Goal: Information Seeking & Learning: Find specific fact

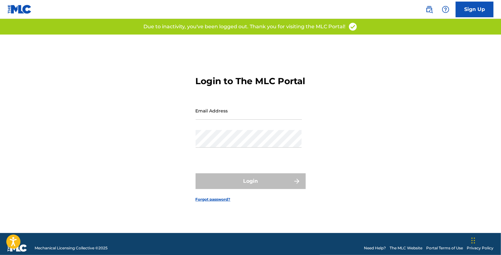
click at [242, 120] on input "Email Address" at bounding box center [249, 111] width 106 height 18
type input "[EMAIL_ADDRESS][DOMAIN_NAME]"
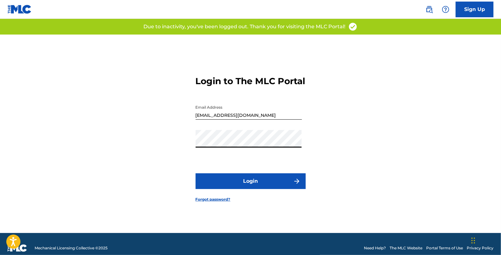
click at [248, 181] on button "Login" at bounding box center [251, 182] width 110 height 16
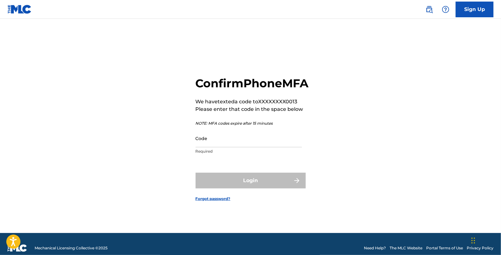
click at [227, 147] on input "Code" at bounding box center [249, 139] width 106 height 18
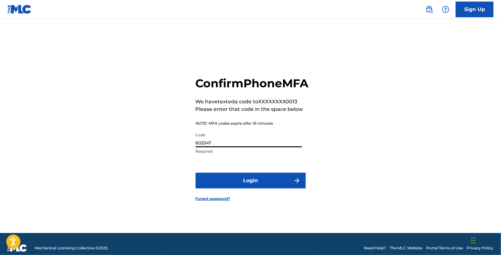
type input "602547"
click at [196, 173] on button "Login" at bounding box center [251, 181] width 110 height 16
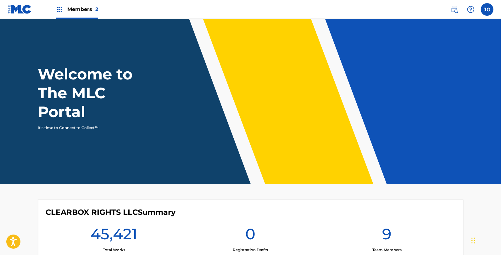
scroll to position [93, 0]
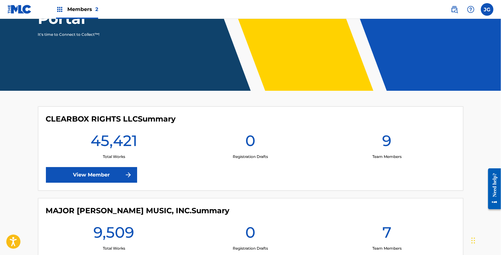
click at [114, 175] on link "View Member" at bounding box center [91, 175] width 91 height 16
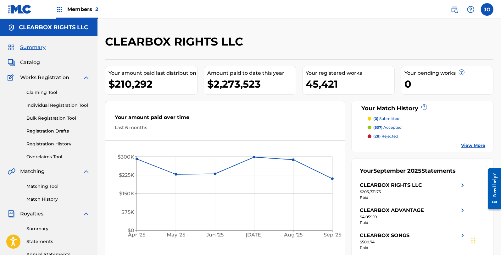
click at [459, 14] on span at bounding box center [462, 9] width 29 height 13
click at [455, 8] on img at bounding box center [455, 10] width 8 height 8
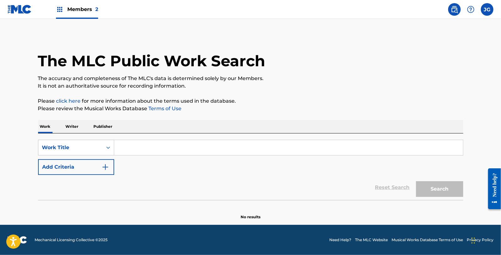
click at [77, 134] on div "SearchWithCriteriaaf378577-acc6-4788-acc4-ed6afa8e6237 Work Title Add Criteria …" at bounding box center [250, 167] width 425 height 67
click at [76, 128] on p "Writer" at bounding box center [72, 126] width 17 height 13
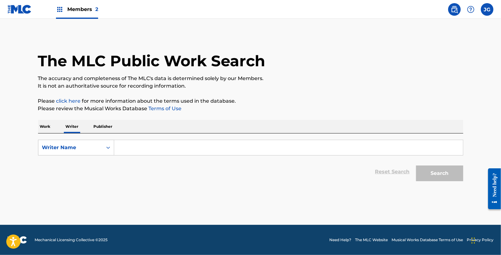
click at [124, 145] on input "Search Form" at bounding box center [288, 147] width 349 height 15
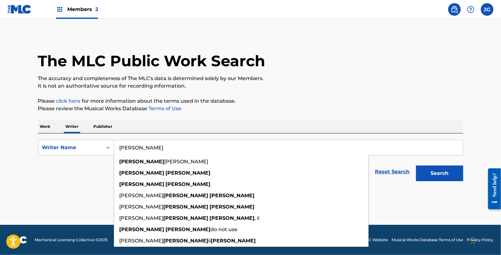
type input "allen shamblin"
click at [416, 166] on button "Search" at bounding box center [439, 174] width 47 height 16
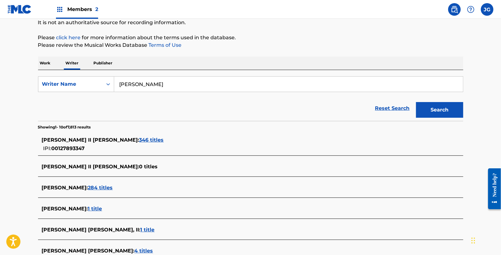
scroll to position [100, 0]
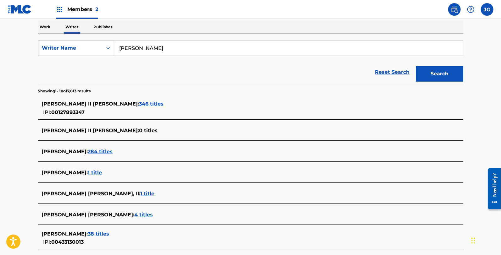
click at [139, 105] on span "346 titles" at bounding box center [151, 104] width 25 height 6
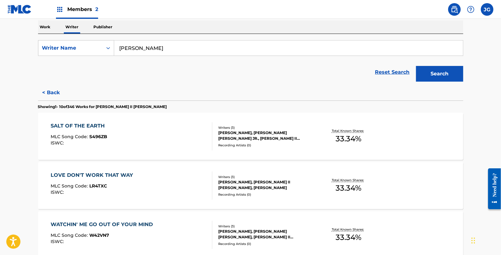
scroll to position [514, 0]
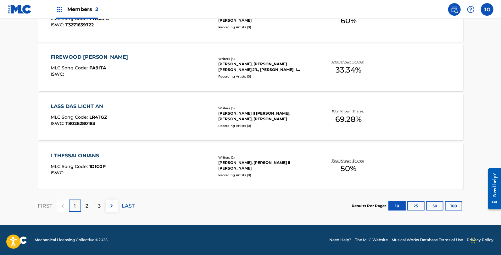
click at [422, 205] on button "25" at bounding box center [415, 206] width 17 height 9
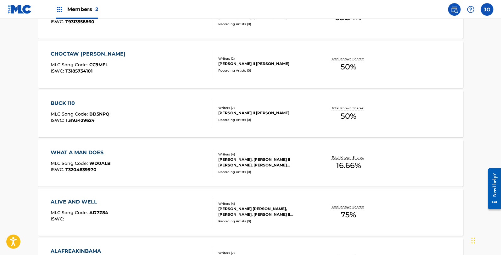
scroll to position [1255, 0]
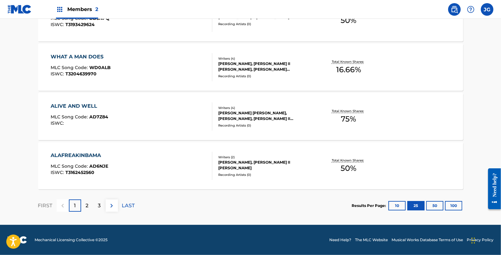
click at [99, 202] on div "3" at bounding box center [99, 206] width 12 height 12
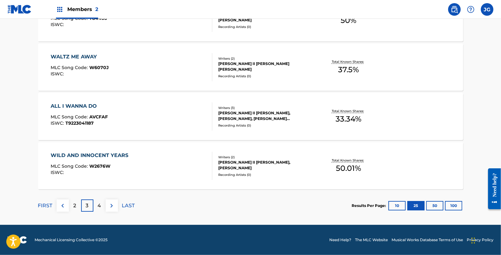
click at [109, 207] on img at bounding box center [112, 206] width 8 height 8
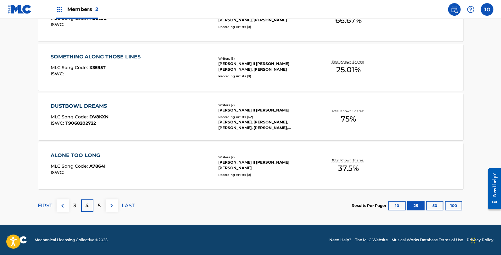
click at [114, 207] on img at bounding box center [112, 206] width 8 height 8
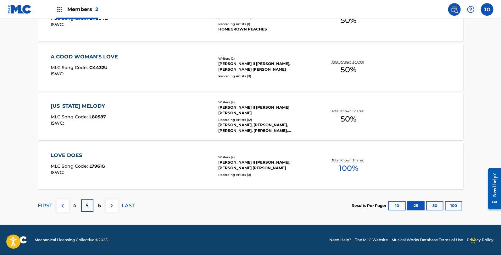
click at [114, 207] on img at bounding box center [112, 206] width 8 height 8
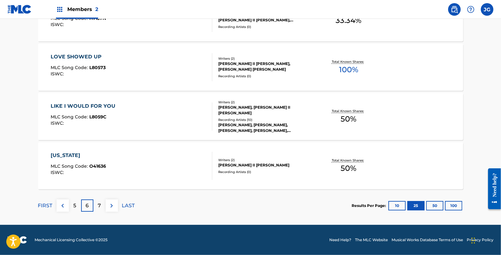
click at [114, 207] on img at bounding box center [112, 206] width 8 height 8
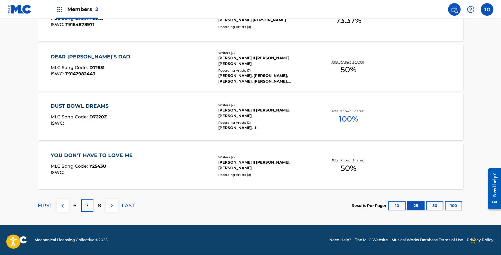
click at [114, 207] on img at bounding box center [112, 206] width 8 height 8
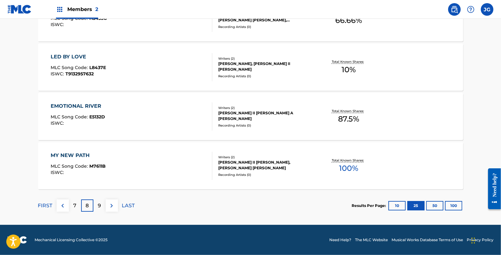
click at [114, 207] on img at bounding box center [112, 206] width 8 height 8
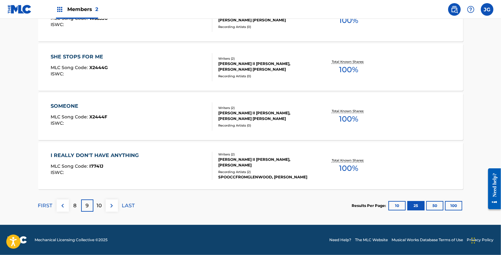
click at [114, 207] on img at bounding box center [112, 206] width 8 height 8
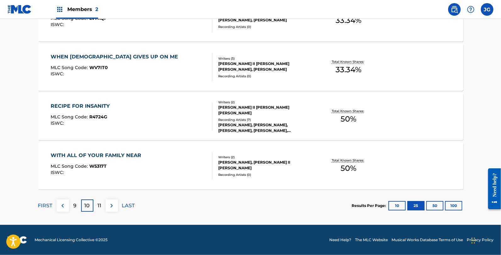
click at [114, 207] on img at bounding box center [112, 206] width 8 height 8
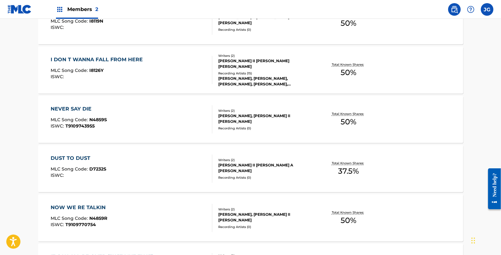
scroll to position [477, 0]
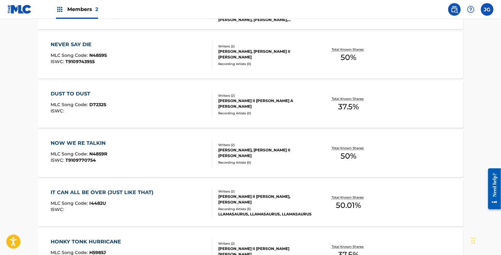
click at [116, 103] on div "DUST TO DUST MLC Song Code : D7232S ISWC :" at bounding box center [132, 104] width 162 height 28
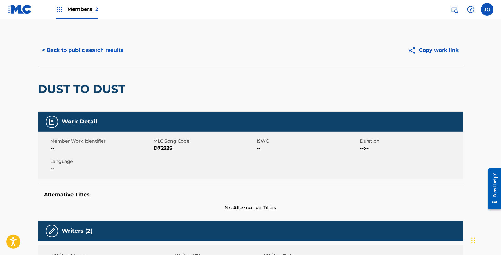
click at [89, 45] on button "< Back to public search results" at bounding box center [83, 50] width 90 height 16
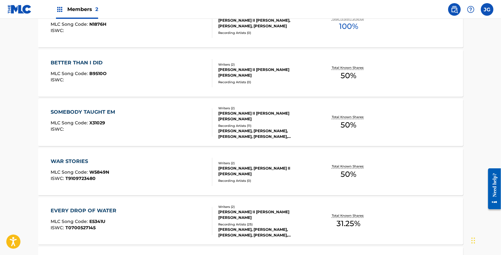
scroll to position [907, 0]
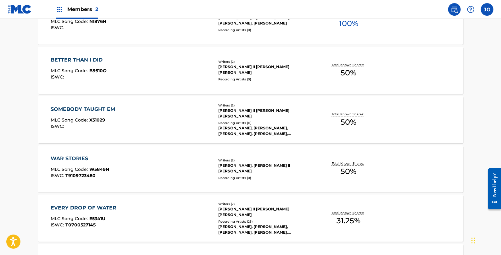
click at [145, 175] on div "WAR STORIES MLC Song Code : W5849N ISWC : T9109723480" at bounding box center [132, 169] width 162 height 28
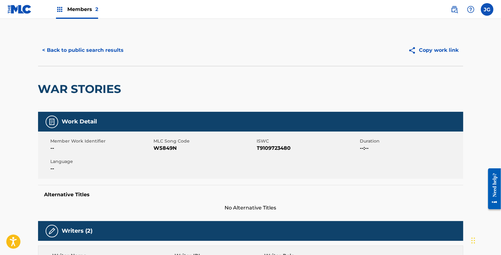
click at [168, 149] on span "W5849N" at bounding box center [205, 149] width 102 height 8
copy span "W5849N"
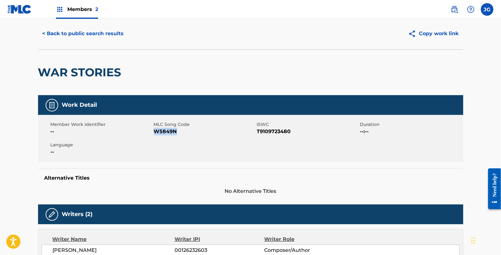
click at [107, 38] on button "< Back to public search results" at bounding box center [83, 34] width 90 height 16
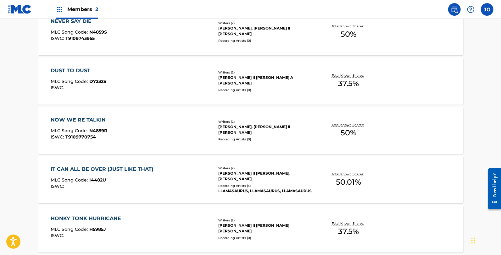
scroll to position [500, 0]
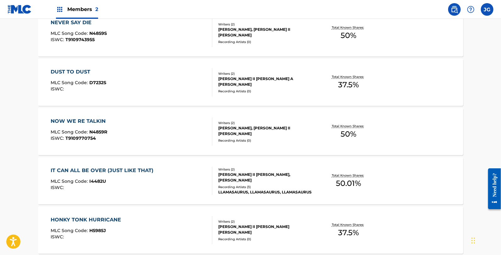
click at [91, 126] on div "NOW WE RE TALKIN MLC Song Code : N4859R ISWC : T9109770754" at bounding box center [80, 132] width 58 height 28
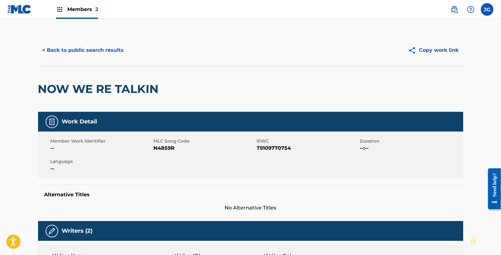
click at [162, 150] on span "N4859R" at bounding box center [205, 149] width 102 height 8
copy span "N4859R"
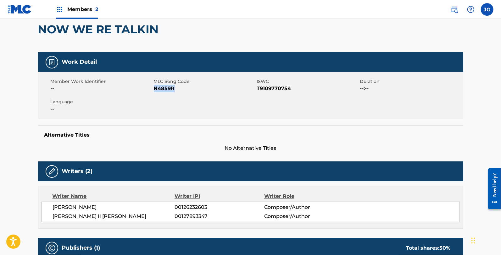
scroll to position [25, 0]
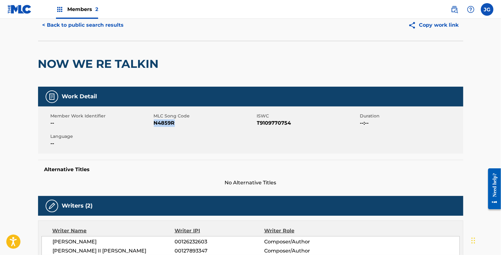
click at [101, 30] on button "< Back to public search results" at bounding box center [83, 25] width 90 height 16
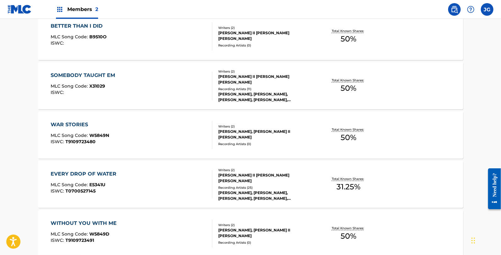
scroll to position [952, 0]
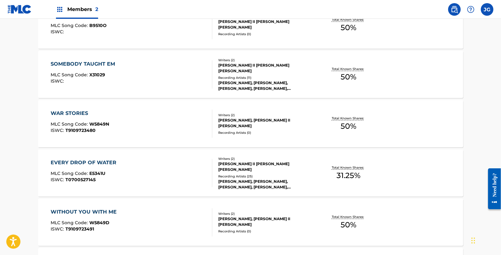
click at [123, 170] on div "EVERY DROP OF WATER MLC Song Code : E5341U ISWC : T0700527145" at bounding box center [132, 173] width 162 height 28
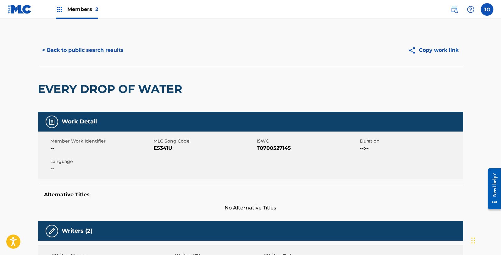
click at [165, 146] on span "E5341U" at bounding box center [205, 149] width 102 height 8
copy span "E5341U"
click at [109, 37] on div "< Back to public search results Copy work link" at bounding box center [250, 50] width 425 height 31
click at [109, 48] on button "< Back to public search results" at bounding box center [83, 50] width 90 height 16
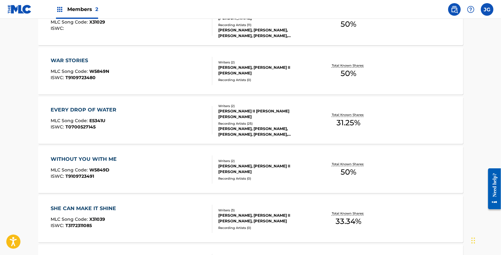
scroll to position [1014, 0]
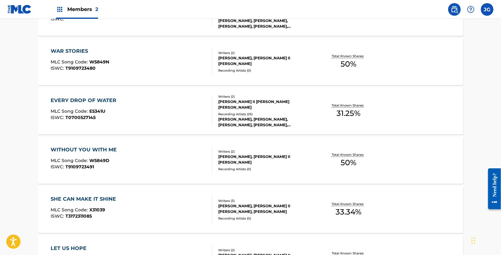
click at [142, 148] on div "WITHOUT YOU WITH ME MLC Song Code : W5849D ISWC : T9109723491" at bounding box center [132, 160] width 162 height 28
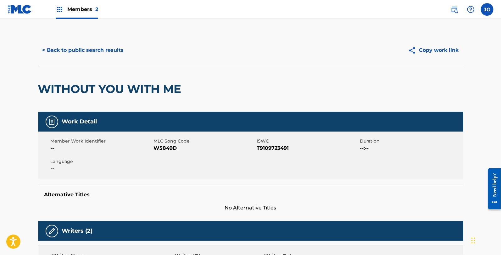
click at [167, 149] on span "W5849D" at bounding box center [205, 149] width 102 height 8
copy span "W5849D"
click at [92, 49] on button "< Back to public search results" at bounding box center [83, 50] width 90 height 16
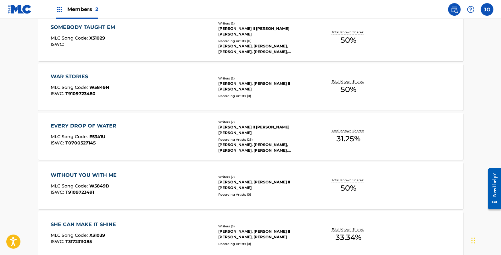
scroll to position [1051, 0]
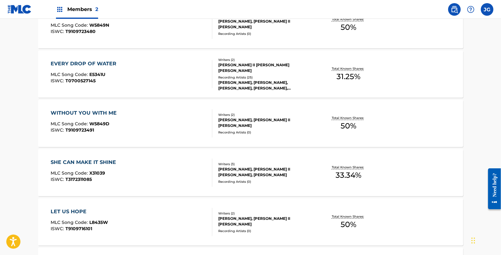
click at [124, 175] on div "SHE CAN MAKE IT SHINE MLC Song Code : X31039 ISWC : T3172311085" at bounding box center [132, 173] width 162 height 28
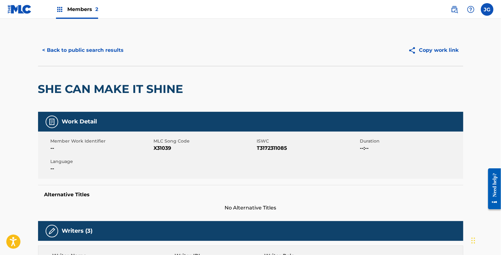
click at [158, 149] on span "X31039" at bounding box center [205, 149] width 102 height 8
copy span "X31039"
click at [121, 54] on button "< Back to public search results" at bounding box center [83, 50] width 90 height 16
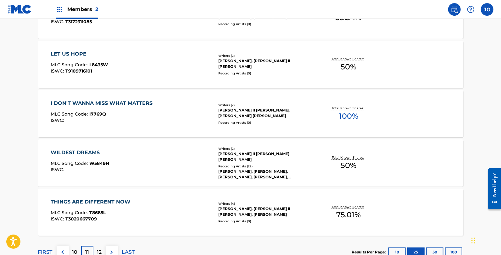
scroll to position [1178, 0]
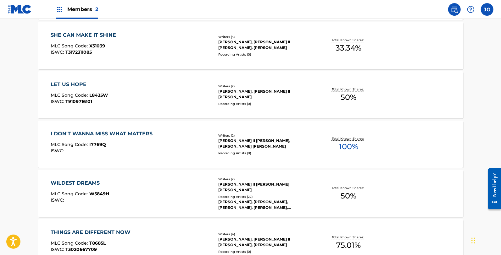
click at [124, 87] on div "LET US HOPE MLC Song Code : L8435W ISWC : T9109716101" at bounding box center [132, 95] width 162 height 28
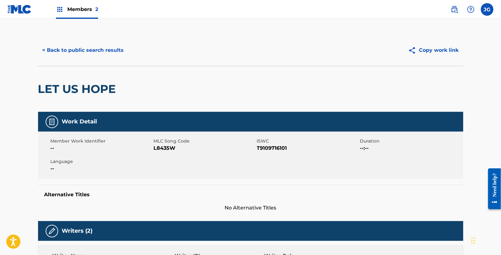
click at [161, 147] on span "L8435W" at bounding box center [205, 149] width 102 height 8
copy span "L8435W"
click at [101, 40] on div "< Back to public search results Copy work link" at bounding box center [250, 50] width 425 height 31
click at [101, 50] on button "< Back to public search results" at bounding box center [83, 50] width 90 height 16
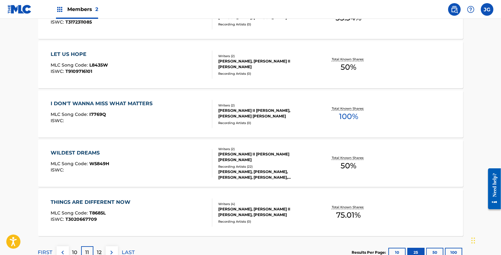
scroll to position [1207, 0]
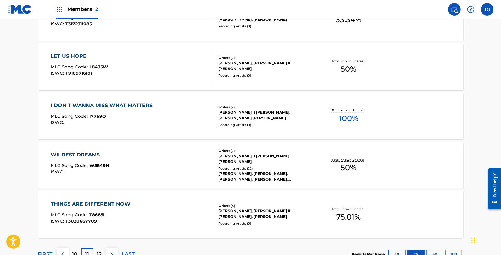
click at [109, 115] on div "MLC Song Code : I7769Q" at bounding box center [103, 117] width 105 height 6
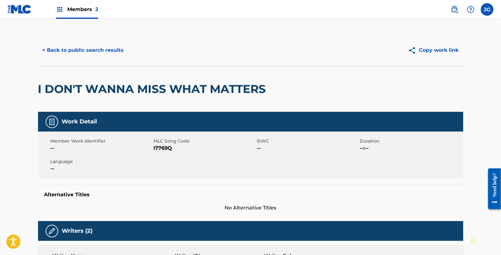
click at [164, 145] on span "I7769Q" at bounding box center [205, 149] width 102 height 8
copy span "I7769Q"
click at [83, 51] on button "< Back to public search results" at bounding box center [83, 50] width 90 height 16
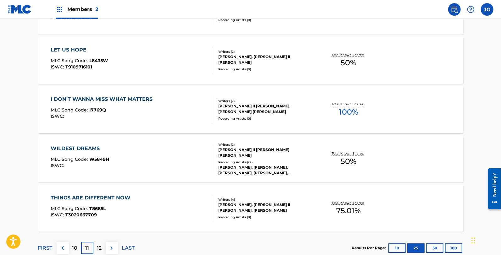
scroll to position [1255, 0]
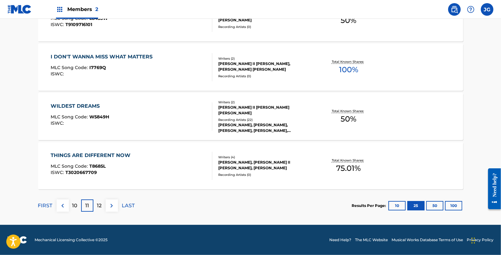
click at [115, 116] on div "WILDEST DREAMS MLC Song Code : W5849H ISWC :" at bounding box center [132, 117] width 162 height 28
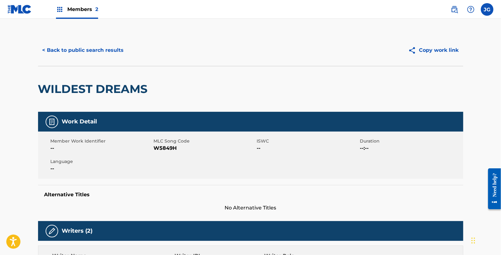
click at [171, 149] on span "W5849H" at bounding box center [205, 149] width 102 height 8
copy span "W5849H"
click at [87, 44] on button "< Back to public search results" at bounding box center [83, 50] width 90 height 16
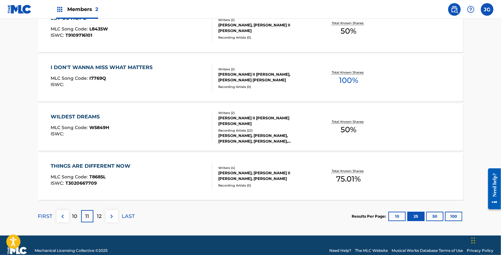
scroll to position [1255, 0]
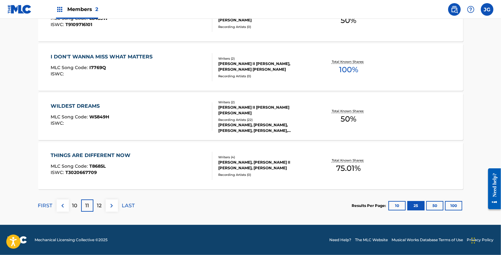
click at [109, 175] on div "THINGS ARE DIFFERENT NOW MLC Song Code : T8685L ISWC : T3020667709" at bounding box center [92, 166] width 83 height 28
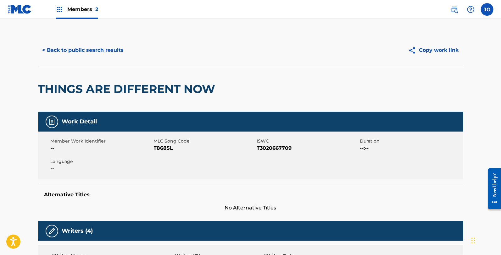
click at [161, 147] on span "T8685L" at bounding box center [205, 149] width 102 height 8
click at [114, 51] on button "< Back to public search results" at bounding box center [83, 50] width 90 height 16
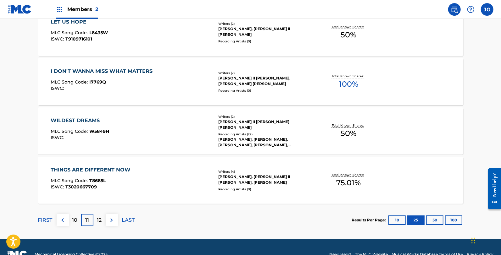
scroll to position [1255, 0]
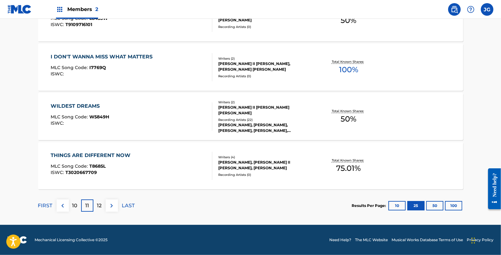
click at [94, 206] on div "12" at bounding box center [99, 206] width 12 height 12
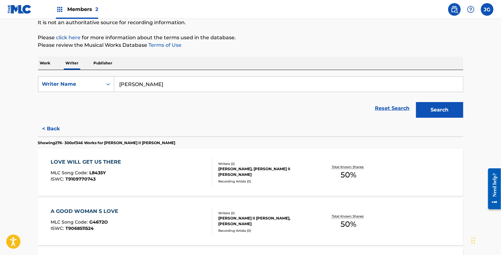
scroll to position [75, 0]
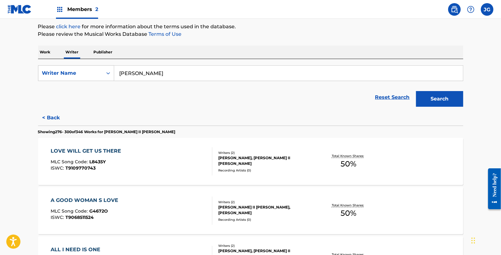
click at [158, 175] on div "LOVE WILL GET US THERE MLC Song Code : L8435Y ISWC : T9109770743" at bounding box center [132, 162] width 162 height 28
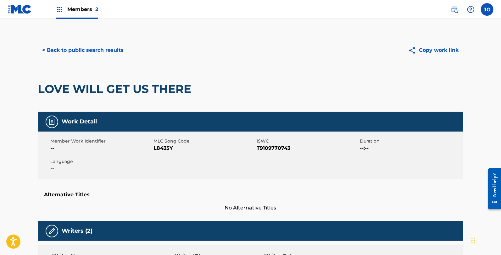
click at [167, 149] on span "L8435Y" at bounding box center [205, 149] width 102 height 8
click at [102, 49] on button "< Back to public search results" at bounding box center [83, 50] width 90 height 16
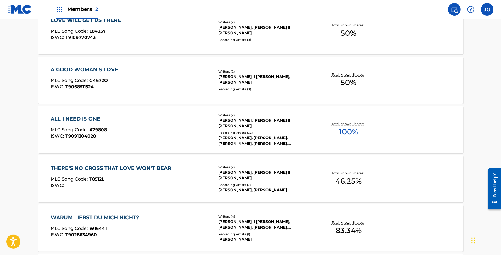
scroll to position [193, 0]
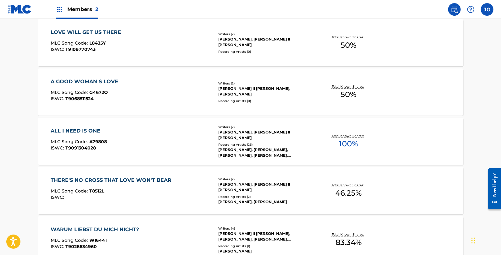
click at [120, 86] on div "A GOOD WOMAN S LOVE MLC Song Code : G4672O ISWC : T9068511524" at bounding box center [132, 92] width 162 height 28
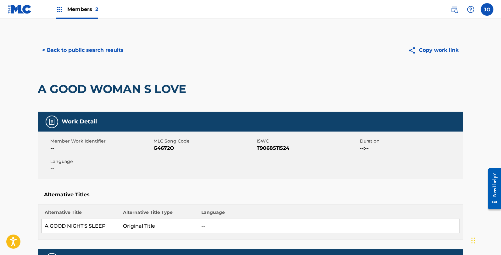
click at [168, 152] on span "G4672O" at bounding box center [205, 149] width 102 height 8
click at [171, 149] on span "G4672O" at bounding box center [205, 149] width 102 height 8
click at [109, 49] on button "< Back to public search results" at bounding box center [83, 50] width 90 height 16
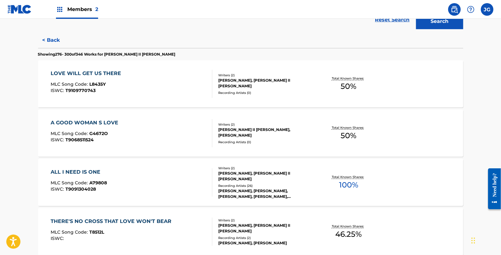
scroll to position [145, 0]
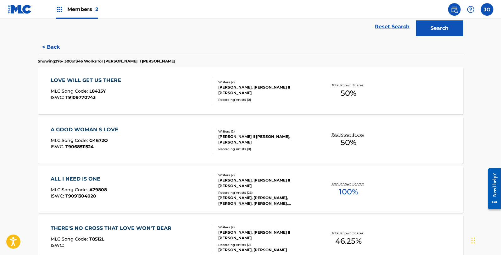
click at [112, 187] on div "ALL I NEED IS ONE MLC Song Code : A79808 ISWC : T9091304028" at bounding box center [132, 190] width 162 height 28
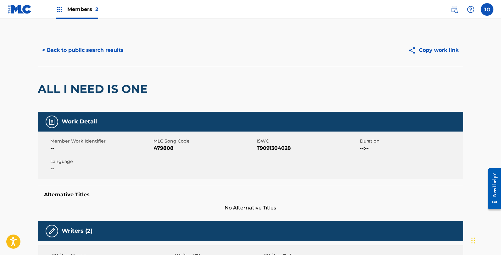
click at [174, 146] on span "A79808" at bounding box center [205, 149] width 102 height 8
click at [167, 146] on span "A79808" at bounding box center [205, 149] width 102 height 8
click at [98, 46] on button "< Back to public search results" at bounding box center [83, 50] width 90 height 16
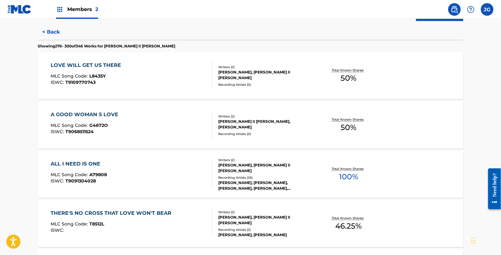
scroll to position [184, 0]
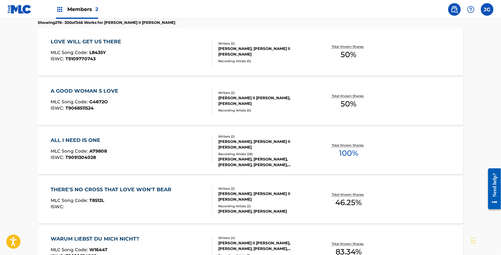
click at [149, 209] on div "ISWC :" at bounding box center [113, 207] width 124 height 5
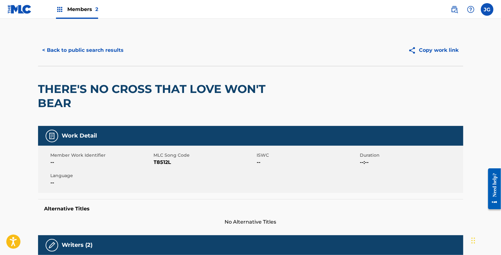
click at [163, 164] on span "T8512L" at bounding box center [205, 163] width 102 height 8
click at [104, 55] on button "< Back to public search results" at bounding box center [83, 50] width 90 height 16
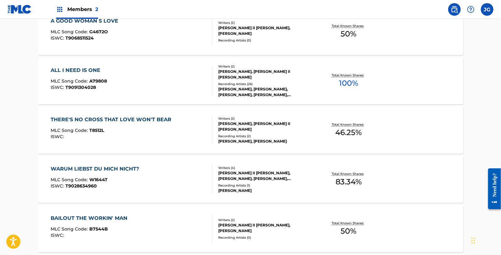
scroll to position [255, 0]
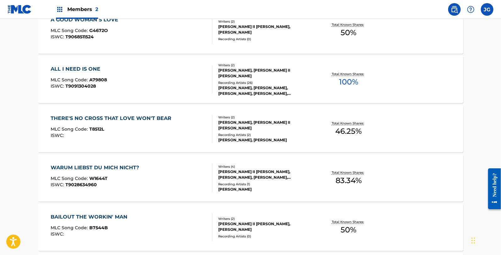
click at [137, 167] on div "WARUM LIEBST DU MICH NICHT?" at bounding box center [97, 168] width 92 height 8
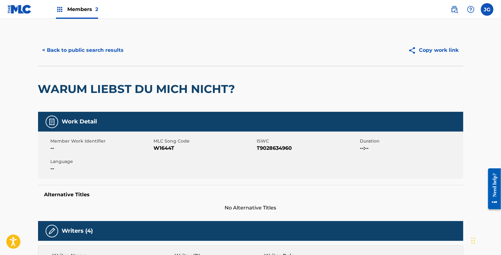
click at [166, 147] on span "W1644T" at bounding box center [205, 149] width 102 height 8
click at [109, 47] on button "< Back to public search results" at bounding box center [83, 50] width 90 height 16
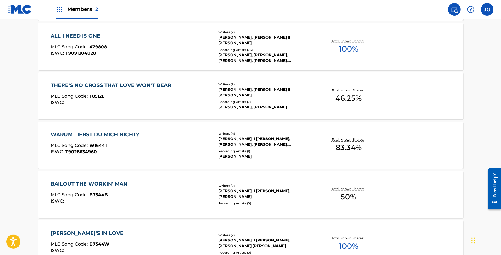
scroll to position [357, 0]
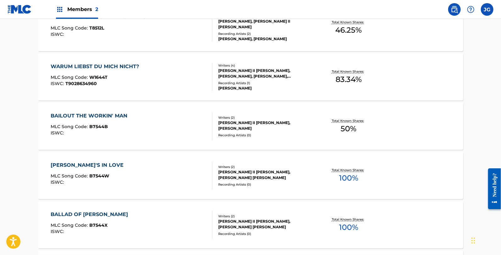
click at [119, 113] on div "BAILOUT THE WORKIN' MAN" at bounding box center [91, 116] width 80 height 8
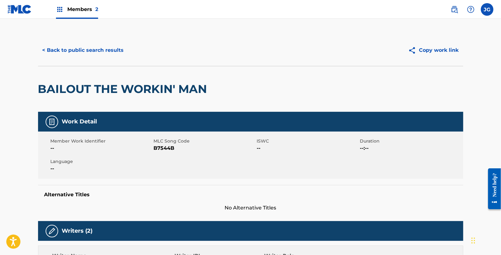
click at [163, 149] on span "B7544B" at bounding box center [205, 149] width 102 height 8
click at [80, 46] on button "< Back to public search results" at bounding box center [83, 50] width 90 height 16
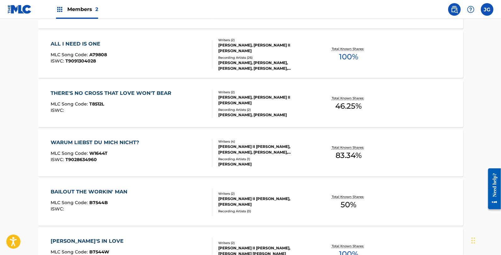
scroll to position [339, 0]
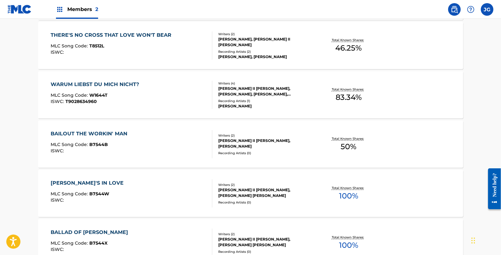
click at [120, 182] on div "BUBBA'S IN LOVE MLC Song Code : B7544W ISWC :" at bounding box center [132, 194] width 162 height 28
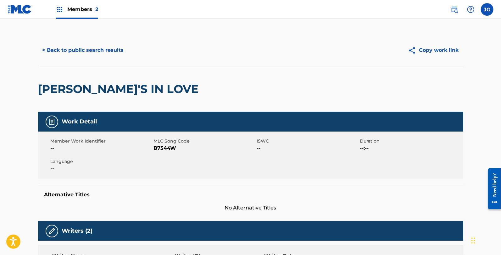
click at [157, 147] on span "B7544W" at bounding box center [205, 149] width 102 height 8
click at [236, 254] on div "Writer IPI" at bounding box center [220, 257] width 90 height 8
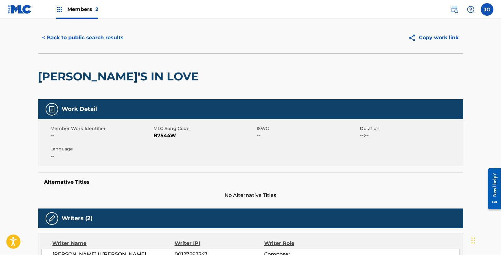
scroll to position [5, 0]
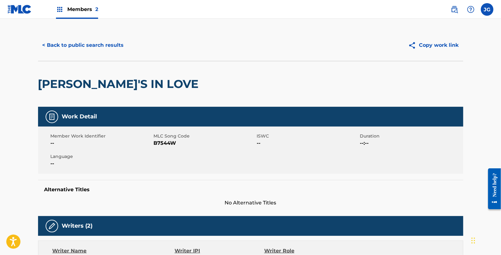
click at [95, 51] on button "< Back to public search results" at bounding box center [83, 45] width 90 height 16
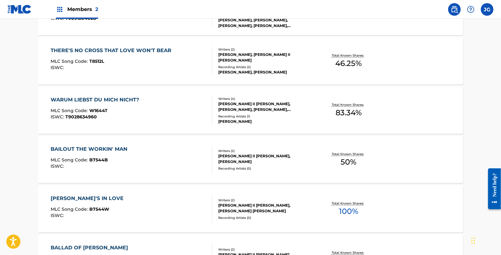
scroll to position [359, 0]
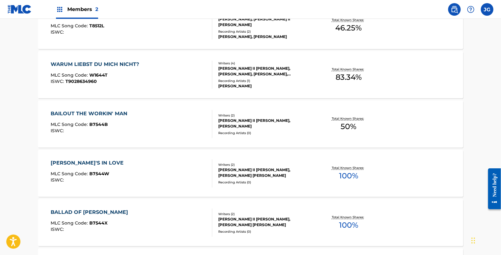
click at [115, 217] on div "BALLAD OF PABLO MLC Song Code : B7544X ISWC :" at bounding box center [132, 223] width 162 height 28
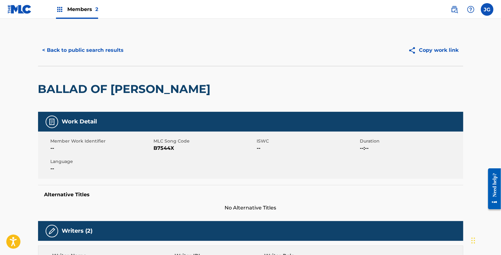
click at [160, 149] on span "B7544X" at bounding box center [205, 149] width 102 height 8
click at [125, 57] on div "< Back to public search results" at bounding box center [144, 50] width 213 height 16
click at [113, 52] on button "< Back to public search results" at bounding box center [83, 50] width 90 height 16
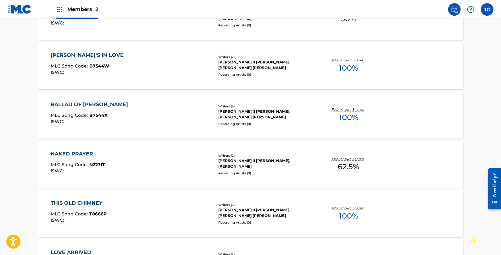
scroll to position [473, 0]
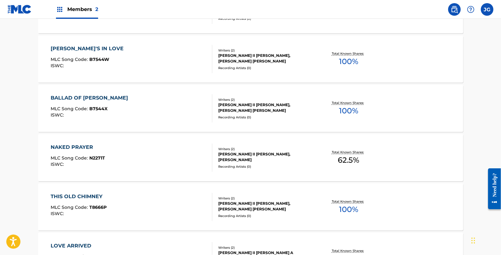
click at [130, 155] on div "NAKED PRAYER MLC Song Code : N2271T ISWC :" at bounding box center [132, 158] width 162 height 28
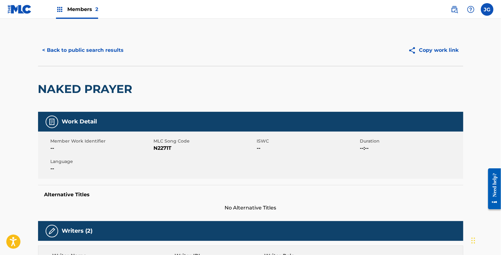
click at [161, 147] on span "N2271T" at bounding box center [205, 149] width 102 height 8
click at [81, 47] on button "< Back to public search results" at bounding box center [83, 50] width 90 height 16
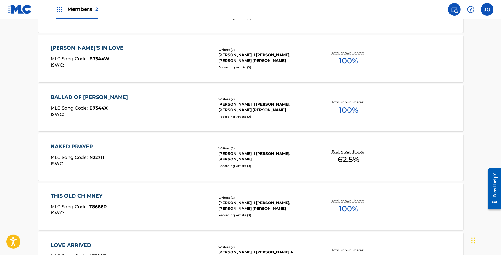
scroll to position [497, 0]
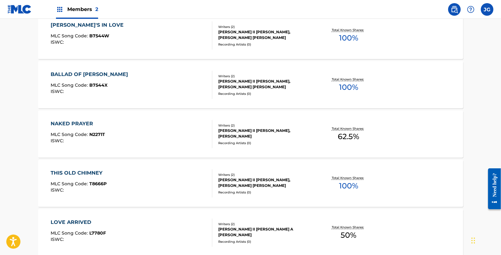
click at [124, 176] on div "THIS OLD CHIMNEY MLC Song Code : T8666P ISWC :" at bounding box center [132, 184] width 162 height 28
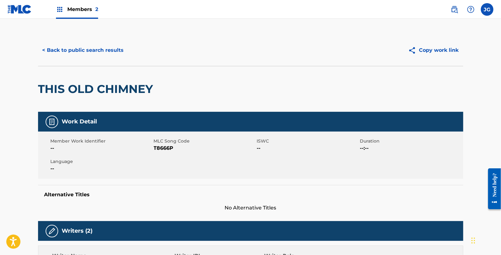
click at [163, 149] on span "T8666P" at bounding box center [205, 149] width 102 height 8
click at [109, 51] on button "< Back to public search results" at bounding box center [83, 50] width 90 height 16
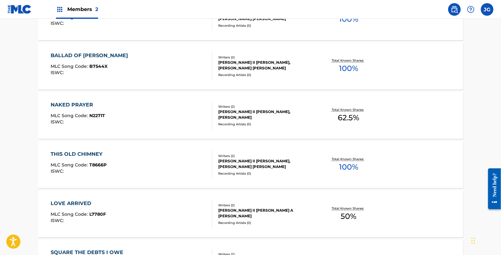
scroll to position [539, 0]
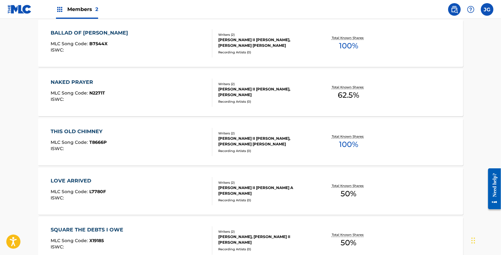
click at [86, 183] on div "LOVE ARRIVED" at bounding box center [78, 181] width 55 height 8
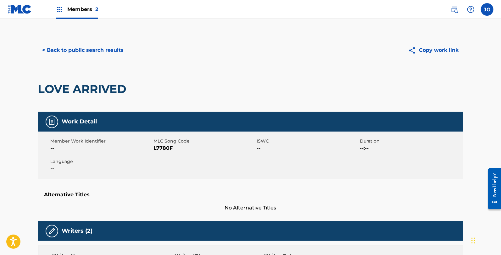
click at [163, 149] on span "L7780F" at bounding box center [205, 149] width 102 height 8
click at [111, 52] on button "< Back to public search results" at bounding box center [83, 50] width 90 height 16
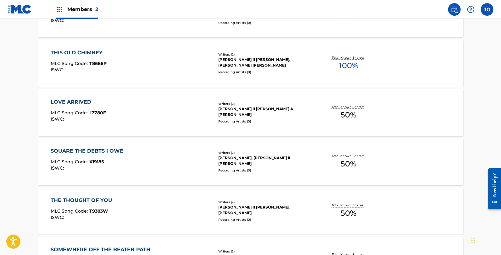
scroll to position [618, 0]
click at [131, 153] on div "SQUARE THE DEBTS I OWE MLC Song Code : X19185 ISWC :" at bounding box center [132, 162] width 162 height 28
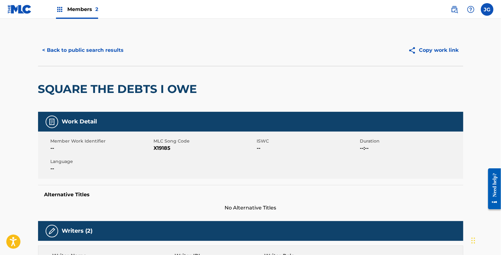
click at [162, 145] on span "X19185" at bounding box center [205, 149] width 102 height 8
click at [98, 52] on button "< Back to public search results" at bounding box center [83, 50] width 90 height 16
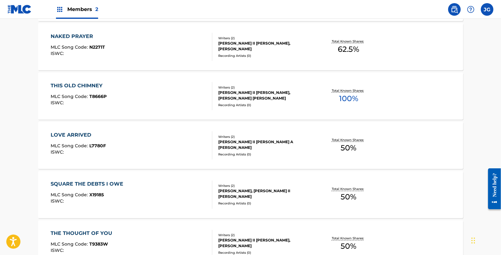
scroll to position [624, 0]
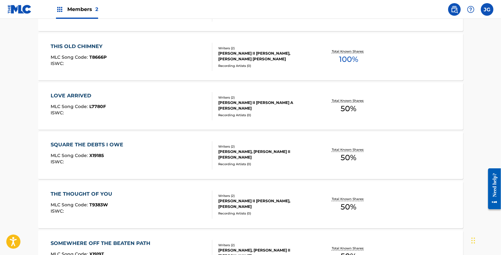
click at [149, 196] on div "THE THOUGHT OF YOU MLC Song Code : T9383W ISWC :" at bounding box center [132, 205] width 162 height 28
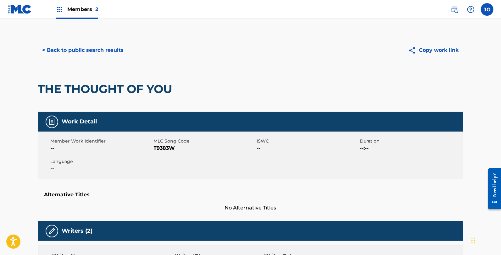
click at [165, 148] on span "T9383W" at bounding box center [205, 149] width 102 height 8
click at [90, 43] on button "< Back to public search results" at bounding box center [83, 50] width 90 height 16
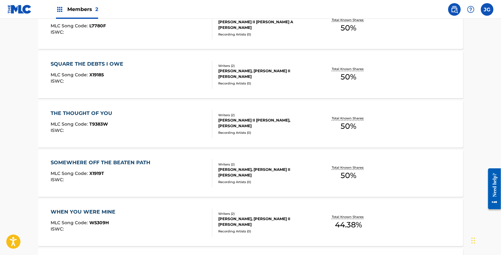
scroll to position [687, 0]
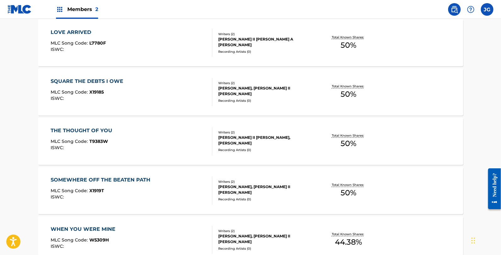
click at [134, 175] on div "SOMEWHERE OFF THE BEATEN PATH MLC Song Code : X1919T ISWC : Writers ( 2 ) JAMES…" at bounding box center [250, 190] width 425 height 47
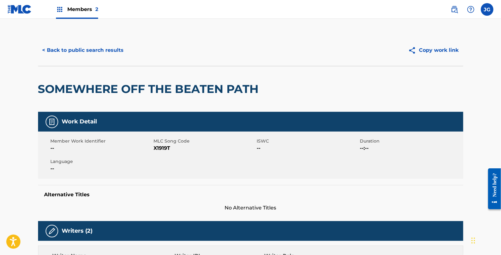
click at [156, 150] on span "X1919T" at bounding box center [205, 149] width 102 height 8
click at [98, 50] on button "< Back to public search results" at bounding box center [83, 50] width 90 height 16
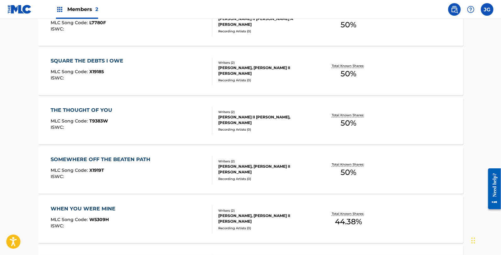
scroll to position [723, 0]
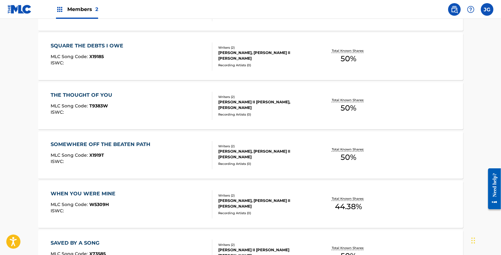
click at [133, 199] on div "WHEN YOU WERE MINE MLC Song Code : W5309H ISWC :" at bounding box center [132, 205] width 162 height 28
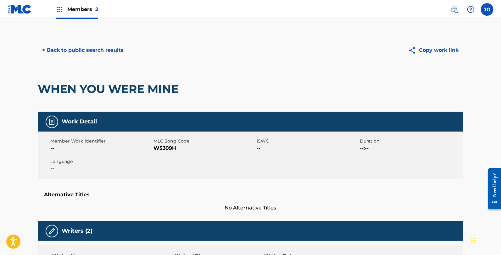
click at [165, 146] on span "W5309H" at bounding box center [205, 149] width 102 height 8
click at [106, 46] on button "< Back to public search results" at bounding box center [83, 50] width 90 height 16
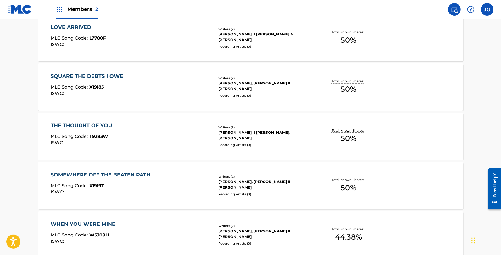
scroll to position [768, 0]
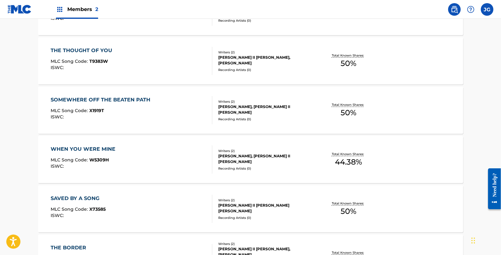
click at [126, 209] on div "SAVED BY A SONG MLC Song Code : X73585 ISWC :" at bounding box center [132, 209] width 162 height 28
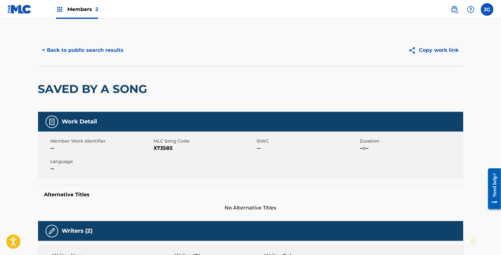
click at [162, 147] on span "X73585" at bounding box center [205, 149] width 102 height 8
click at [103, 50] on button "< Back to public search results" at bounding box center [83, 50] width 90 height 16
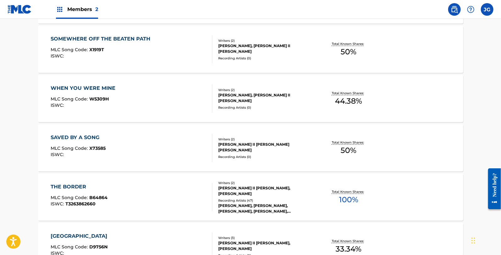
scroll to position [830, 0]
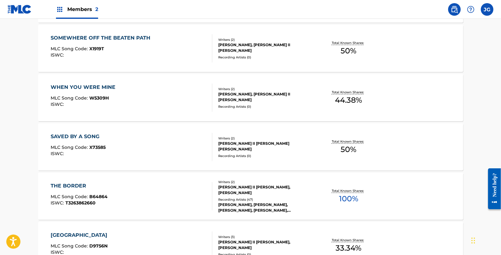
click at [134, 186] on div "THE BORDER MLC Song Code : B64864 ISWC : T3263862660" at bounding box center [132, 196] width 162 height 28
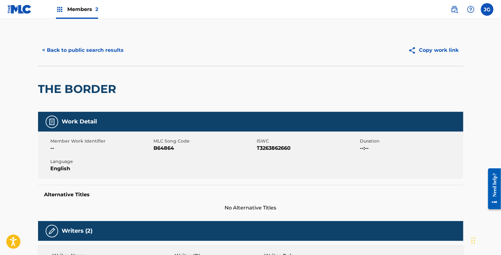
click at [163, 145] on span "B64864" at bounding box center [205, 149] width 102 height 8
click at [107, 49] on button "< Back to public search results" at bounding box center [83, 50] width 90 height 16
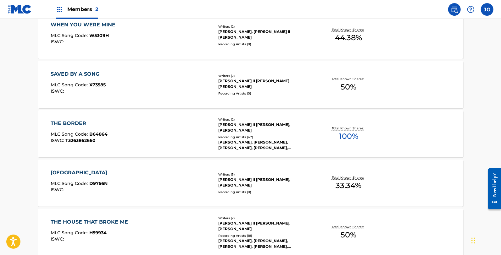
scroll to position [897, 0]
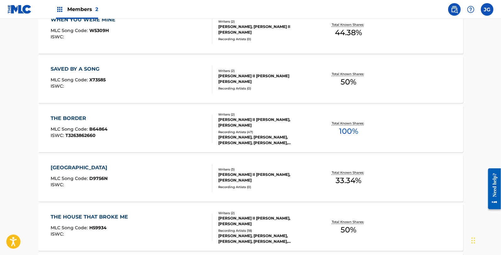
click at [139, 167] on div "DIXIELAND HOTEL MLC Song Code : D9756N ISWC :" at bounding box center [132, 178] width 162 height 28
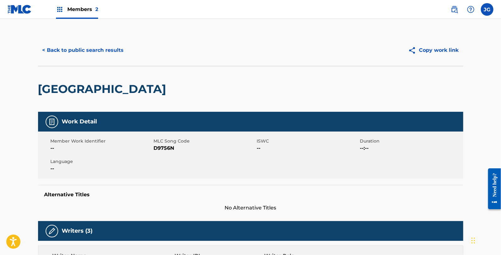
click at [167, 146] on span "D9756N" at bounding box center [205, 149] width 102 height 8
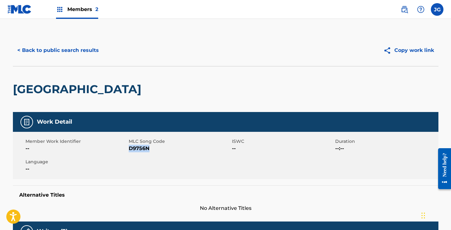
click at [73, 44] on button "< Back to public search results" at bounding box center [58, 50] width 90 height 16
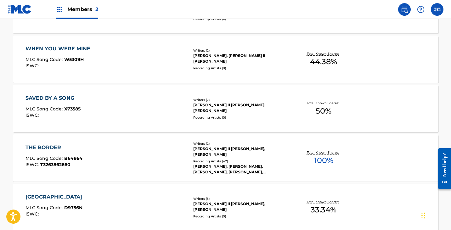
scroll to position [964, 0]
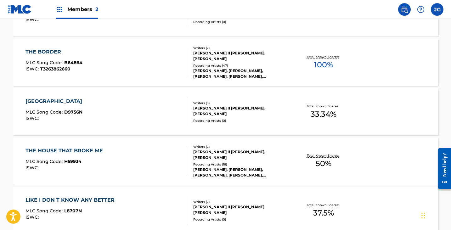
click at [117, 157] on div "THE HOUSE THAT BROKE ME MLC Song Code : H59934 ISWC :" at bounding box center [106, 161] width 162 height 28
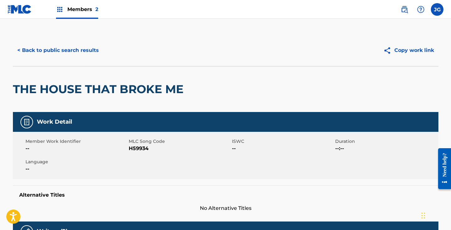
click at [143, 148] on span "H59934" at bounding box center [180, 149] width 102 height 8
click at [75, 42] on button "< Back to public search results" at bounding box center [58, 50] width 90 height 16
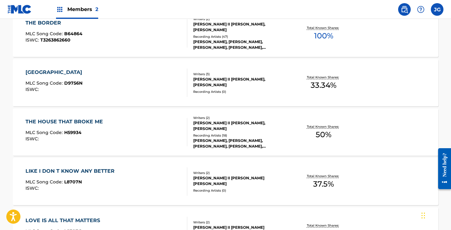
scroll to position [1048, 0]
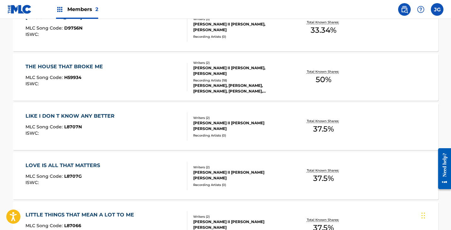
click at [102, 135] on div "ISWC :" at bounding box center [71, 133] width 92 height 5
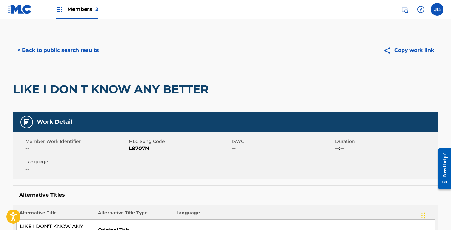
click at [138, 149] on span "L8707N" at bounding box center [180, 149] width 102 height 8
click at [89, 53] on button "< Back to public search results" at bounding box center [58, 50] width 90 height 16
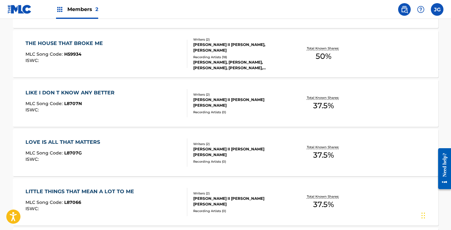
scroll to position [1058, 0]
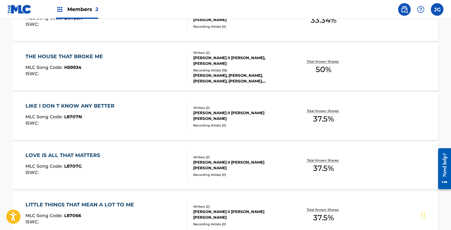
click at [128, 154] on div "LOVE IS ALL THAT MATTERS MLC Song Code : L8707G ISWC :" at bounding box center [106, 166] width 162 height 28
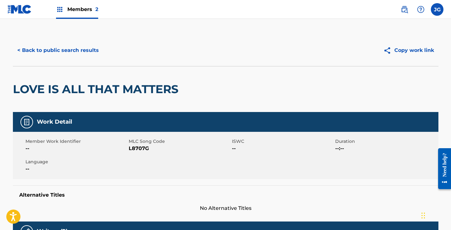
click at [139, 145] on span "L8707G" at bounding box center [180, 149] width 102 height 8
click at [89, 53] on button "< Back to public search results" at bounding box center [58, 50] width 90 height 16
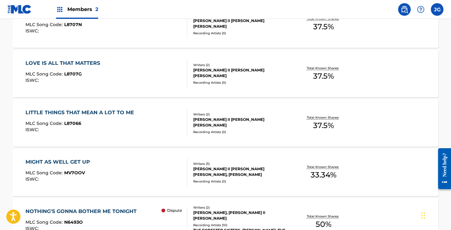
scroll to position [1103, 0]
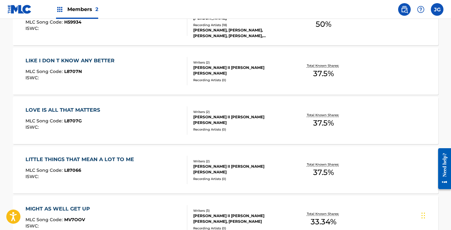
click at [128, 169] on div "MLC Song Code : L87066" at bounding box center [81, 171] width 112 height 6
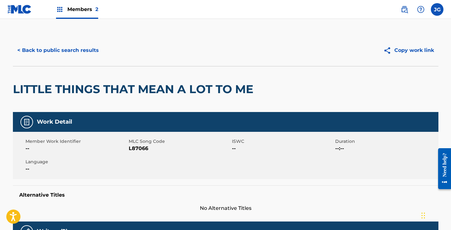
click at [130, 151] on span "L87066" at bounding box center [180, 149] width 102 height 8
click at [59, 47] on button "< Back to public search results" at bounding box center [58, 50] width 90 height 16
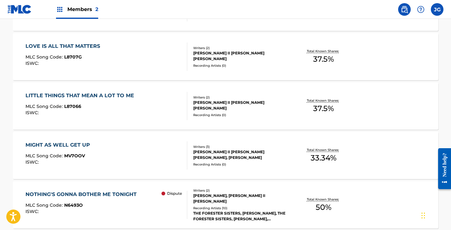
scroll to position [1170, 0]
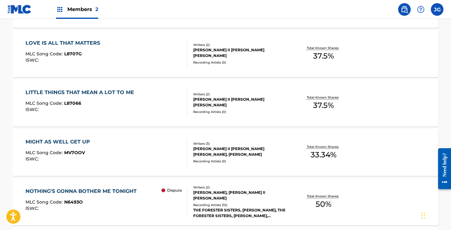
click at [120, 148] on div "MIGHT AS WELL GET UP MLC Song Code : MV7OOV ISWC :" at bounding box center [106, 152] width 162 height 28
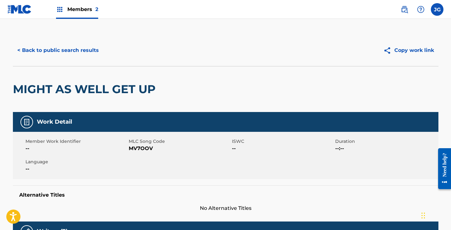
click at [134, 146] on span "MV7OOV" at bounding box center [180, 149] width 102 height 8
click at [94, 49] on button "< Back to public search results" at bounding box center [58, 50] width 90 height 16
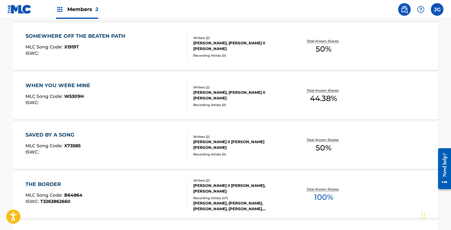
scroll to position [1281, 0]
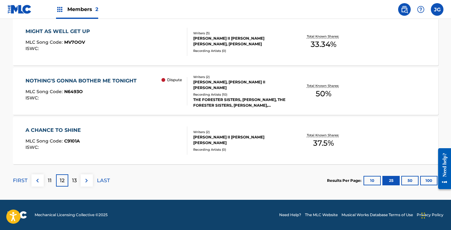
click at [111, 92] on div "MLC Song Code : N6493O" at bounding box center [82, 92] width 114 height 6
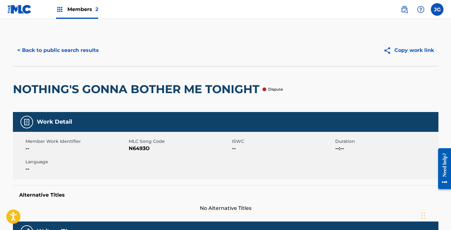
click at [143, 147] on span "N6493O" at bounding box center [180, 149] width 102 height 8
click at [89, 50] on button "< Back to public search results" at bounding box center [58, 50] width 90 height 16
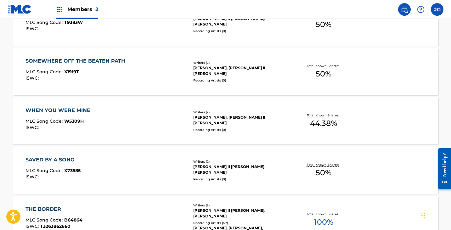
scroll to position [1281, 0]
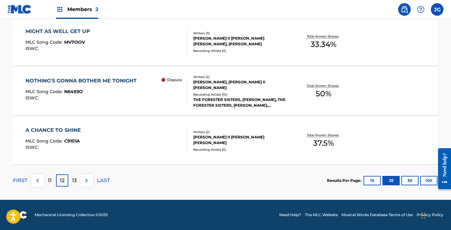
click at [116, 154] on div "A CHANCE TO SHINE MLC Song Code : C9101A ISWC :" at bounding box center [106, 140] width 162 height 28
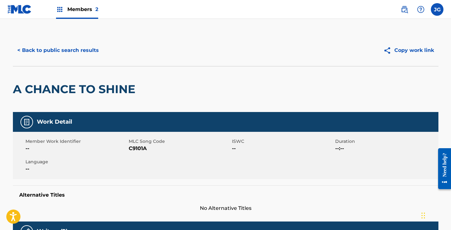
click at [136, 145] on span "C9101A" at bounding box center [180, 149] width 102 height 8
click at [137, 148] on span "C9101A" at bounding box center [180, 149] width 102 height 8
click at [56, 51] on button "< Back to public search results" at bounding box center [58, 50] width 90 height 16
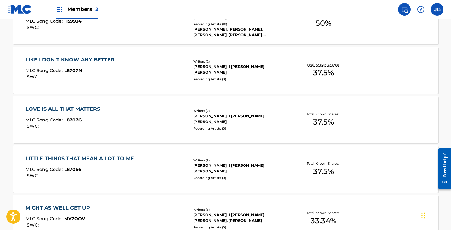
scroll to position [1281, 0]
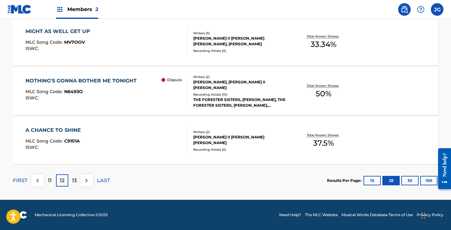
click at [75, 178] on p "13" at bounding box center [74, 181] width 5 height 8
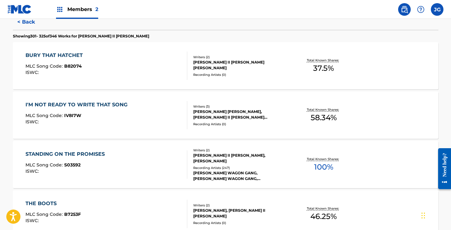
scroll to position [168, 0]
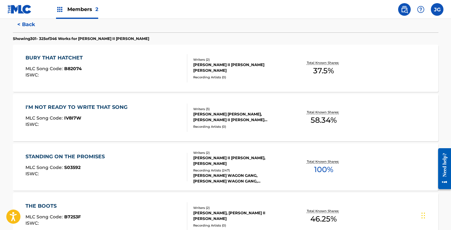
click at [109, 75] on div "BURY THAT HATCHET MLC Song Code : B82074 ISWC :" at bounding box center [106, 68] width 162 height 28
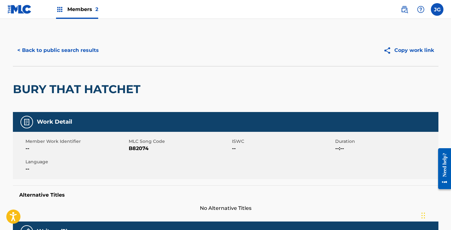
click at [136, 148] on span "B82074" at bounding box center [180, 149] width 102 height 8
click at [88, 55] on button "< Back to public search results" at bounding box center [58, 50] width 90 height 16
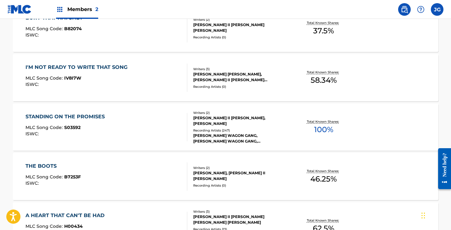
scroll to position [186, 0]
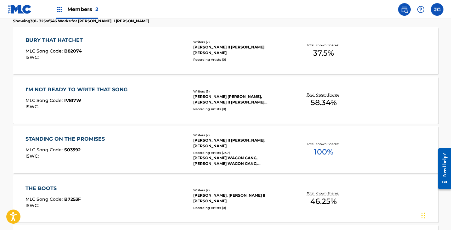
click at [120, 97] on div "I'M NOT READY TO WRITE THAT SONG MLC Song Code : IV8I7W ISWC :" at bounding box center [77, 100] width 105 height 28
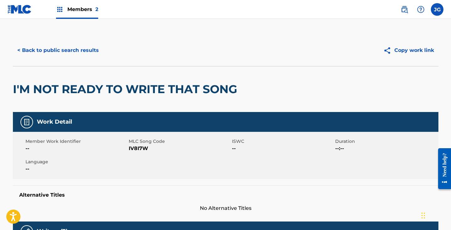
click at [142, 145] on span "IV8I7W" at bounding box center [180, 149] width 102 height 8
click at [109, 46] on div "< Back to public search results" at bounding box center [119, 50] width 213 height 16
click at [87, 51] on button "< Back to public search results" at bounding box center [58, 50] width 90 height 16
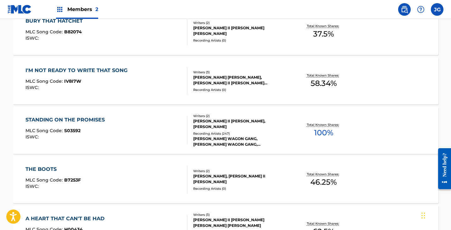
scroll to position [203, 0]
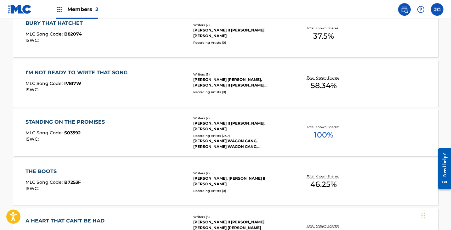
click at [109, 130] on div "STANDING ON THE PROMISES MLC Song Code : S03592 ISWC :" at bounding box center [106, 132] width 162 height 28
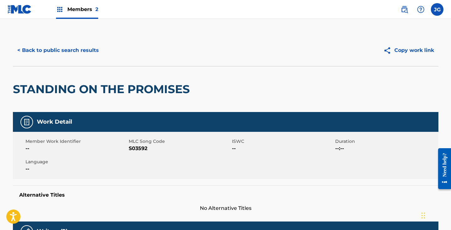
click at [138, 147] on span "S03592" at bounding box center [180, 149] width 102 height 8
click at [51, 47] on button "< Back to public search results" at bounding box center [58, 50] width 90 height 16
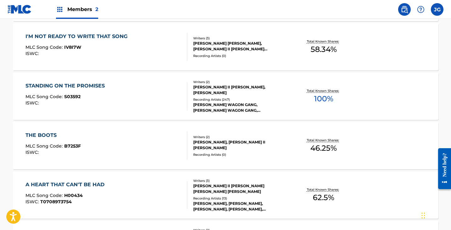
scroll to position [237, 0]
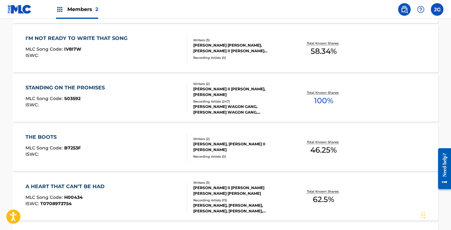
click at [106, 144] on div "THE BOOTS MLC Song Code : B7253F ISWC :" at bounding box center [106, 147] width 162 height 28
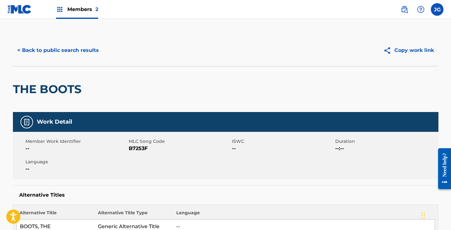
click at [137, 149] on span "B7253F" at bounding box center [180, 149] width 102 height 8
click at [86, 54] on button "< Back to public search results" at bounding box center [58, 50] width 90 height 16
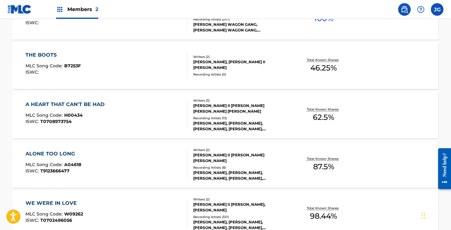
scroll to position [320, 0]
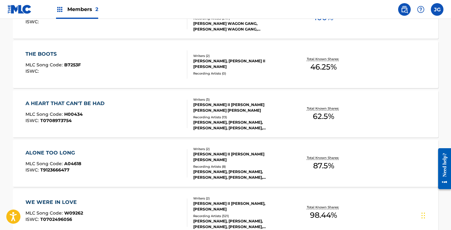
click at [137, 117] on div "A HEART THAT CAN'T BE HAD MLC Song Code : H00434 ISWC : T0708973754" at bounding box center [106, 114] width 162 height 28
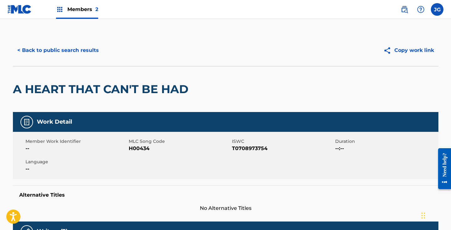
click at [140, 147] on span "H00434" at bounding box center [180, 149] width 102 height 8
click at [80, 57] on button "< Back to public search results" at bounding box center [58, 50] width 90 height 16
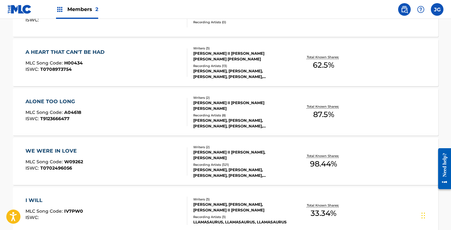
scroll to position [371, 0]
click at [101, 113] on div "ALONE TOO LONG MLC Song Code : A04618 ISWC : T9123666477" at bounding box center [106, 112] width 162 height 28
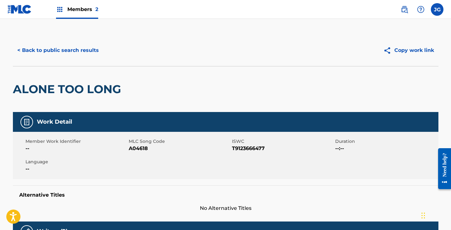
click at [132, 147] on span "A04618" at bounding box center [180, 149] width 102 height 8
click at [94, 53] on button "< Back to public search results" at bounding box center [58, 50] width 90 height 16
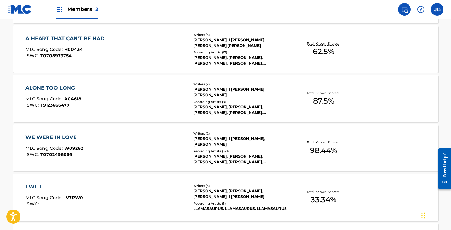
scroll to position [387, 0]
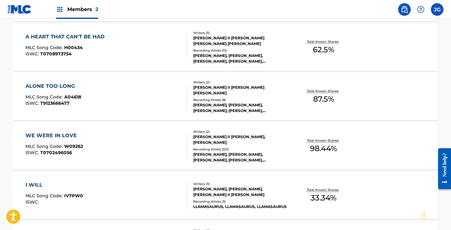
click at [113, 143] on div "WE WERE IN LOVE MLC Song Code : W09262 ISWC : T0702496056" at bounding box center [106, 146] width 162 height 28
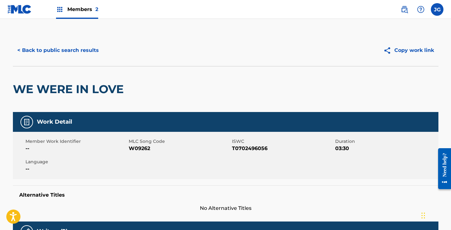
click at [139, 147] on span "W09262" at bounding box center [180, 149] width 102 height 8
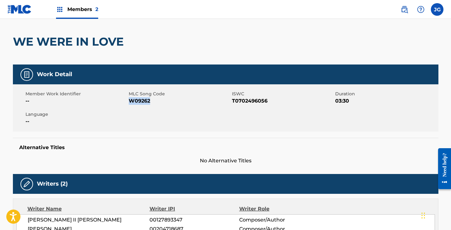
scroll to position [30, 0]
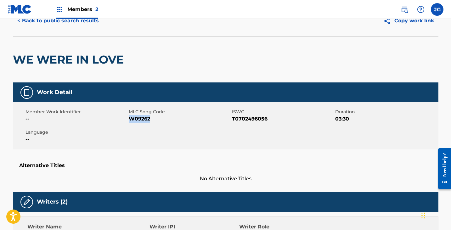
click at [83, 25] on button "< Back to public search results" at bounding box center [58, 21] width 90 height 16
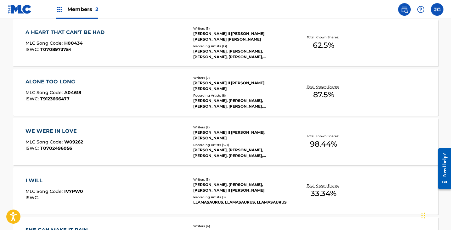
scroll to position [391, 0]
click at [110, 182] on div "I WILL MLC Song Code : IV7PW0 ISWC :" at bounding box center [106, 190] width 162 height 28
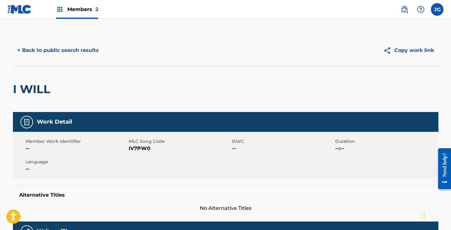
click at [145, 145] on span "IV7PW0" at bounding box center [180, 149] width 102 height 8
click at [49, 47] on button "< Back to public search results" at bounding box center [58, 50] width 90 height 16
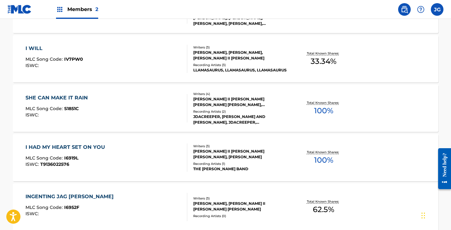
scroll to position [517, 0]
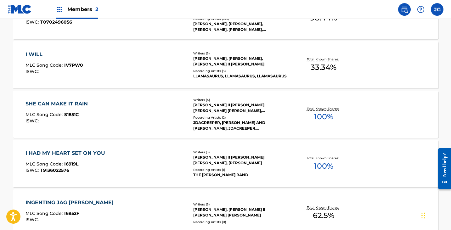
click at [91, 112] on div "SHE CAN MAKE IT RAIN MLC Song Code : S1851C ISWC :" at bounding box center [106, 114] width 162 height 28
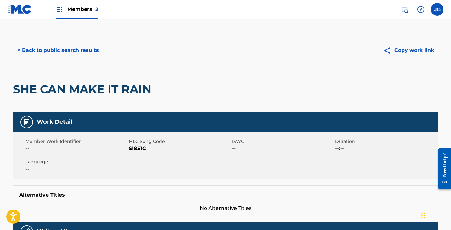
click at [133, 149] on span "S1851C" at bounding box center [180, 149] width 102 height 8
click at [72, 45] on button "< Back to public search results" at bounding box center [58, 50] width 90 height 16
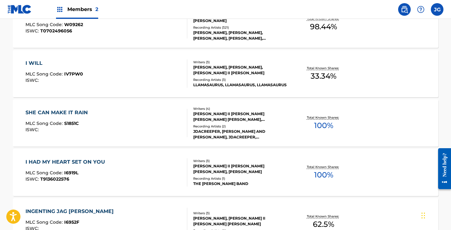
scroll to position [519, 0]
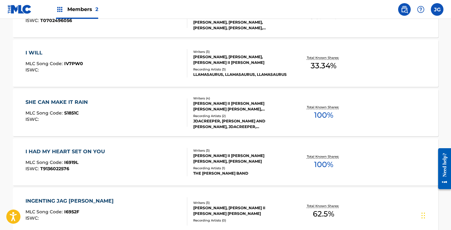
click at [100, 158] on div "I HAD MY HEART SET ON YOU MLC Song Code : I6919L ISWC : T9136022576" at bounding box center [66, 162] width 83 height 28
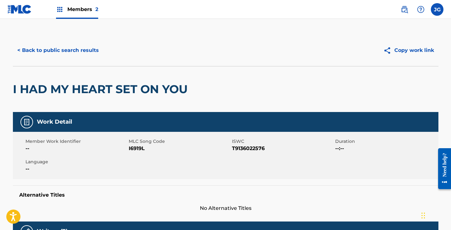
click at [137, 149] on span "I6919L" at bounding box center [180, 149] width 102 height 8
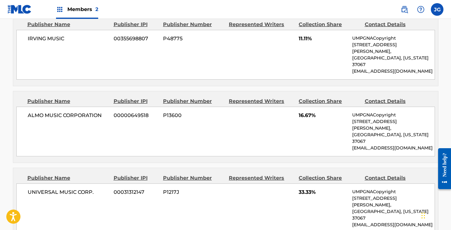
scroll to position [660, 0]
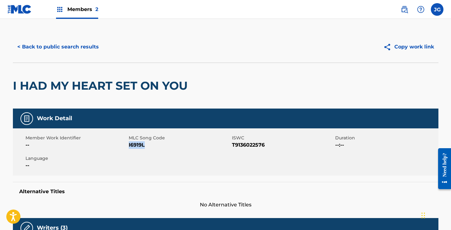
click at [91, 48] on button "< Back to public search results" at bounding box center [58, 47] width 90 height 16
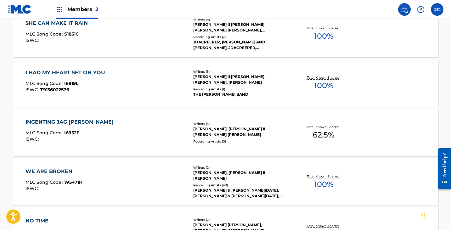
scroll to position [630, 0]
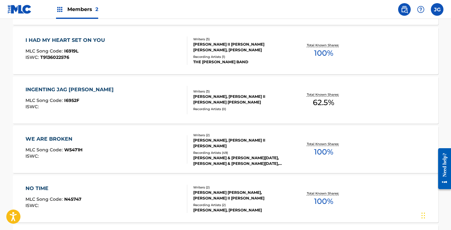
click at [82, 86] on div "INGENTING JAG SAGER" at bounding box center [70, 90] width 91 height 8
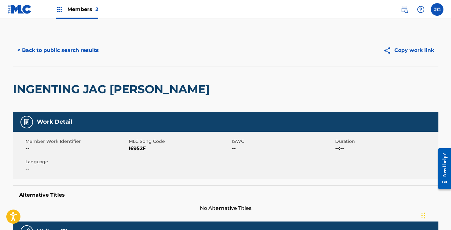
click at [136, 147] on span "I6952F" at bounding box center [180, 149] width 102 height 8
click at [143, 148] on span "I6952F" at bounding box center [180, 149] width 102 height 8
click at [136, 148] on span "I6952F" at bounding box center [180, 149] width 102 height 8
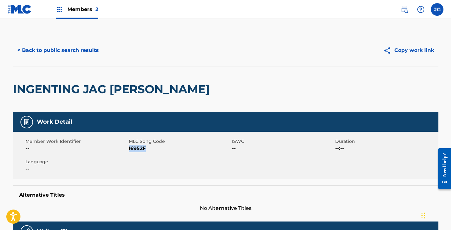
click at [89, 56] on button "< Back to public search results" at bounding box center [58, 50] width 90 height 16
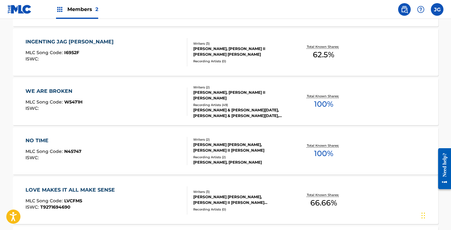
scroll to position [675, 0]
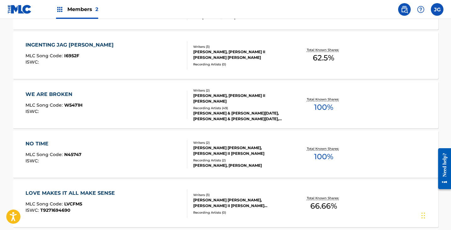
click at [115, 115] on div "WE ARE BROKEN MLC Song Code : W5471H ISWC :" at bounding box center [106, 105] width 162 height 28
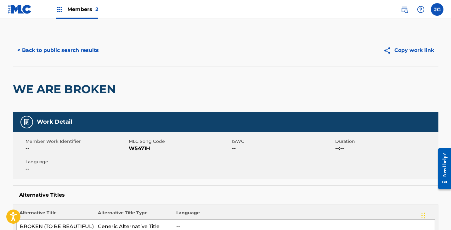
click at [137, 146] on span "W5471H" at bounding box center [180, 149] width 102 height 8
click at [53, 59] on div "< Back to public search results Copy work link" at bounding box center [225, 50] width 425 height 31
click at [59, 50] on button "< Back to public search results" at bounding box center [58, 50] width 90 height 16
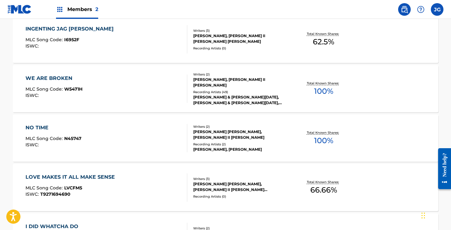
scroll to position [686, 0]
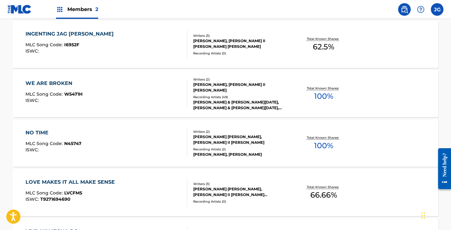
click at [80, 139] on div "NO TIME MLC Song Code : N45747 ISWC :" at bounding box center [53, 143] width 56 height 28
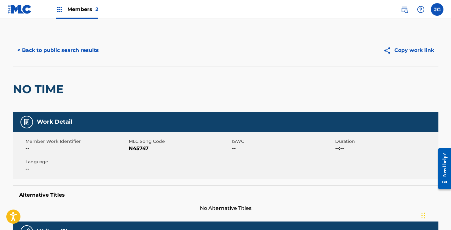
click at [136, 147] on span "N45747" at bounding box center [180, 149] width 102 height 8
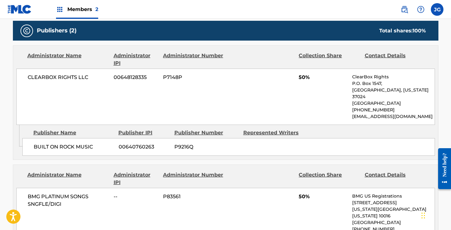
scroll to position [272, 0]
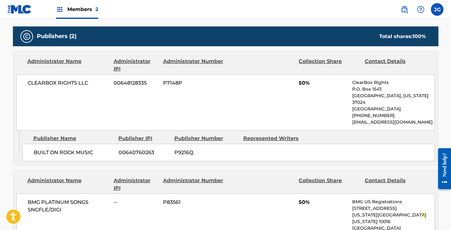
click at [212, 227] on div "BMG PLATINUM SONGS SNGFLE/DIGI -- P83561 50% BMG US Registrations 1 Park Ave, N…" at bounding box center [225, 221] width 418 height 56
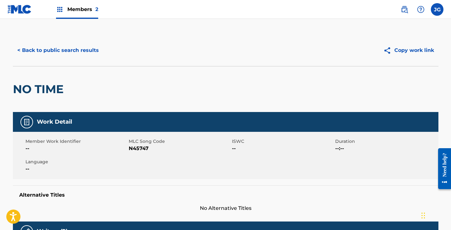
click at [75, 40] on div "< Back to public search results Copy work link" at bounding box center [225, 50] width 425 height 31
click at [88, 52] on button "< Back to public search results" at bounding box center [58, 50] width 90 height 16
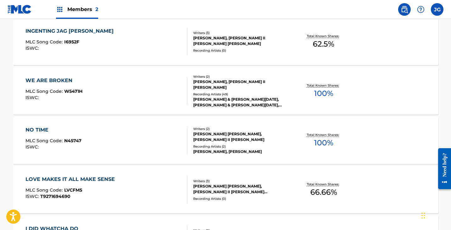
scroll to position [710, 0]
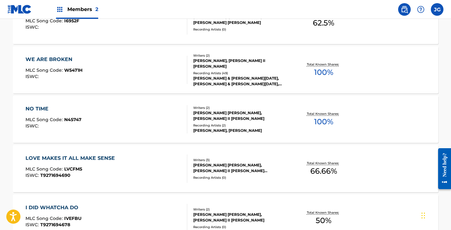
click at [100, 165] on div "LOVE MAKES IT ALL MAKE SENSE MLC Song Code : LVCFM5 ISWC : T9271694690" at bounding box center [71, 168] width 92 height 28
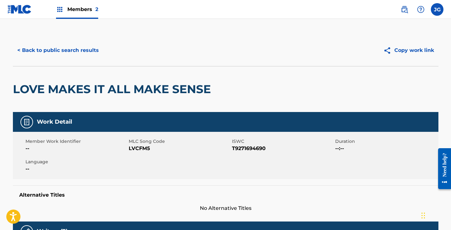
click at [148, 149] on span "LVCFM5" at bounding box center [180, 149] width 102 height 8
click at [84, 44] on button "< Back to public search results" at bounding box center [58, 50] width 90 height 16
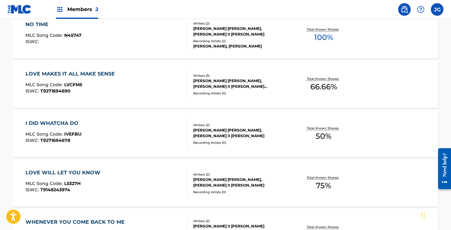
scroll to position [793, 0]
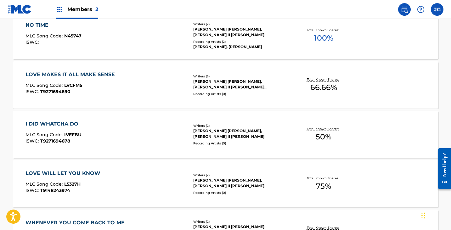
click at [106, 127] on div "I DID WHATCHA DO MLC Song Code : IVEFBU ISWC : T9271694678" at bounding box center [106, 134] width 162 height 28
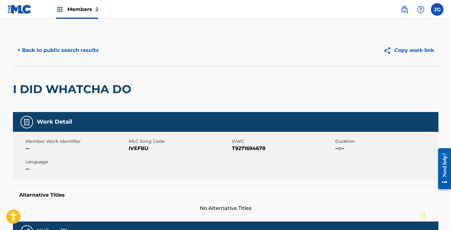
click at [140, 148] on span "IVEFBU" at bounding box center [180, 149] width 102 height 8
click at [79, 40] on div "< Back to public search results Copy work link" at bounding box center [225, 50] width 425 height 31
click at [77, 43] on button "< Back to public search results" at bounding box center [58, 50] width 90 height 16
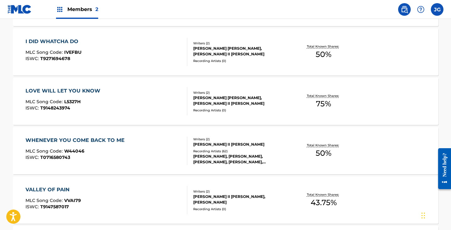
scroll to position [876, 0]
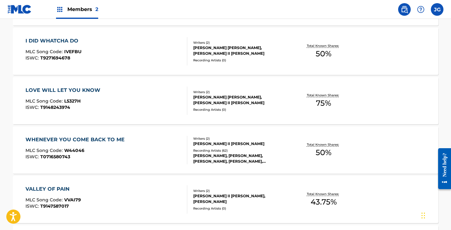
click at [154, 142] on div "WHENEVER YOU COME BACK TO ME MLC Song Code : W44046 ISWC : T0716580743" at bounding box center [106, 150] width 162 height 28
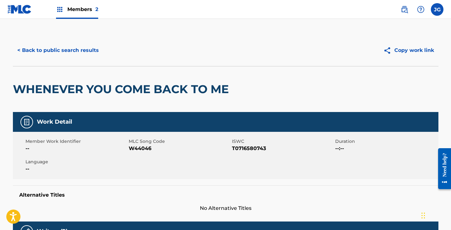
click at [138, 148] on span "W44046" at bounding box center [180, 149] width 102 height 8
click at [74, 42] on div "< Back to public search results Copy work link" at bounding box center [225, 50] width 425 height 31
click at [77, 45] on button "< Back to public search results" at bounding box center [58, 50] width 90 height 16
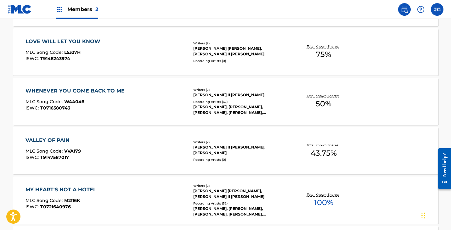
scroll to position [927, 0]
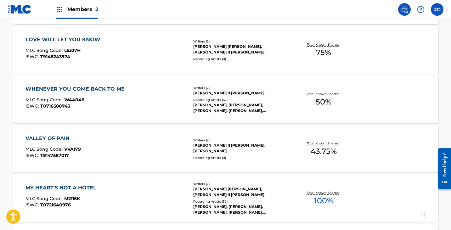
click at [110, 140] on div "VALLEY OF PAIN MLC Song Code : VVAI79 ISWC : T9147587017" at bounding box center [106, 149] width 162 height 28
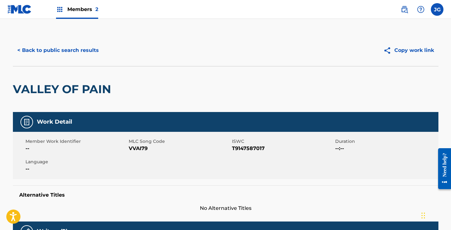
click at [137, 148] on span "VVAI79" at bounding box center [180, 149] width 102 height 8
click at [53, 43] on button "< Back to public search results" at bounding box center [58, 50] width 90 height 16
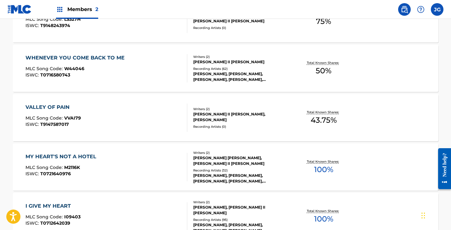
scroll to position [960, 0]
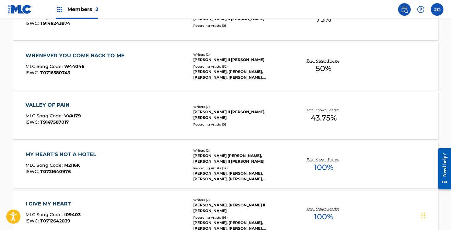
click at [88, 157] on div "MY HEART'S NOT A HOTEL" at bounding box center [62, 155] width 74 height 8
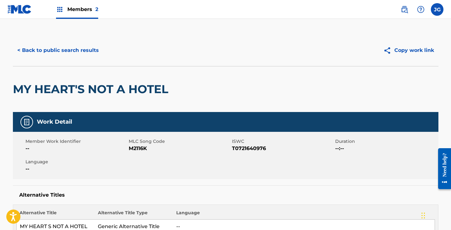
click at [145, 147] on span "M2116K" at bounding box center [180, 149] width 102 height 8
click at [138, 146] on span "M2116K" at bounding box center [180, 149] width 102 height 8
click at [72, 49] on button "< Back to public search results" at bounding box center [58, 50] width 90 height 16
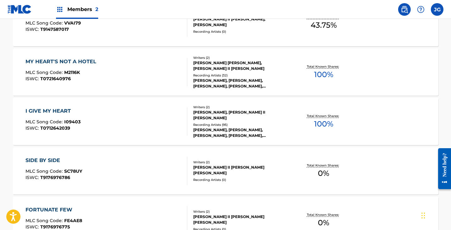
scroll to position [1084, 0]
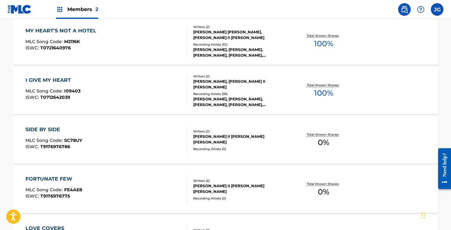
click at [82, 91] on div "I GIVE MY HEART MLC Song Code : I09403 ISWC : T0712642039" at bounding box center [106, 90] width 162 height 28
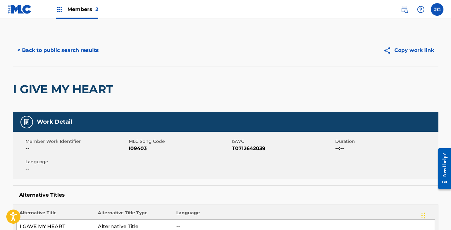
click at [140, 145] on span "I09403" at bounding box center [180, 149] width 102 height 8
click at [75, 57] on button "< Back to public search results" at bounding box center [58, 50] width 90 height 16
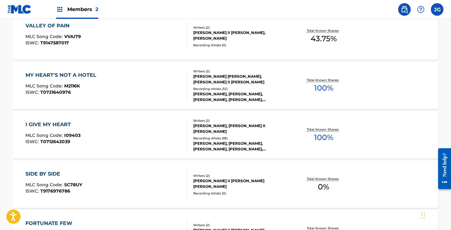
scroll to position [1040, 0]
click at [86, 177] on div "SIDE BY SIDE MLC Song Code : SC78UY ISWC : T9176976786" at bounding box center [106, 184] width 162 height 28
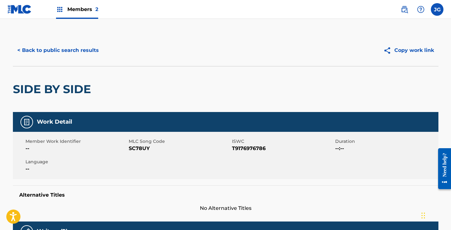
click at [137, 148] on span "SC78UY" at bounding box center [180, 149] width 102 height 8
click at [81, 50] on button "< Back to public search results" at bounding box center [58, 50] width 90 height 16
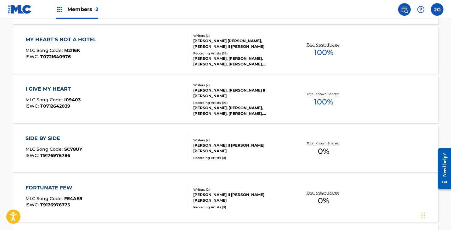
scroll to position [1132, 0]
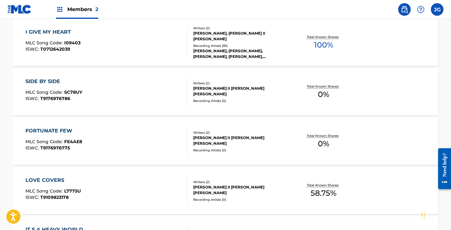
click at [108, 139] on div "FORTUNATE FEW MLC Song Code : FE4AE8 ISWC : T9176976775" at bounding box center [106, 141] width 162 height 28
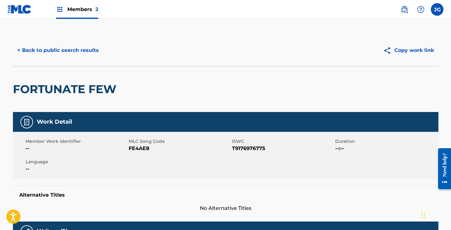
click at [142, 146] on span "FE4AE8" at bounding box center [180, 149] width 102 height 8
click at [79, 53] on button "< Back to public search results" at bounding box center [58, 50] width 90 height 16
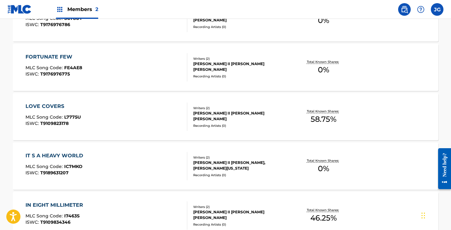
scroll to position [1193, 0]
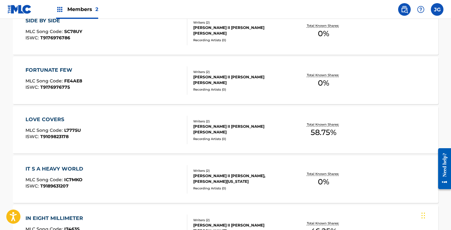
click at [105, 126] on div "LOVE COVERS MLC Song Code : L7775U ISWC : T9109823178" at bounding box center [106, 130] width 162 height 28
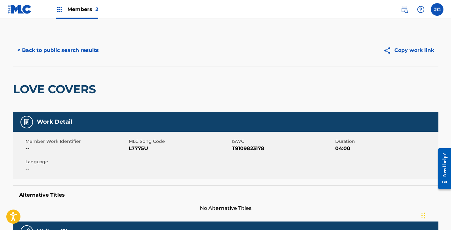
click at [138, 150] on span "L7775U" at bounding box center [180, 149] width 102 height 8
click at [86, 54] on button "< Back to public search results" at bounding box center [58, 50] width 90 height 16
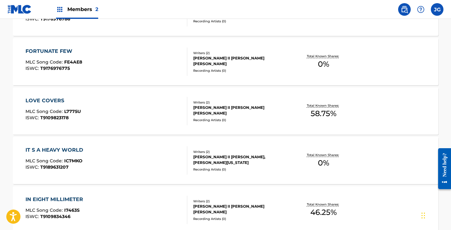
scroll to position [1233, 0]
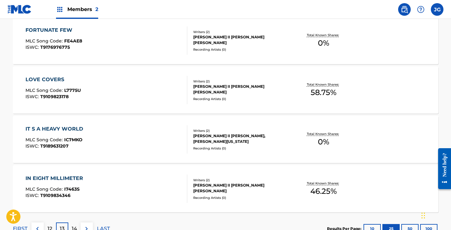
click at [69, 137] on div "IT S A HEAVY WORLD MLC Song Code : IC7MKO ISWC : T9189631207" at bounding box center [55, 139] width 61 height 28
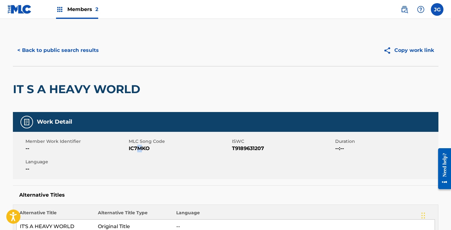
click at [139, 146] on span "IC7MKO" at bounding box center [180, 149] width 102 height 8
click at [143, 147] on span "IC7MKO" at bounding box center [180, 149] width 102 height 8
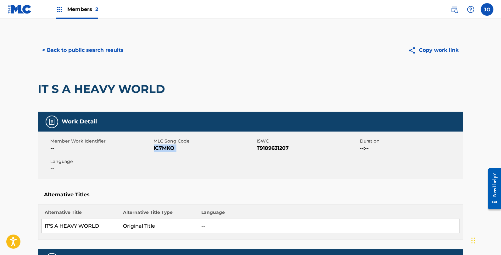
click at [102, 42] on button "< Back to public search results" at bounding box center [83, 50] width 90 height 16
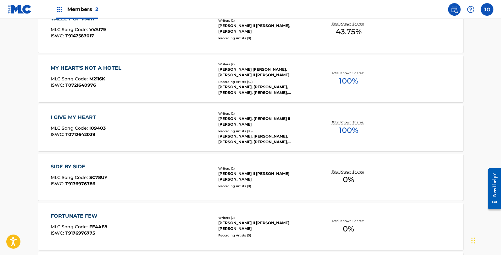
scroll to position [1241, 0]
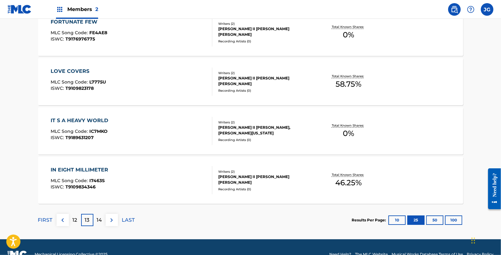
click at [148, 187] on div "IN EIGHT MILLIMETER MLC Song Code : I7463S ISWC : T9109834346" at bounding box center [132, 180] width 162 height 28
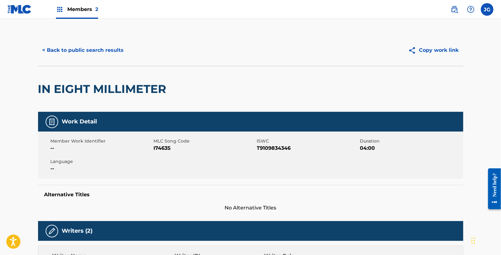
click at [164, 147] on span "I7463S" at bounding box center [205, 149] width 102 height 8
click at [102, 41] on div "< Back to public search results Copy work link" at bounding box center [250, 50] width 425 height 31
click at [107, 53] on button "< Back to public search results" at bounding box center [83, 50] width 90 height 16
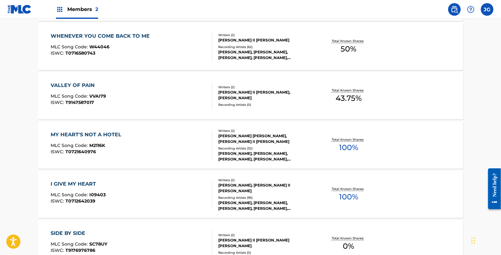
scroll to position [1255, 0]
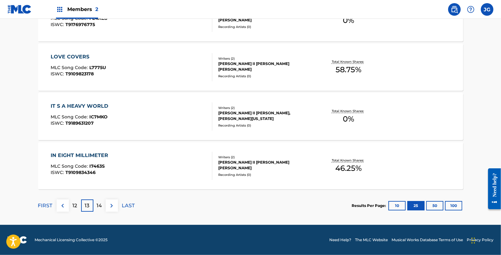
click at [99, 205] on p "14" at bounding box center [99, 206] width 5 height 8
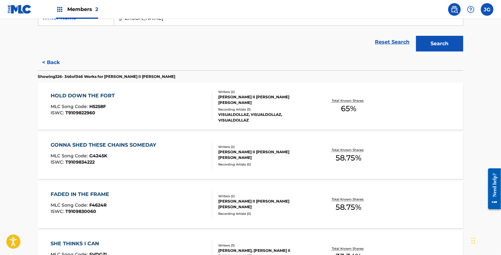
scroll to position [123, 0]
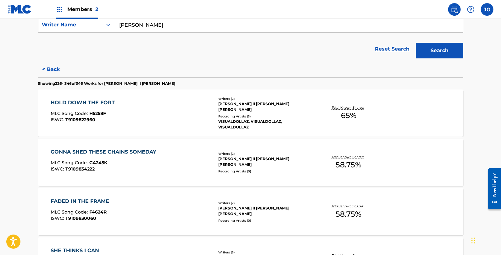
click at [138, 93] on div "HOLD DOWN THE FORT MLC Song Code : H5258F ISWC : T9109822960 Writers ( 2 ) JAME…" at bounding box center [250, 113] width 425 height 47
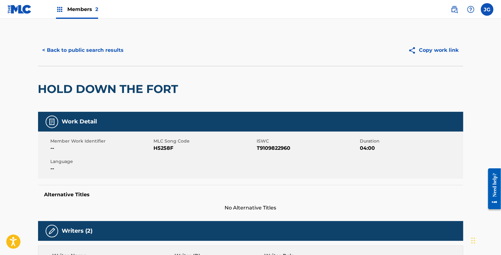
click at [164, 150] on span "H5258F" at bounding box center [205, 149] width 102 height 8
click at [94, 51] on button "< Back to public search results" at bounding box center [83, 50] width 90 height 16
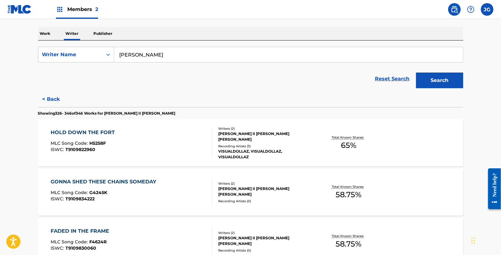
scroll to position [155, 0]
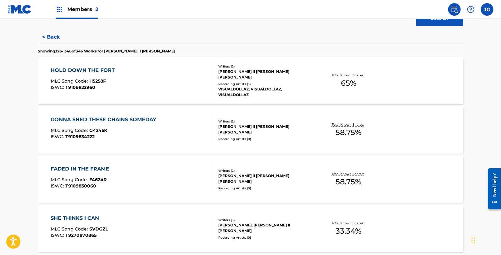
click at [129, 128] on div "GONNA SHED THESE CHAINS SOMEDAY MLC Song Code : G4245K ISWC : T9109834222" at bounding box center [105, 130] width 109 height 28
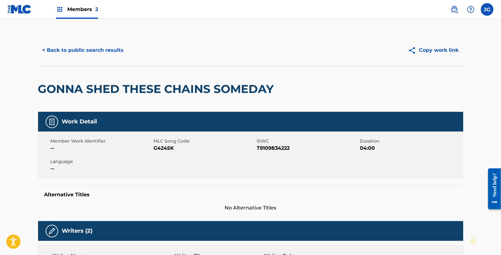
click at [160, 148] on span "G4245K" at bounding box center [205, 149] width 102 height 8
click at [104, 54] on button "< Back to public search results" at bounding box center [83, 50] width 90 height 16
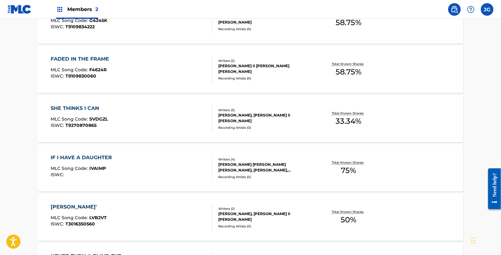
scroll to position [252, 0]
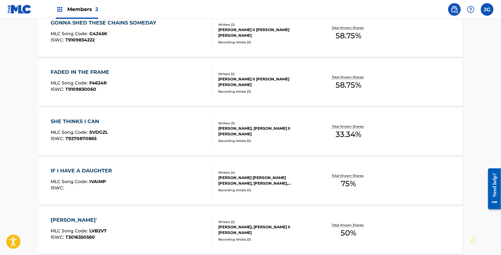
click at [150, 81] on div "FADED IN THE FRAME MLC Song Code : F4624R ISWC : T9109830060" at bounding box center [132, 83] width 162 height 28
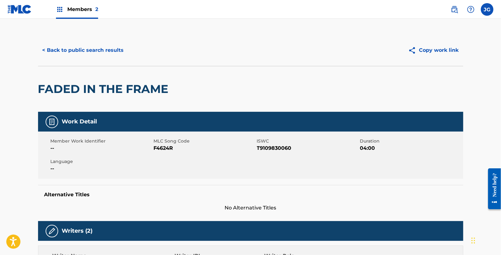
click at [164, 146] on span "F4624R" at bounding box center [205, 149] width 102 height 8
click at [96, 53] on button "< Back to public search results" at bounding box center [83, 50] width 90 height 16
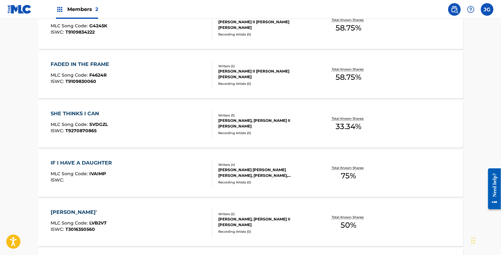
scroll to position [256, 0]
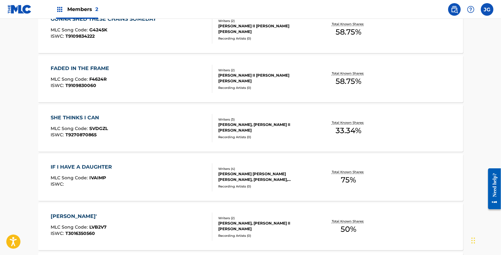
click at [143, 137] on div "SHE THINKS I CAN MLC Song Code : SVDGZL ISWC : T9270870865" at bounding box center [132, 128] width 162 height 28
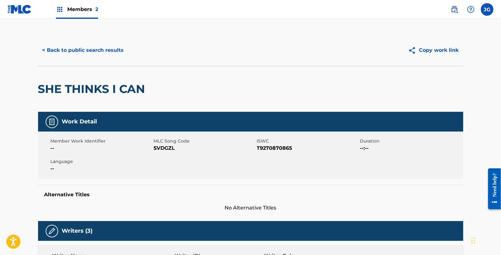
click at [159, 149] on span "SVDGZL" at bounding box center [205, 149] width 102 height 8
click at [112, 51] on button "< Back to public search results" at bounding box center [83, 50] width 90 height 16
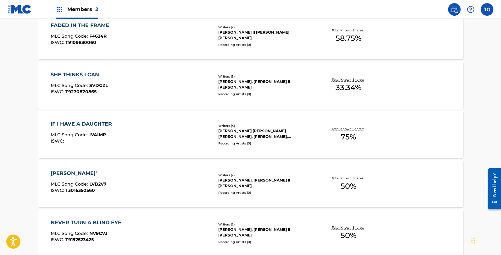
scroll to position [298, 0]
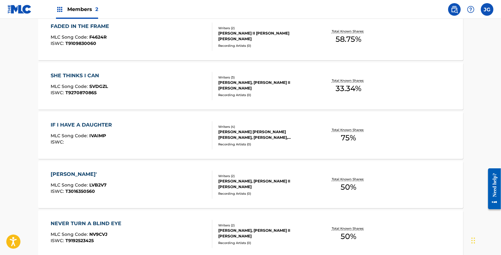
click at [113, 121] on div "IF I HAVE A DAUGHTER" at bounding box center [83, 125] width 64 height 8
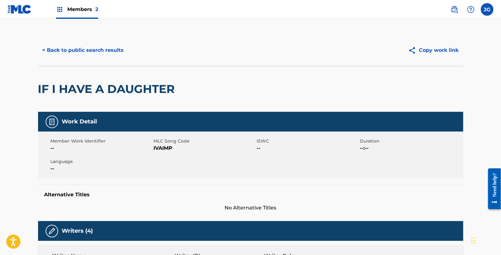
click at [165, 145] on span "IVAIMP" at bounding box center [205, 149] width 102 height 8
click at [112, 53] on button "< Back to public search results" at bounding box center [83, 50] width 90 height 16
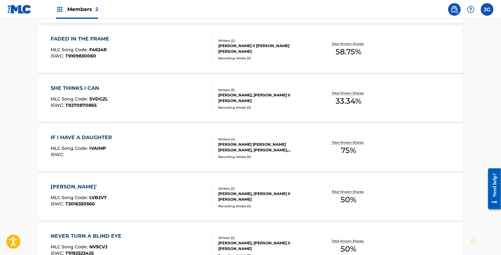
scroll to position [330, 0]
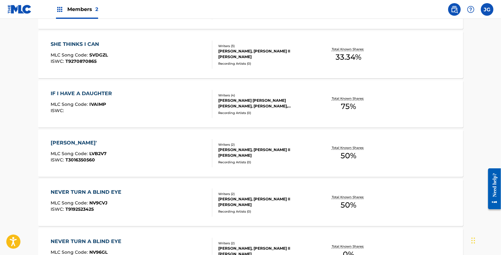
click at [122, 147] on div "LEAVIN' MLC Song Code : LVB2V7 ISWC : T3016350560" at bounding box center [132, 153] width 162 height 28
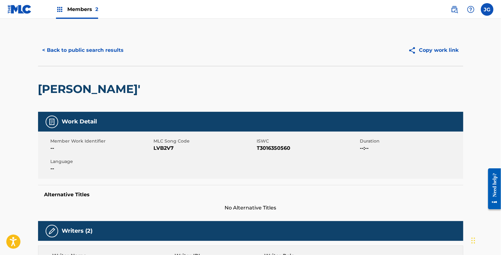
click at [161, 149] on span "LVB2V7" at bounding box center [205, 149] width 102 height 8
click at [94, 51] on button "< Back to public search results" at bounding box center [83, 50] width 90 height 16
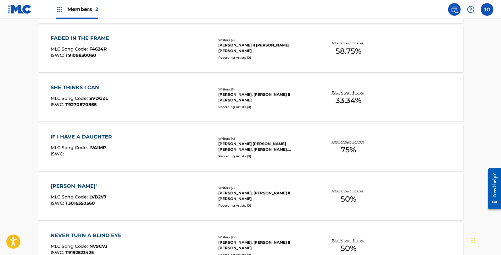
scroll to position [329, 0]
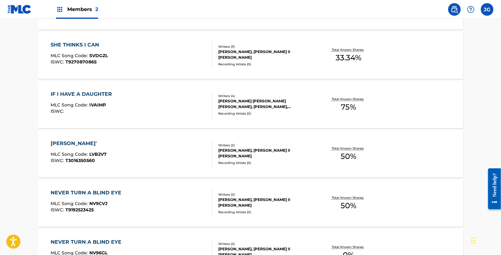
click at [159, 194] on div "NEVER TURN A BLIND EYE MLC Song Code : NV9CVJ ISWC : T9192523425" at bounding box center [132, 203] width 162 height 28
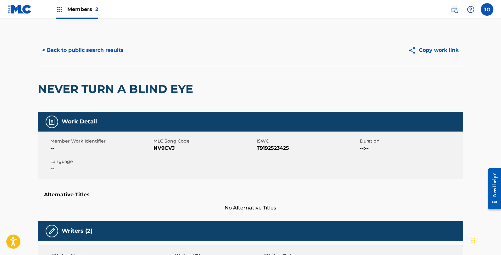
click at [170, 148] on span "NV9CVJ" at bounding box center [205, 149] width 102 height 8
click at [89, 46] on button "< Back to public search results" at bounding box center [83, 50] width 90 height 16
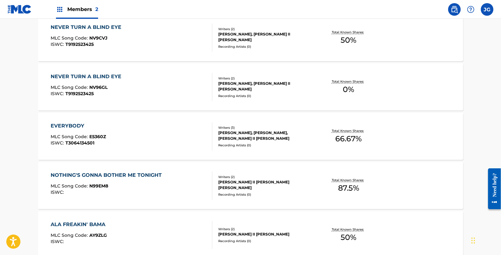
scroll to position [491, 0]
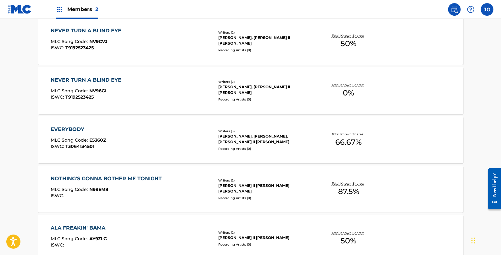
click at [150, 144] on div "EVERYBODY MLC Song Code : E5360Z ISWC : T3064134501" at bounding box center [132, 140] width 162 height 28
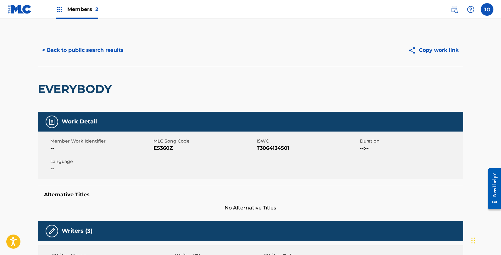
click at [164, 146] on span "E5360Z" at bounding box center [205, 149] width 102 height 8
click at [77, 36] on div "< Back to public search results Copy work link" at bounding box center [250, 50] width 425 height 31
click at [75, 48] on button "< Back to public search results" at bounding box center [83, 50] width 90 height 16
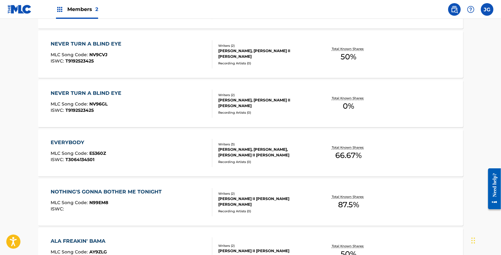
scroll to position [478, 0]
click at [138, 189] on div "NOTHING'S GONNA BOTHER ME TONIGHT" at bounding box center [108, 192] width 114 height 8
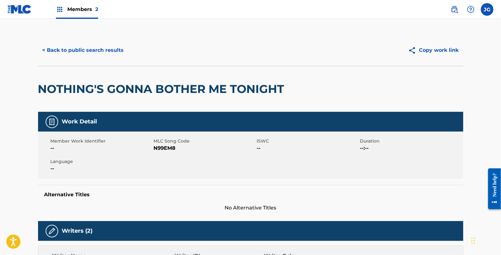
click at [171, 153] on div "Member Work Identifier -- MLC Song Code N99EM8 ISWC -- Duration --:-- Language …" at bounding box center [250, 155] width 425 height 47
click at [171, 149] on span "N99EM8" at bounding box center [205, 149] width 102 height 8
click at [115, 51] on button "< Back to public search results" at bounding box center [83, 50] width 90 height 16
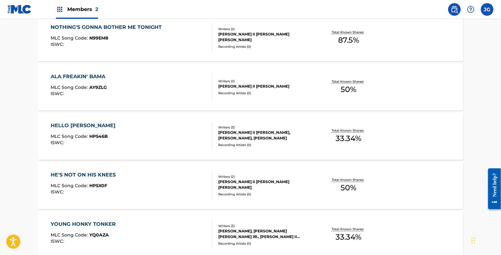
scroll to position [645, 0]
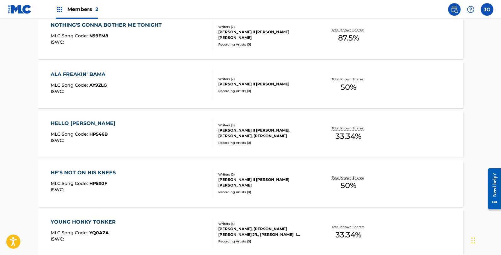
click at [130, 79] on div "ALA FREAKIN' BAMA MLC Song Code : AY9ZLG ISWC :" at bounding box center [132, 85] width 162 height 28
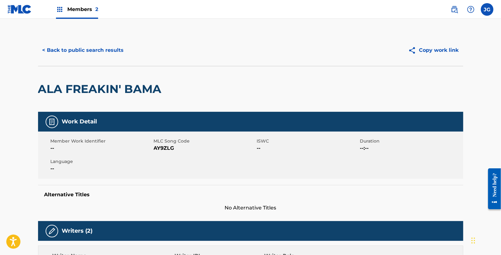
click at [160, 147] on span "AY9ZLG" at bounding box center [205, 149] width 102 height 8
click at [103, 50] on button "< Back to public search results" at bounding box center [83, 50] width 90 height 16
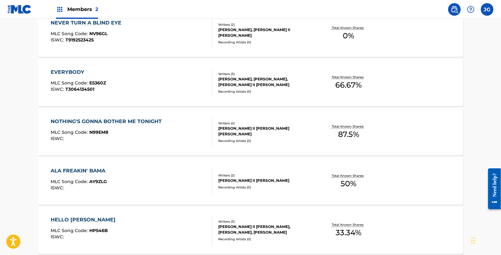
scroll to position [561, 0]
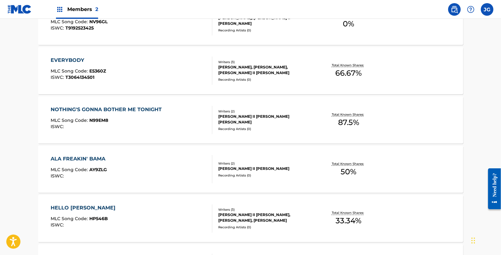
click at [118, 201] on div "HELLO HALLELUJAH MLC Song Code : HP546B ISWC : Writers ( 3 ) JAMES ALLEN II SHA…" at bounding box center [250, 218] width 425 height 47
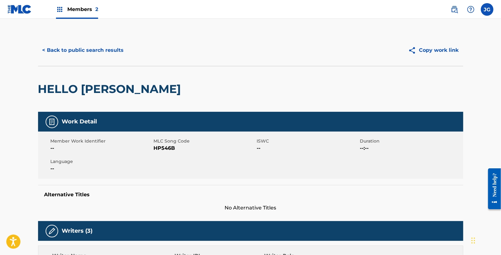
click at [166, 150] on span "HP546B" at bounding box center [205, 149] width 102 height 8
click at [73, 51] on button "< Back to public search results" at bounding box center [83, 50] width 90 height 16
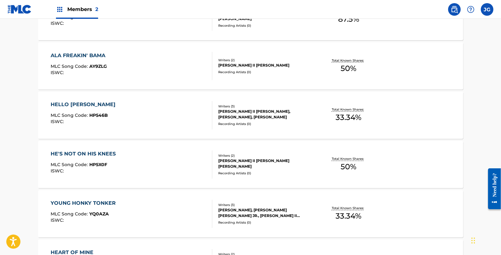
scroll to position [652, 0]
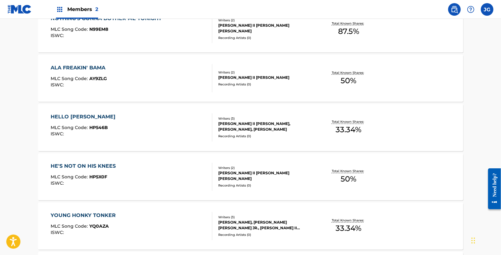
click at [121, 170] on div "HE'S NOT ON HIS KNEES MLC Song Code : HP5X0F ISWC :" at bounding box center [132, 177] width 162 height 28
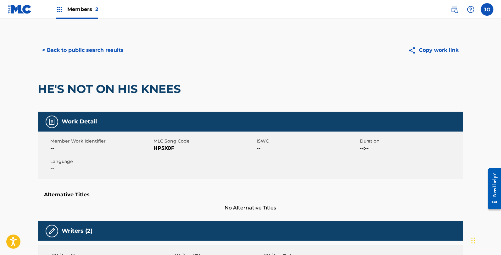
click at [166, 145] on span "HP5X0F" at bounding box center [205, 149] width 102 height 8
click at [105, 49] on button "< Back to public search results" at bounding box center [83, 50] width 90 height 16
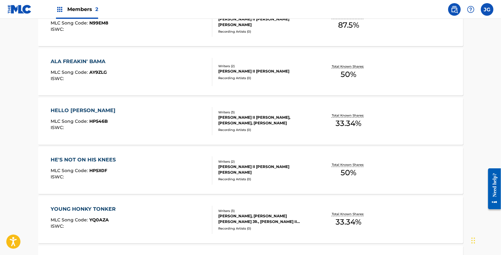
scroll to position [659, 0]
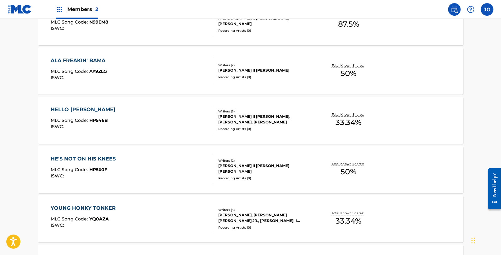
click at [131, 208] on div "YOUNG HONKY TONKER MLC Song Code : YQ0AZA ISWC :" at bounding box center [132, 219] width 162 height 28
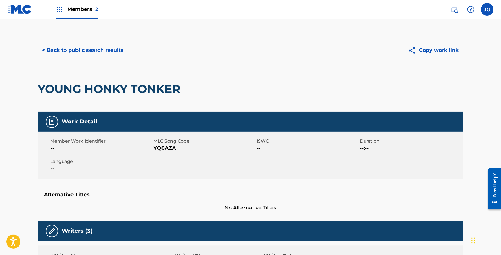
click at [170, 147] on span "YQ0AZA" at bounding box center [205, 149] width 102 height 8
click at [87, 50] on button "< Back to public search results" at bounding box center [83, 50] width 90 height 16
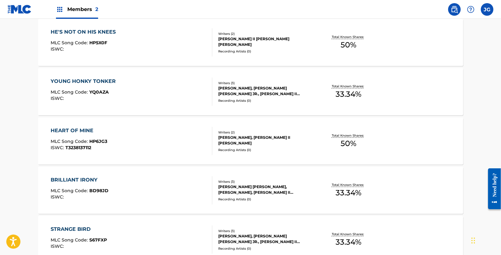
scroll to position [785, 0]
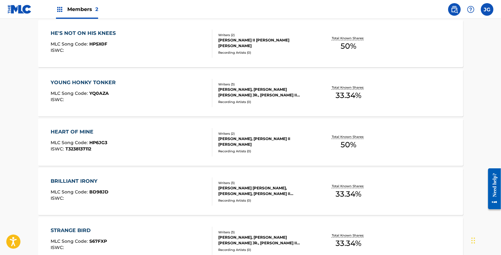
click at [156, 141] on div "HEART OF MINE MLC Song Code : HP6JG3 ISWC : T3238137112" at bounding box center [132, 142] width 162 height 28
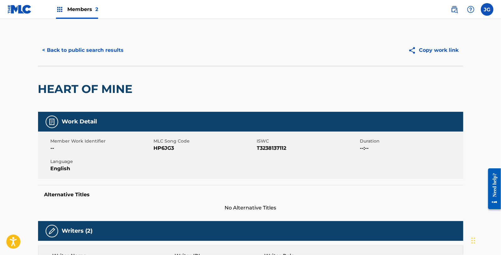
click at [170, 148] on span "HP6JG3" at bounding box center [205, 149] width 102 height 8
click at [101, 48] on button "< Back to public search results" at bounding box center [83, 50] width 90 height 16
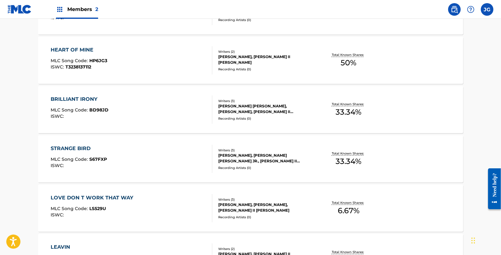
scroll to position [854, 0]
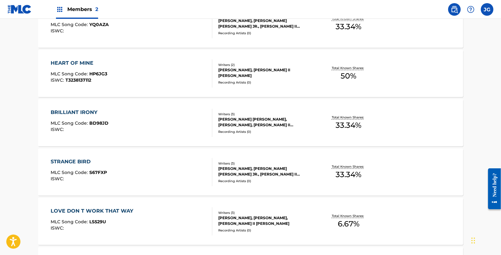
click at [122, 109] on div "BRILLIANT IRONY MLC Song Code : BD98JD ISWC :" at bounding box center [132, 123] width 162 height 28
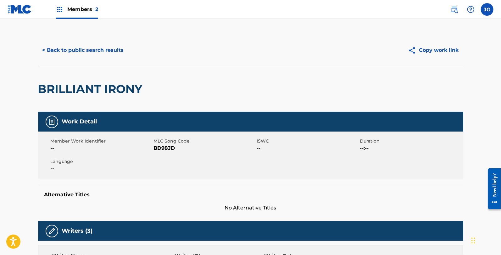
click at [162, 145] on span "BD98JD" at bounding box center [205, 149] width 102 height 8
click at [162, 149] on span "BD98JD" at bounding box center [205, 149] width 102 height 8
click at [118, 54] on button "< Back to public search results" at bounding box center [83, 50] width 90 height 16
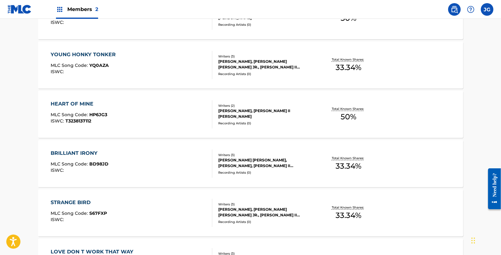
scroll to position [874, 0]
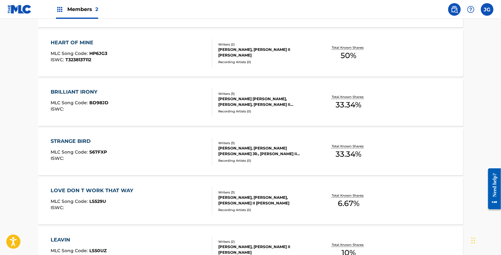
click at [131, 150] on div "STRANGE BIRD MLC Song Code : S67FXP ISWC :" at bounding box center [132, 152] width 162 height 28
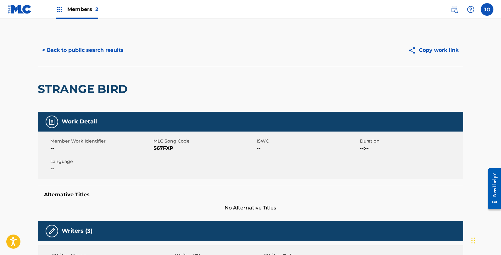
click at [165, 145] on span "S67FXP" at bounding box center [205, 149] width 102 height 8
click at [93, 54] on button "< Back to public search results" at bounding box center [83, 50] width 90 height 16
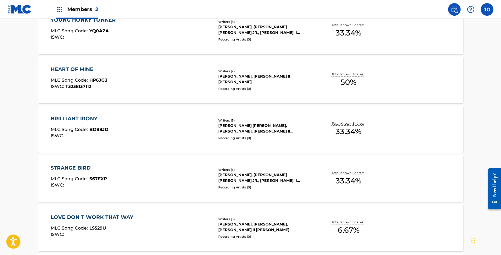
scroll to position [856, 0]
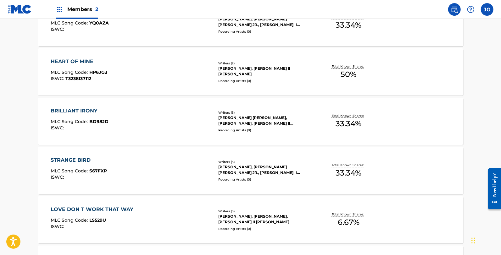
click at [116, 214] on div "LOVE DON T WORK THAT WAY MLC Song Code : LS529U ISWC :" at bounding box center [94, 220] width 86 height 28
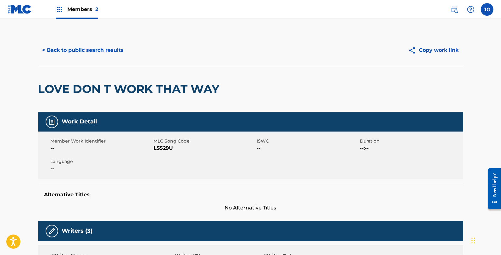
click at [169, 147] on span "LS529U" at bounding box center [205, 149] width 102 height 8
click at [118, 61] on div "< Back to public search results Copy work link" at bounding box center [250, 50] width 425 height 31
click at [118, 54] on button "< Back to public search results" at bounding box center [83, 50] width 90 height 16
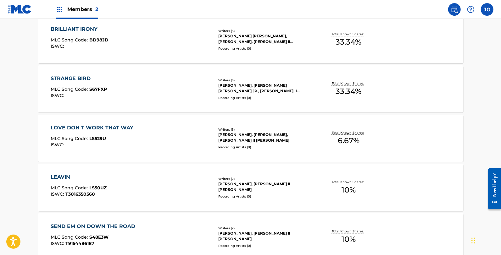
scroll to position [944, 0]
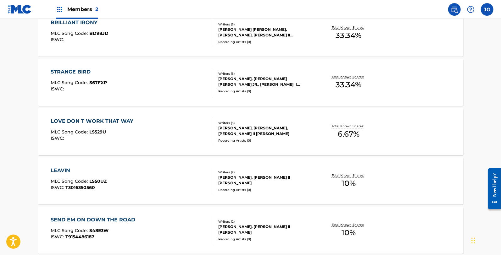
click at [142, 171] on div "LEAVIN MLC Song Code : LS50UZ ISWC : T3016350560" at bounding box center [132, 181] width 162 height 28
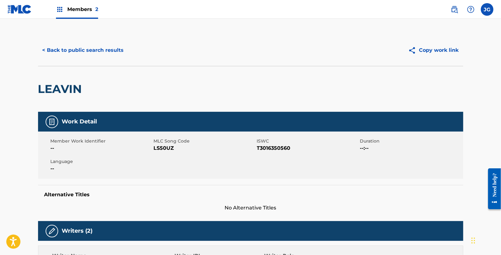
click at [166, 147] on span "LS50UZ" at bounding box center [205, 149] width 102 height 8
click at [91, 46] on button "< Back to public search results" at bounding box center [83, 50] width 90 height 16
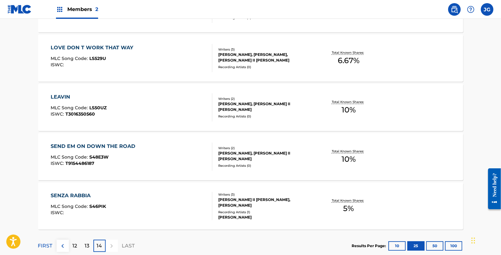
scroll to position [1027, 0]
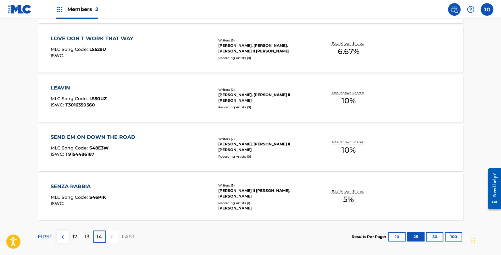
click at [119, 131] on div "SEND EM ON DOWN THE ROAD MLC Song Code : S48E3W ISWC : T9154486187 Writers ( 2 …" at bounding box center [250, 147] width 425 height 47
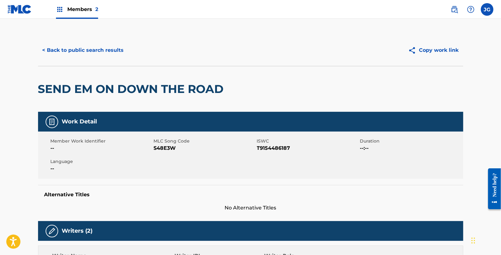
click at [170, 145] on span "S48E3W" at bounding box center [205, 149] width 102 height 8
click at [109, 52] on button "< Back to public search results" at bounding box center [83, 50] width 90 height 16
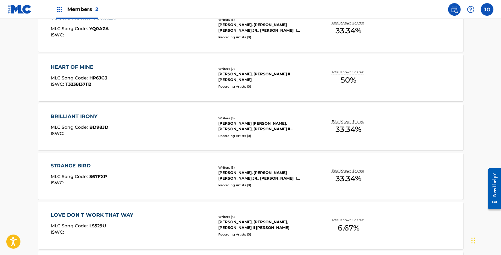
scroll to position [1058, 0]
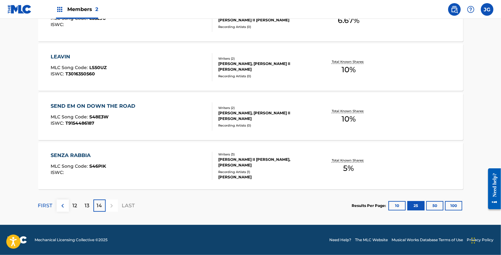
click at [130, 171] on div "SENZA RABBIA MLC Song Code : S46PIK ISWC :" at bounding box center [132, 166] width 162 height 28
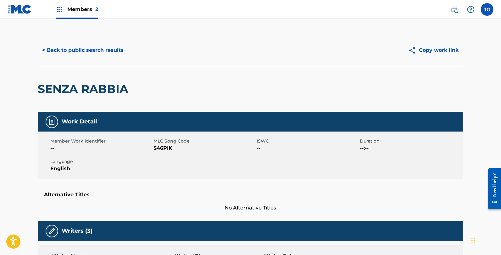
click at [163, 146] on span "S46PIK" at bounding box center [205, 149] width 102 height 8
click at [103, 52] on button "< Back to public search results" at bounding box center [83, 50] width 90 height 16
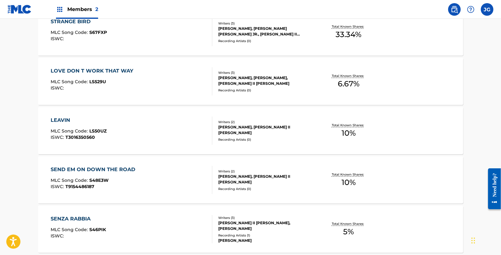
scroll to position [1058, 0]
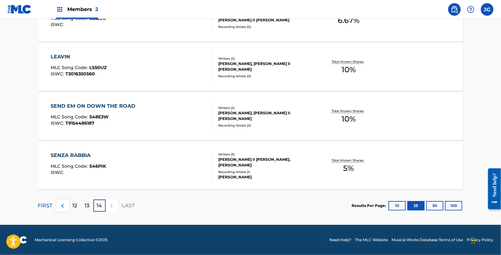
click at [107, 206] on div at bounding box center [112, 206] width 12 height 12
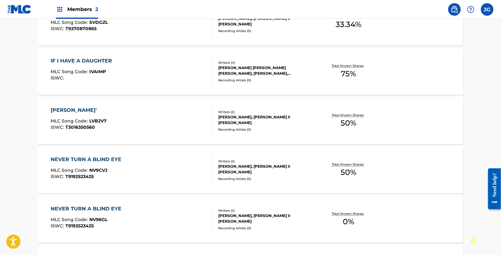
scroll to position [0, 0]
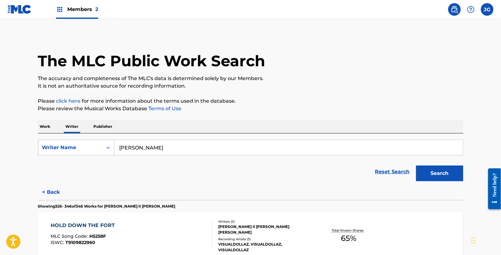
click at [450, 170] on button "Search" at bounding box center [439, 174] width 47 height 16
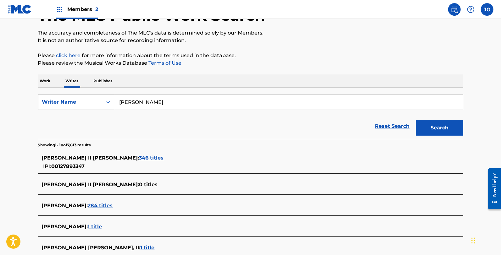
scroll to position [76, 0]
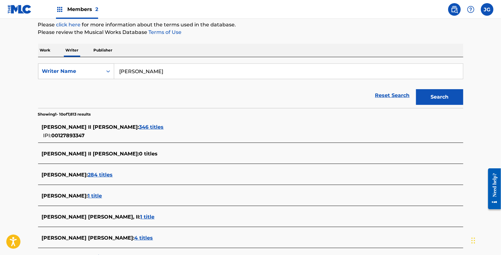
click at [102, 174] on span "284 titles" at bounding box center [100, 175] width 25 height 6
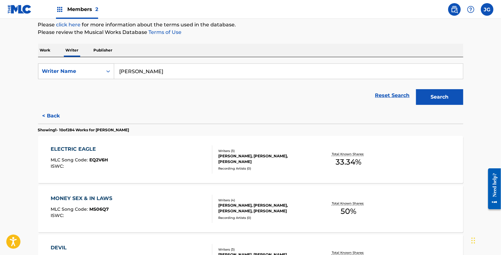
click at [102, 174] on div "ELECTRIC EAGLE MLC Song Code : EQ2V6H ISWC : Writers ( 3 ) TOM DOUGLAS, ALLEN S…" at bounding box center [250, 159] width 425 height 47
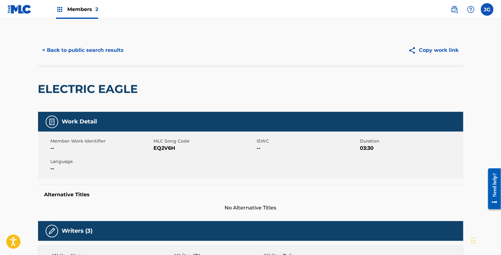
click at [171, 148] on span "EQ2V6H" at bounding box center [205, 149] width 102 height 8
click at [57, 47] on button "< Back to public search results" at bounding box center [83, 50] width 90 height 16
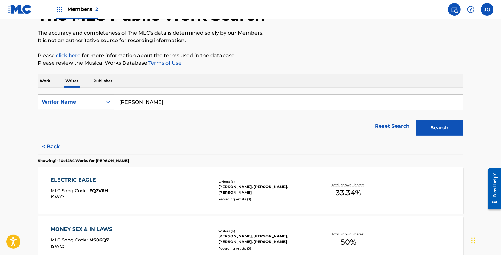
scroll to position [120, 0]
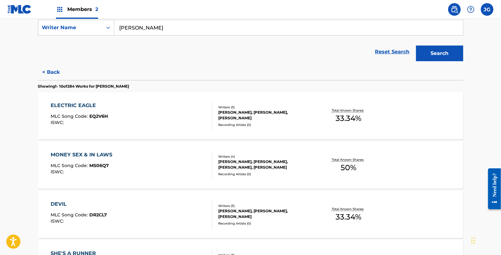
click at [54, 68] on button "< Back" at bounding box center [57, 72] width 38 height 16
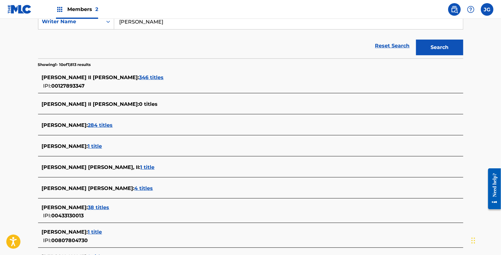
scroll to position [127, 0]
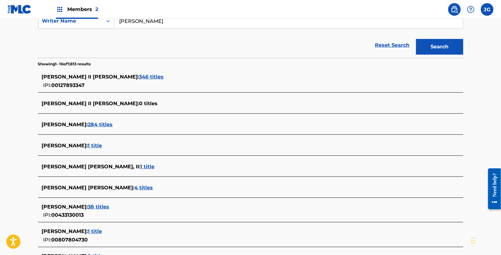
click at [103, 125] on span "284 titles" at bounding box center [100, 125] width 25 height 6
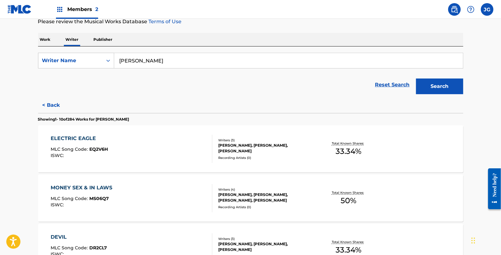
scroll to position [86, 0]
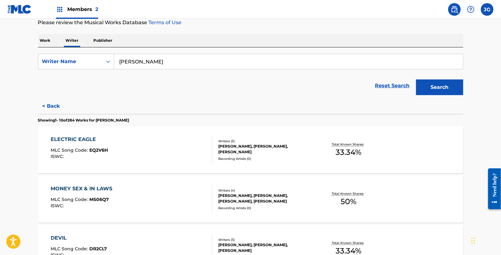
click at [172, 155] on div "ELECTRIC EAGLE MLC Song Code : EQ2V6H ISWC :" at bounding box center [132, 150] width 162 height 28
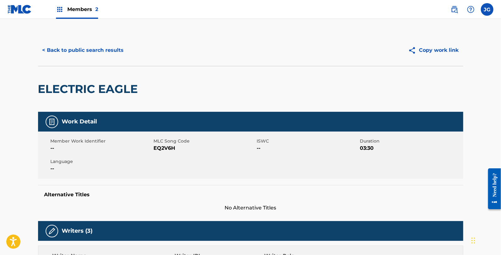
click at [163, 147] on span "EQ2V6H" at bounding box center [205, 149] width 102 height 8
click at [65, 39] on div "< Back to public search results Copy work link" at bounding box center [250, 50] width 425 height 31
click at [65, 49] on button "< Back to public search results" at bounding box center [83, 50] width 90 height 16
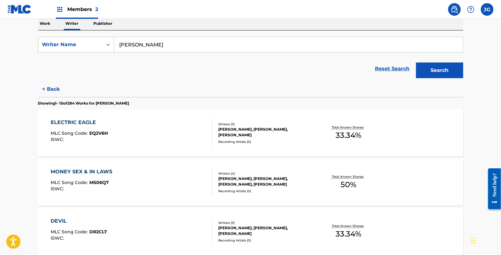
scroll to position [112, 0]
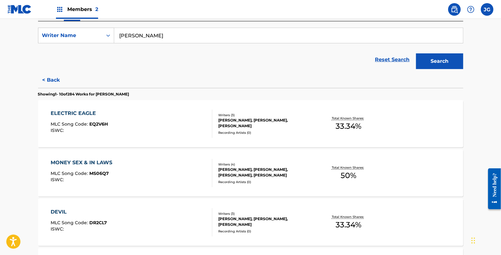
click at [117, 183] on div "MONEY SEX & IN LAWS MLC Song Code : MS06Q7 ISWC :" at bounding box center [132, 173] width 162 height 28
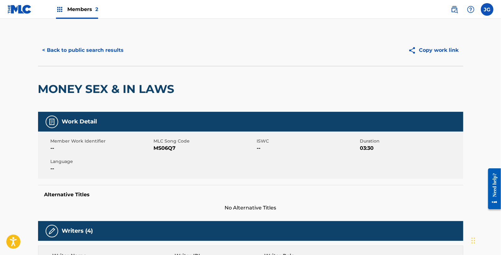
click at [166, 147] on span "MS06Q7" at bounding box center [205, 149] width 102 height 8
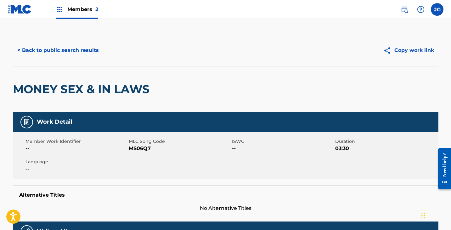
drag, startPoint x: 439, startPoint y: 1, endPoint x: 278, endPoint y: 97, distance: 187.6
click at [278, 97] on div "MONEY SEX & IN LAWS" at bounding box center [225, 89] width 425 height 46
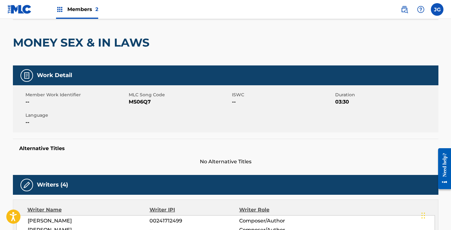
scroll to position [58, 0]
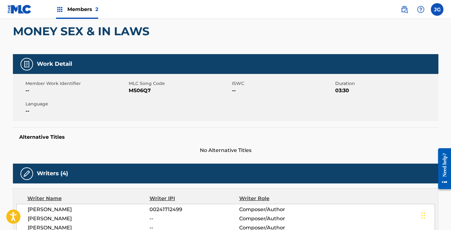
click at [138, 90] on span "MS06Q7" at bounding box center [180, 91] width 102 height 8
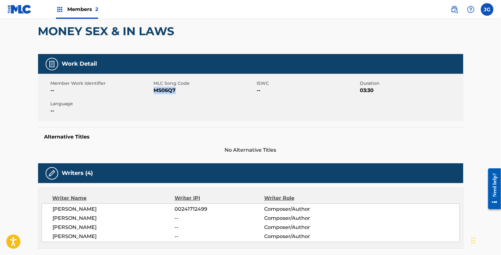
drag, startPoint x: 423, startPoint y: 2, endPoint x: 173, endPoint y: 93, distance: 265.7
click at [173, 93] on span "MS06Q7" at bounding box center [205, 91] width 102 height 8
click at [167, 89] on span "MS06Q7" at bounding box center [205, 91] width 102 height 8
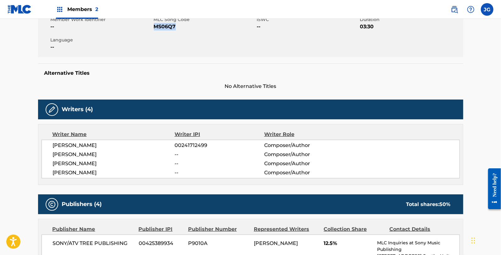
scroll to position [0, 0]
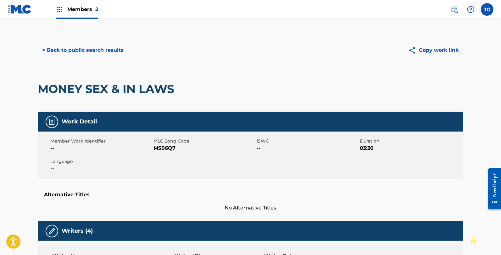
click at [115, 58] on div "< Back to public search results Copy work link" at bounding box center [250, 50] width 425 height 31
click at [115, 52] on button "< Back to public search results" at bounding box center [83, 50] width 90 height 16
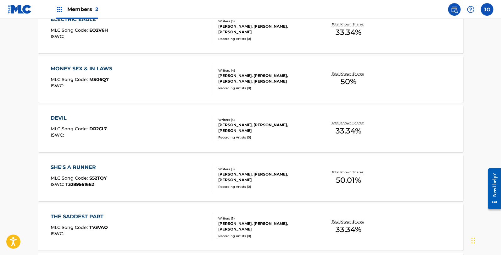
scroll to position [205, 0]
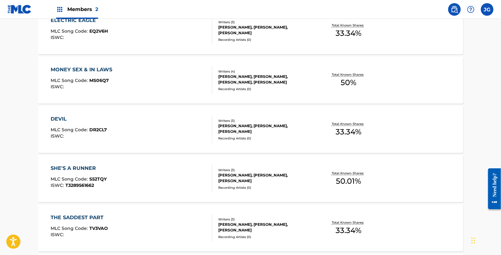
click at [106, 124] on div "DEVIL MLC Song Code : DR2CL7 ISWC :" at bounding box center [79, 129] width 56 height 28
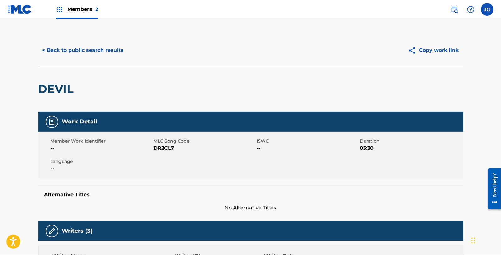
click at [163, 149] on span "DR2CL7" at bounding box center [205, 149] width 102 height 8
click at [165, 146] on span "DR2CL7" at bounding box center [205, 149] width 102 height 8
click at [73, 48] on button "< Back to public search results" at bounding box center [83, 50] width 90 height 16
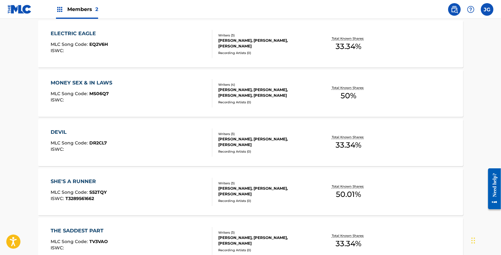
scroll to position [193, 0]
click at [159, 187] on div "SHE'S A RUNNER MLC Song Code : S52TQY ISWC : T3289561662" at bounding box center [132, 192] width 162 height 28
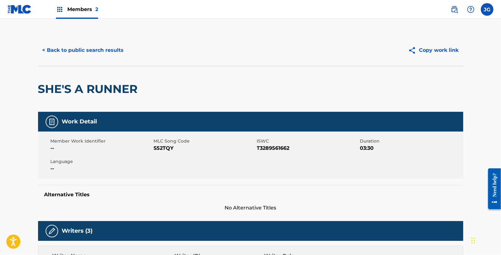
click at [163, 149] on span "S52TQY" at bounding box center [205, 149] width 102 height 8
click at [92, 52] on button "< Back to public search results" at bounding box center [83, 50] width 90 height 16
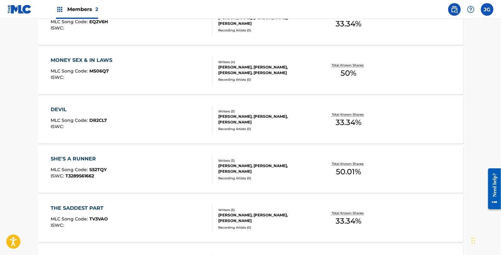
scroll to position [241, 0]
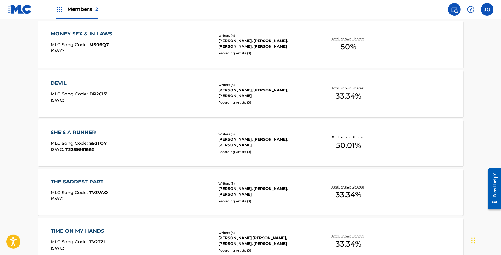
click at [126, 186] on div "THE SADDEST PART MLC Song Code : TV3VAO ISWC :" at bounding box center [132, 192] width 162 height 28
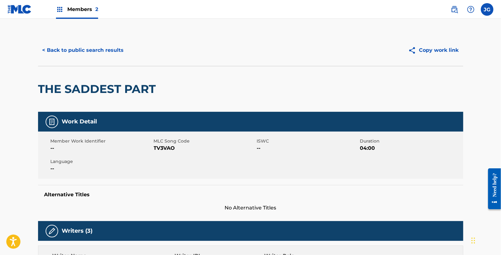
click at [163, 147] on span "TV3VAO" at bounding box center [205, 149] width 102 height 8
click at [113, 53] on button "< Back to public search results" at bounding box center [83, 50] width 90 height 16
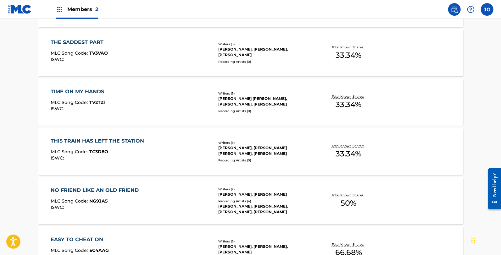
scroll to position [371, 0]
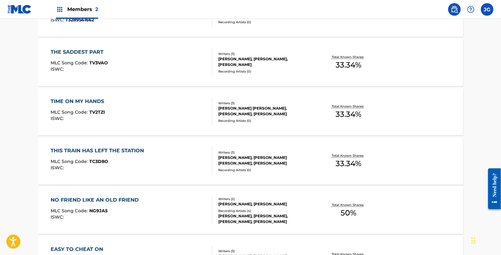
click at [109, 102] on div "TIME ON MY HANDS MLC Song Code : TV2TZI ISWC :" at bounding box center [132, 112] width 162 height 28
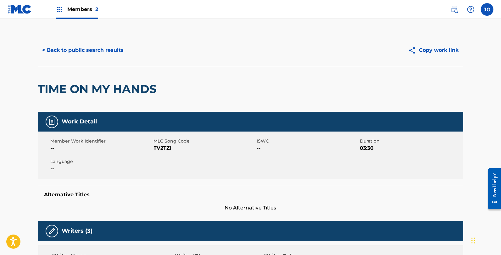
click at [161, 146] on span "TV2TZI" at bounding box center [205, 149] width 102 height 8
click at [85, 55] on button "< Back to public search results" at bounding box center [83, 50] width 90 height 16
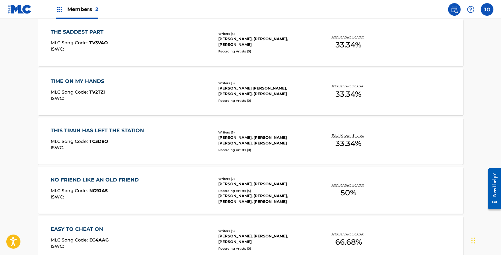
scroll to position [369, 0]
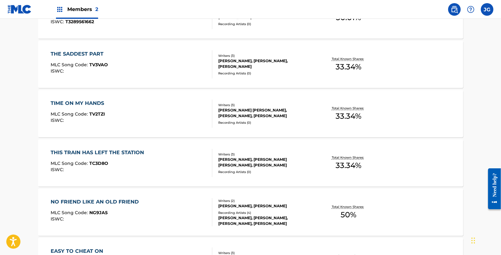
click at [130, 154] on div "THIS TRAIN HAS LEFT THE STATION" at bounding box center [99, 153] width 97 height 8
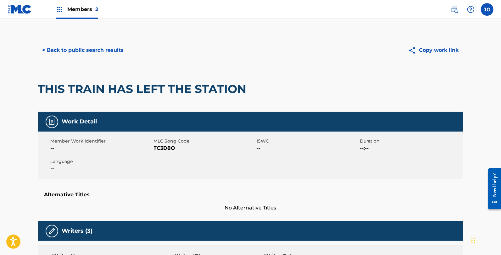
click at [169, 147] on span "TC3D8O" at bounding box center [205, 149] width 102 height 8
click at [106, 50] on button "< Back to public search results" at bounding box center [83, 50] width 90 height 16
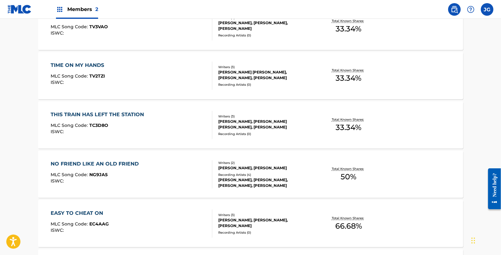
scroll to position [414, 0]
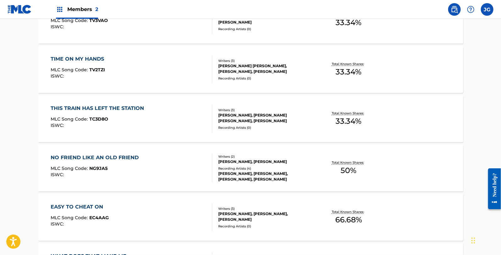
click at [156, 166] on div "NO FRIEND LIKE AN OLD FRIEND MLC Song Code : NG9JA5 ISWC :" at bounding box center [132, 168] width 162 height 28
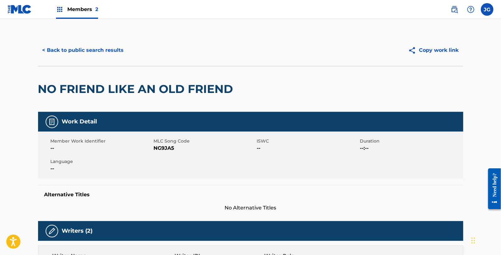
click at [166, 143] on span "MLC Song Code" at bounding box center [205, 141] width 102 height 7
click at [165, 147] on span "NG9JA5" at bounding box center [205, 149] width 102 height 8
click at [93, 53] on button "< Back to public search results" at bounding box center [83, 50] width 90 height 16
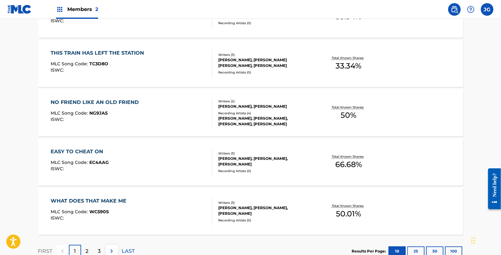
scroll to position [471, 0]
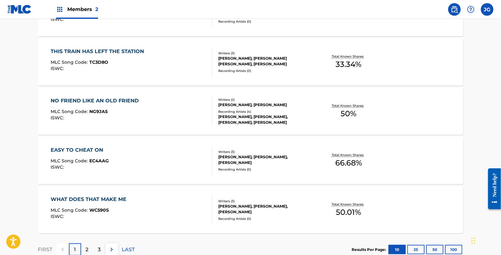
click at [126, 153] on div "EASY TO CHEAT ON MLC Song Code : EC4AAG ISWC :" at bounding box center [132, 161] width 162 height 28
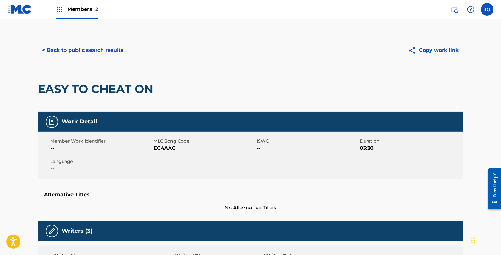
click at [172, 146] on span "EC4AAG" at bounding box center [205, 149] width 102 height 8
click at [162, 156] on div "Member Work Identifier -- MLC Song Code EC4AAG ISWC -- Duration 03:30 Language …" at bounding box center [250, 155] width 425 height 47
click at [168, 144] on span "MLC Song Code" at bounding box center [205, 141] width 102 height 7
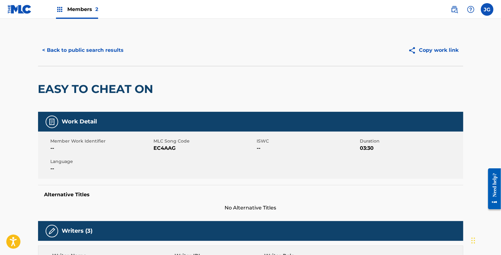
click at [169, 148] on span "EC4AAG" at bounding box center [205, 149] width 102 height 8
click at [96, 47] on button "< Back to public search results" at bounding box center [83, 50] width 90 height 16
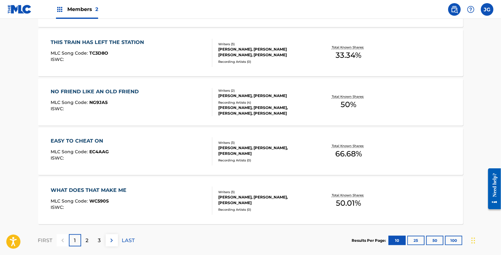
scroll to position [514, 0]
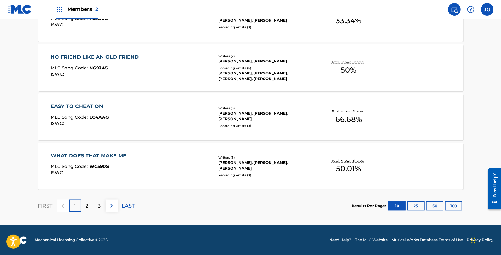
click at [140, 155] on div "WHAT DOES THAT MAKE ME MLC Song Code : WC590S ISWC :" at bounding box center [132, 166] width 162 height 28
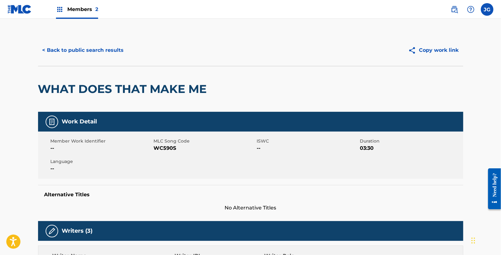
click at [168, 150] on span "WC590S" at bounding box center [205, 149] width 102 height 8
click at [95, 53] on button "< Back to public search results" at bounding box center [83, 50] width 90 height 16
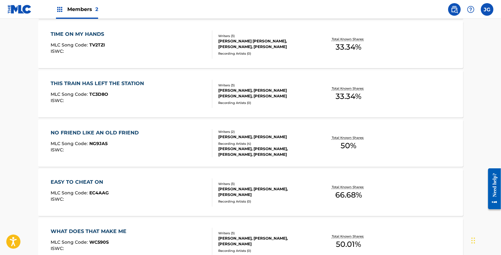
scroll to position [514, 0]
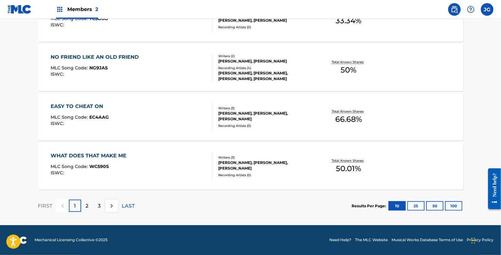
click at [87, 205] on p "2" at bounding box center [87, 207] width 3 height 8
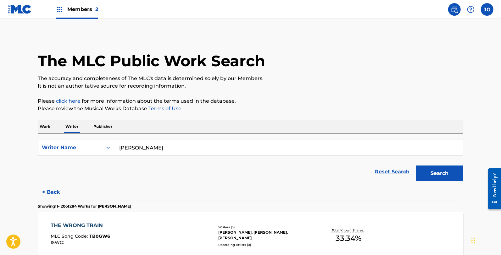
scroll to position [86, 0]
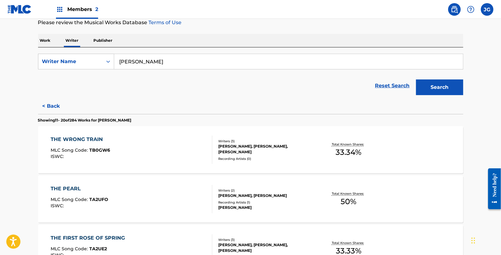
click at [89, 145] on div "THE WRONG TRAIN MLC Song Code : TB0GW6 ISWC :" at bounding box center [80, 150] width 59 height 28
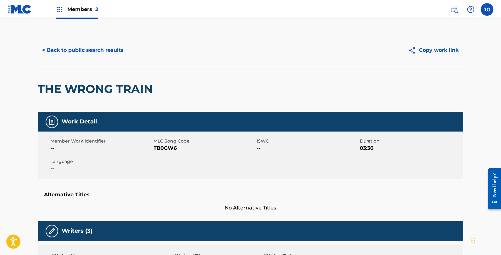
click at [170, 148] on span "TB0GW6" at bounding box center [205, 149] width 102 height 8
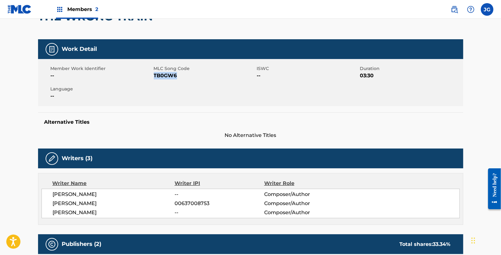
scroll to position [11, 0]
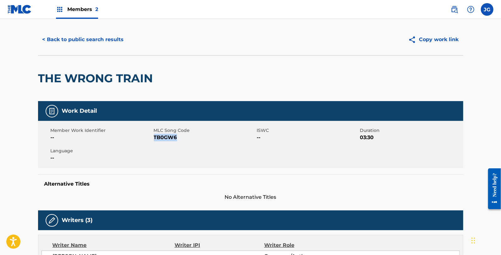
click at [88, 42] on button "< Back to public search results" at bounding box center [83, 40] width 90 height 16
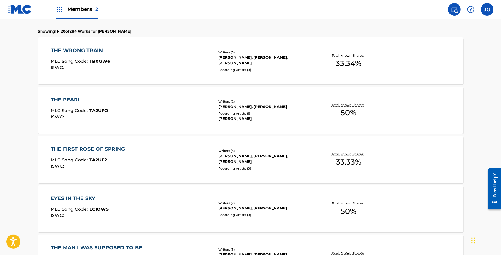
scroll to position [169, 0]
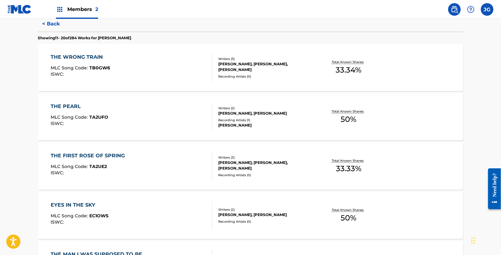
click at [143, 126] on div "THE PEARL MLC Song Code : TA2UFO ISWC :" at bounding box center [132, 117] width 162 height 28
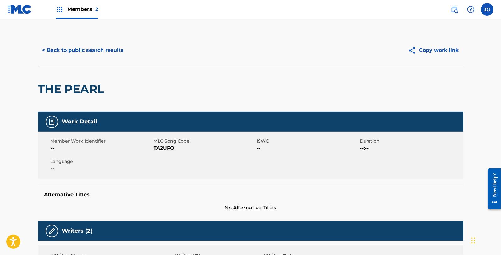
click at [167, 143] on span "MLC Song Code" at bounding box center [205, 141] width 102 height 7
click at [167, 149] on span "TA2UFO" at bounding box center [205, 149] width 102 height 8
click at [87, 42] on div "< Back to public search results Copy work link" at bounding box center [250, 50] width 425 height 31
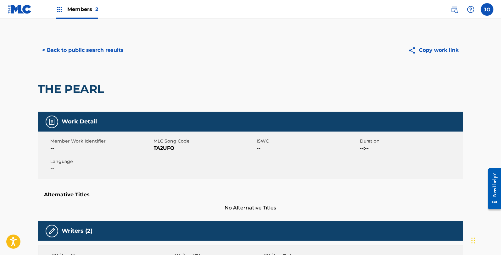
click at [109, 51] on button "< Back to public search results" at bounding box center [83, 50] width 90 height 16
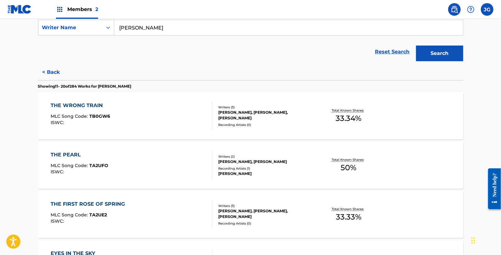
scroll to position [174, 0]
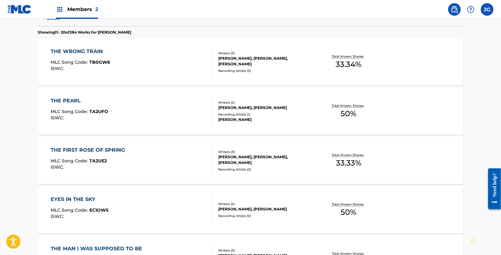
click at [117, 146] on div "THE FIRST ROSE OF SPRING MLC Song Code : TA2UE2 ISWC : Writers ( 3 ) RANDY HOUS…" at bounding box center [250, 160] width 425 height 47
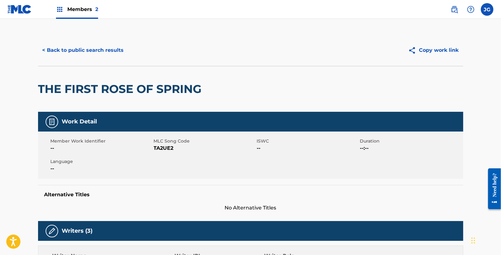
click at [167, 148] on span "TA2UE2" at bounding box center [205, 149] width 102 height 8
click at [114, 56] on button "< Back to public search results" at bounding box center [83, 50] width 90 height 16
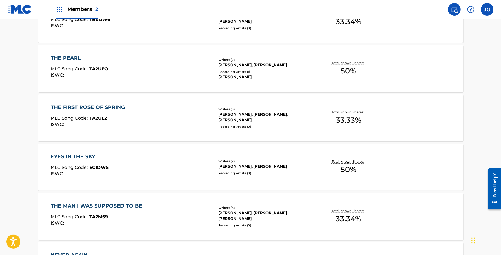
scroll to position [243, 0]
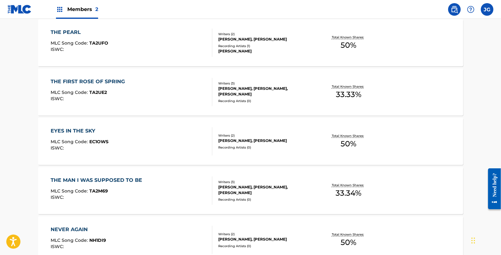
click at [111, 126] on div "EYES IN THE SKY MLC Song Code : EC1OWS ISWC : Writers ( 2 ) AUSTIN CUNNINGHAM, …" at bounding box center [250, 141] width 425 height 47
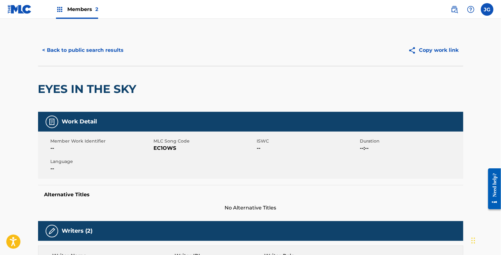
click at [160, 145] on span "EC1OWS" at bounding box center [205, 149] width 102 height 8
click at [48, 54] on button "< Back to public search results" at bounding box center [83, 50] width 90 height 16
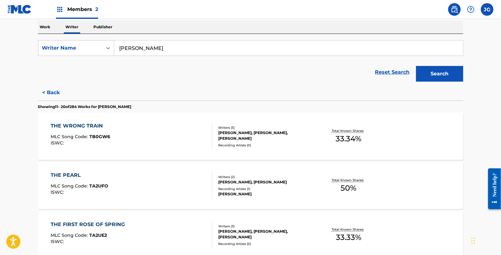
scroll to position [191, 0]
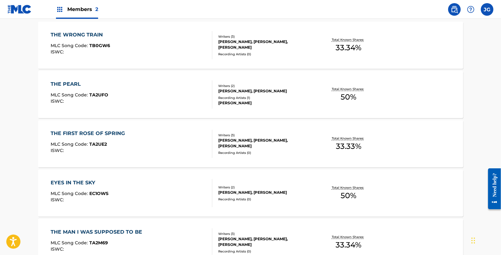
click at [127, 234] on div "THE MAN I WAS SUPPOSED TO BE" at bounding box center [98, 233] width 95 height 8
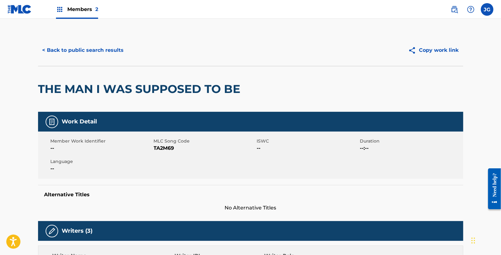
click at [163, 146] on span "TA2M69" at bounding box center [205, 149] width 102 height 8
click at [106, 47] on button "< Back to public search results" at bounding box center [83, 50] width 90 height 16
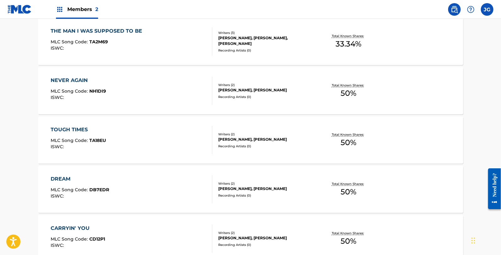
scroll to position [394, 0]
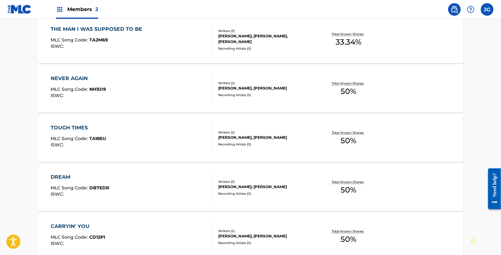
click at [131, 70] on div "NEVER AGAIN MLC Song Code : NH1DI9 ISWC : Writers ( 2 ) AUSTIN CUNNINGHAM, ALLE…" at bounding box center [250, 88] width 425 height 47
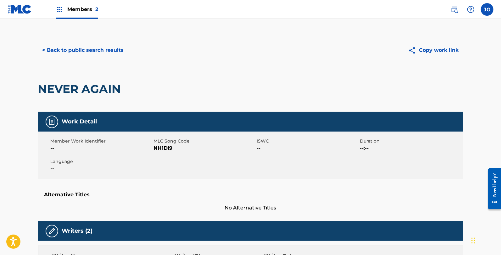
click at [161, 145] on span "NH1DI9" at bounding box center [205, 149] width 102 height 8
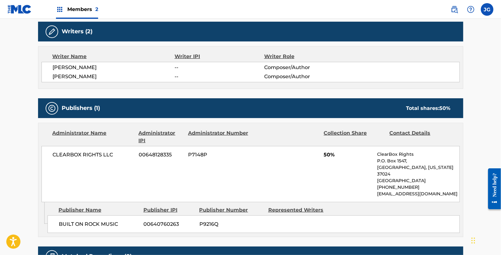
scroll to position [265, 0]
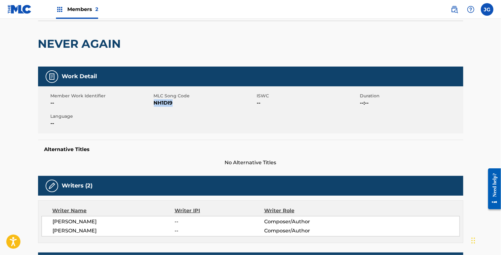
click at [54, 39] on h2 "NEVER AGAIN" at bounding box center [81, 44] width 86 height 14
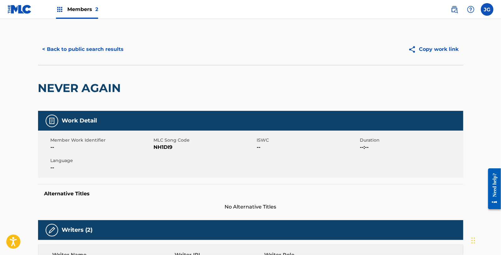
scroll to position [0, 0]
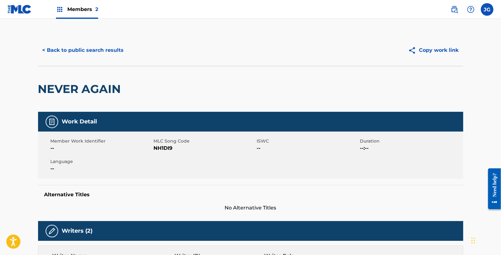
click at [68, 46] on button "< Back to public search results" at bounding box center [83, 50] width 90 height 16
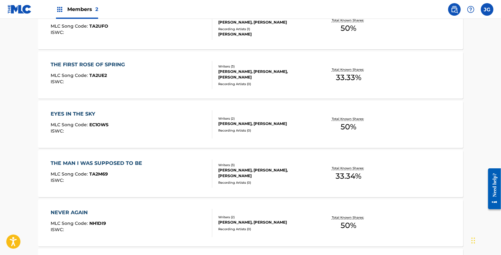
scroll to position [294, 0]
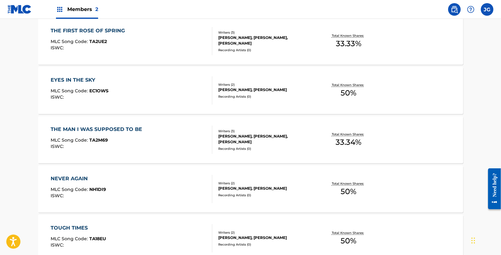
click at [143, 240] on div "TOUGH TIMES MLC Song Code : TA18EU ISWC :" at bounding box center [132, 239] width 162 height 28
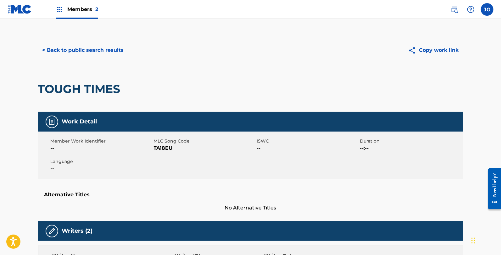
click at [163, 148] on span "TA18EU" at bounding box center [205, 149] width 102 height 8
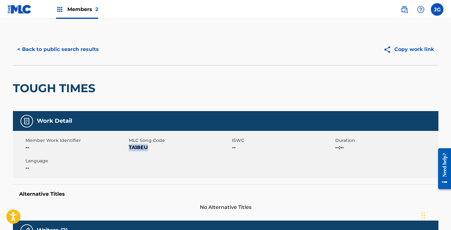
click at [87, 49] on button "< Back to public search results" at bounding box center [58, 50] width 90 height 16
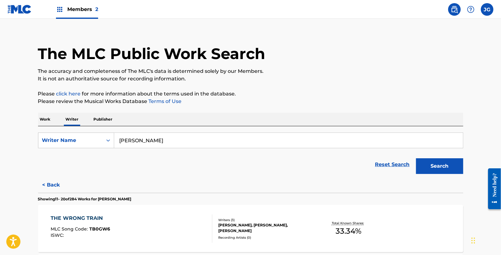
drag, startPoint x: 439, startPoint y: 3, endPoint x: 388, endPoint y: 123, distance: 129.8
click at [388, 123] on div "Work Writer Publisher" at bounding box center [250, 119] width 425 height 13
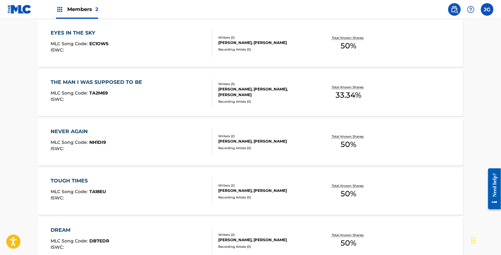
scroll to position [370, 0]
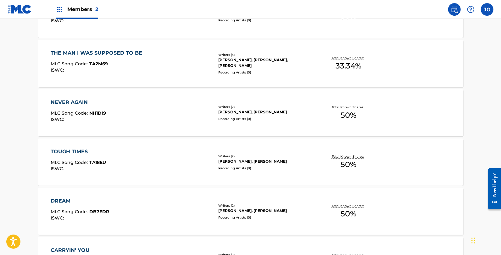
click at [138, 209] on div "DREAM MLC Song Code : DB7EDR ISWC :" at bounding box center [132, 212] width 162 height 28
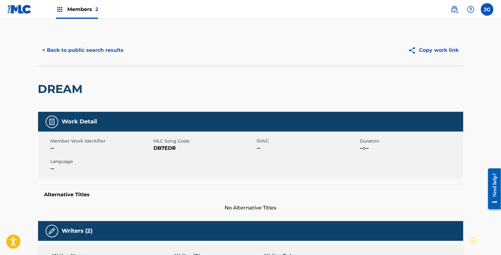
click at [168, 145] on span "DB7EDR" at bounding box center [205, 149] width 102 height 8
click at [98, 47] on button "< Back to public search results" at bounding box center [83, 50] width 90 height 16
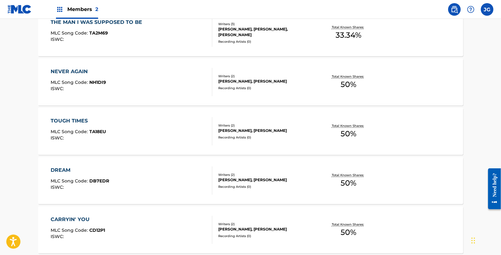
scroll to position [419, 0]
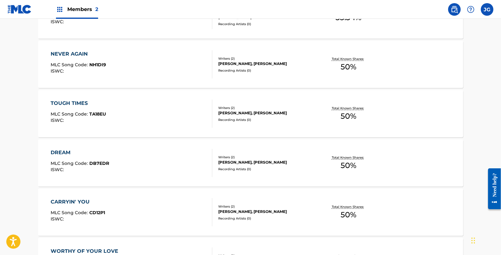
click at [127, 199] on div "CARRYIN' YOU MLC Song Code : CD12P1 ISWC :" at bounding box center [132, 212] width 162 height 28
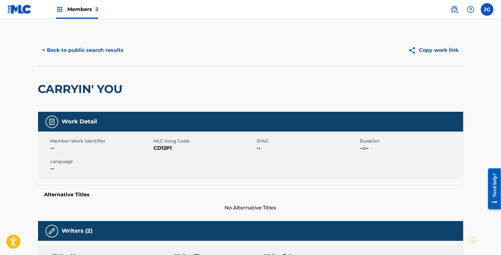
click at [166, 146] on span "CD12P1" at bounding box center [205, 149] width 102 height 8
click at [93, 53] on button "< Back to public search results" at bounding box center [83, 50] width 90 height 16
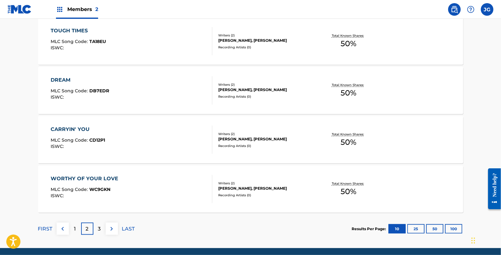
scroll to position [514, 0]
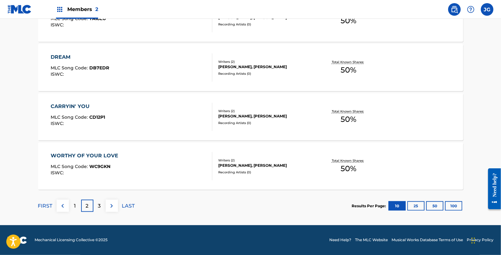
click at [106, 180] on div "WORTHY OF YOUR LOVE MLC Song Code : WC9GKN ISWC :" at bounding box center [86, 166] width 71 height 28
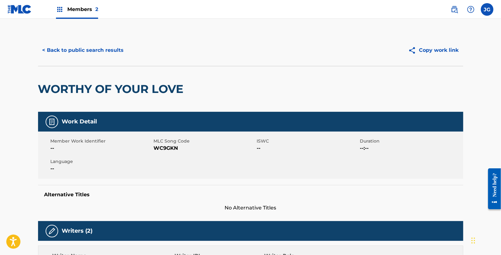
click at [168, 147] on span "WC9GKN" at bounding box center [205, 149] width 102 height 8
click at [82, 52] on button "< Back to public search results" at bounding box center [83, 50] width 90 height 16
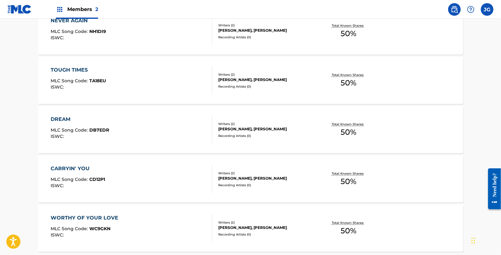
scroll to position [514, 0]
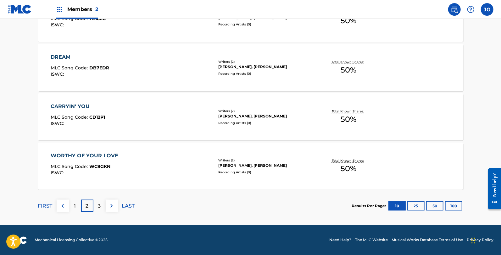
click at [98, 203] on div "3" at bounding box center [99, 206] width 12 height 12
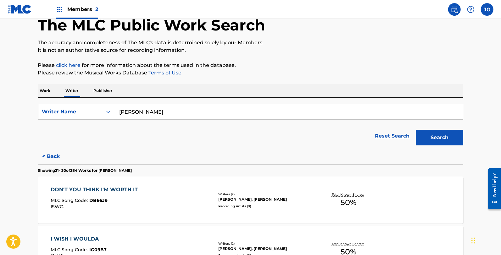
scroll to position [60, 0]
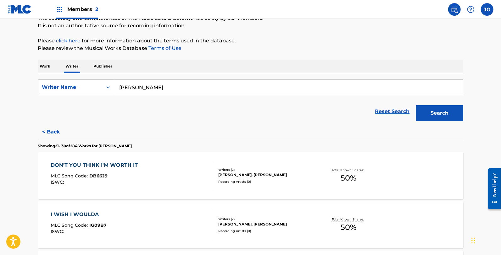
click at [134, 157] on div "DON'T YOU THINK I'M WORTH IT MLC Song Code : DB66J9 ISWC : Writers ( 2 ) PAT TE…" at bounding box center [250, 175] width 425 height 47
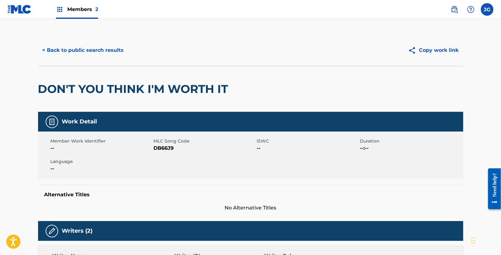
click at [169, 145] on span "DB66J9" at bounding box center [205, 149] width 102 height 8
click at [163, 148] on span "DB66J9" at bounding box center [205, 149] width 102 height 8
click at [99, 45] on button "< Back to public search results" at bounding box center [83, 50] width 90 height 16
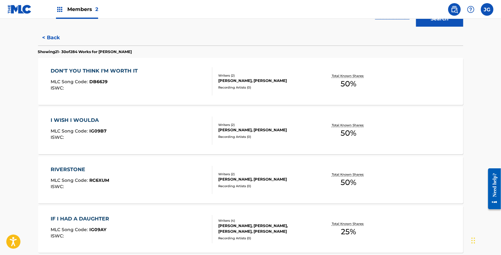
scroll to position [149, 0]
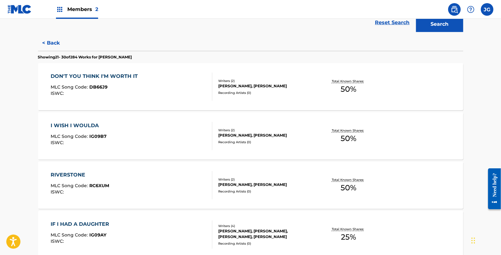
click at [135, 126] on div "I WISH I WOULDA MLC Song Code : IG09B7 ISWC :" at bounding box center [132, 136] width 162 height 28
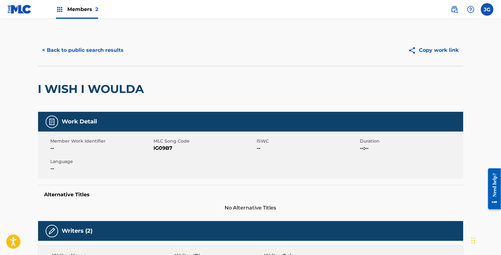
click at [159, 149] on span "IG09B7" at bounding box center [205, 149] width 102 height 8
click at [101, 50] on button "< Back to public search results" at bounding box center [83, 50] width 90 height 16
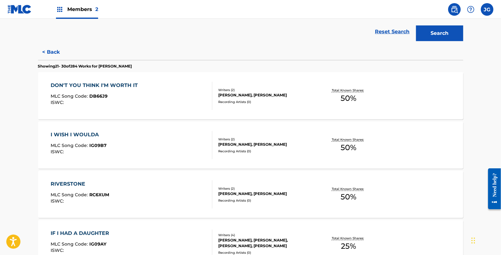
scroll to position [208, 0]
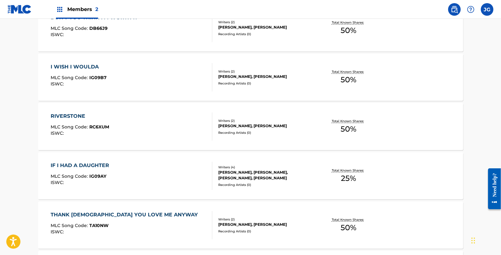
click at [145, 131] on div "RIVERSTONE MLC Song Code : RC6XUM ISWC :" at bounding box center [132, 127] width 162 height 28
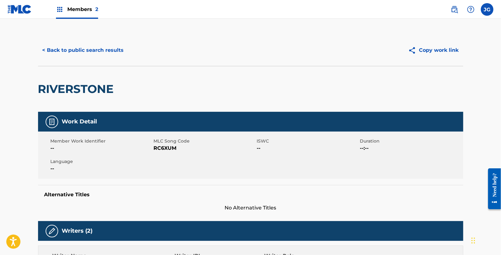
click at [170, 146] on span "RC6XUM" at bounding box center [205, 149] width 102 height 8
click at [98, 49] on button "< Back to public search results" at bounding box center [83, 50] width 90 height 16
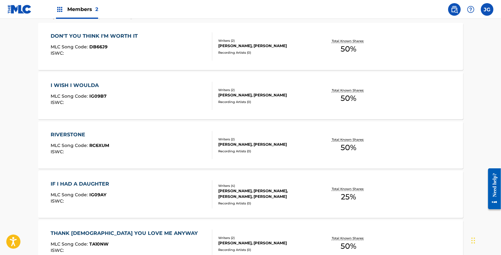
scroll to position [239, 0]
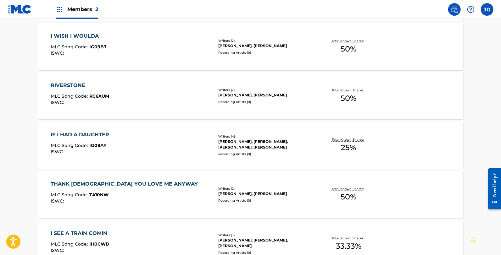
click at [109, 139] on div "IF I HAD A DAUGHTER MLC Song Code : IG09AY ISWC :" at bounding box center [82, 145] width 62 height 28
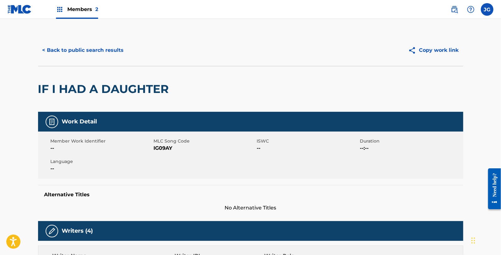
click at [165, 148] on span "IG09AY" at bounding box center [205, 149] width 102 height 8
click at [101, 55] on button "< Back to public search results" at bounding box center [83, 50] width 90 height 16
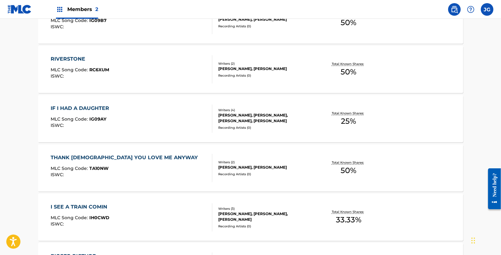
scroll to position [269, 0]
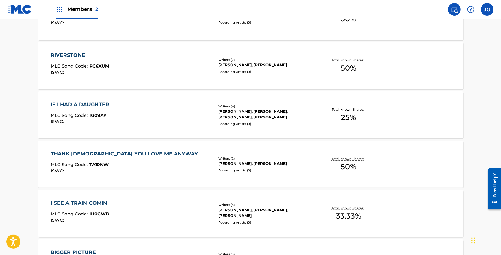
click at [154, 165] on div "THANK GOD YOU LOVE ME ANYWAY MLC Song Code : TA10NW ISWC :" at bounding box center [132, 164] width 162 height 28
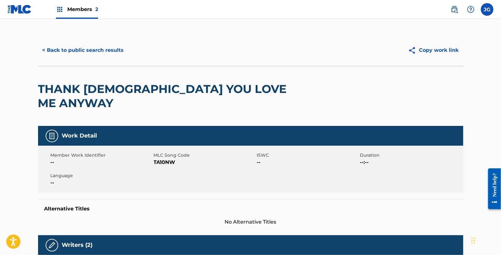
click at [159, 159] on span "TA10NW" at bounding box center [205, 163] width 102 height 8
click at [109, 46] on button "< Back to public search results" at bounding box center [83, 50] width 90 height 16
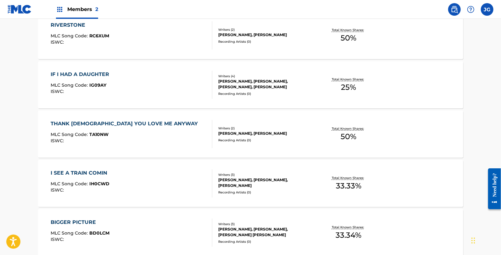
scroll to position [301, 0]
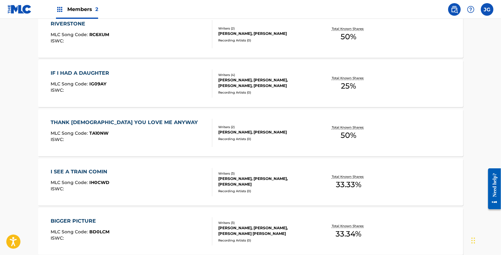
click at [146, 186] on div "I SEE A TRAIN COMIN MLC Song Code : IH0CWD ISWC :" at bounding box center [132, 182] width 162 height 28
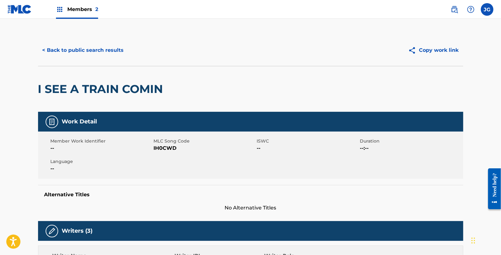
click at [168, 147] on span "IH0CWD" at bounding box center [205, 149] width 102 height 8
click at [113, 51] on button "< Back to public search results" at bounding box center [83, 50] width 90 height 16
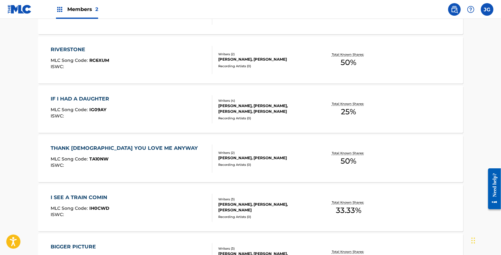
scroll to position [331, 0]
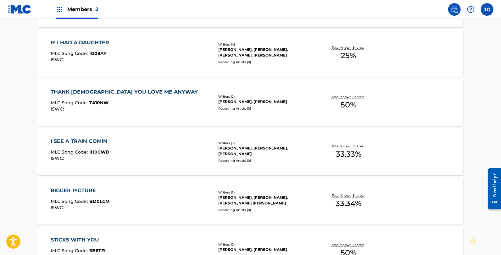
click at [117, 203] on div "BIGGER PICTURE MLC Song Code : BD0LCM ISWC :" at bounding box center [132, 201] width 162 height 28
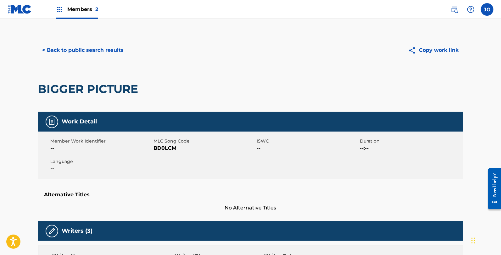
click at [166, 147] on span "BD0LCM" at bounding box center [205, 149] width 102 height 8
click at [88, 42] on button "< Back to public search results" at bounding box center [83, 50] width 90 height 16
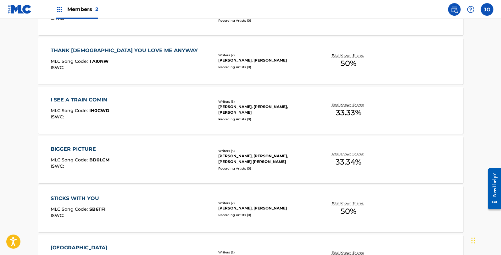
scroll to position [380, 0]
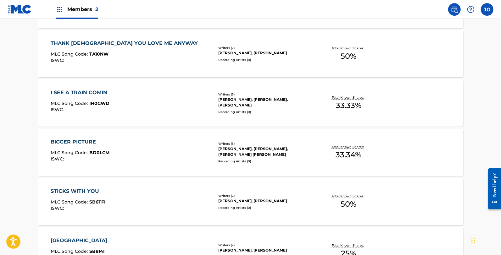
click at [150, 189] on div "STICKS WITH YOU MLC Song Code : SB6TFI ISWC :" at bounding box center [132, 202] width 162 height 28
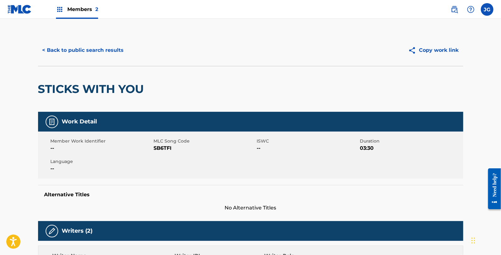
click at [163, 147] on span "SB6TFI" at bounding box center [205, 149] width 102 height 8
click at [108, 50] on button "< Back to public search results" at bounding box center [83, 50] width 90 height 16
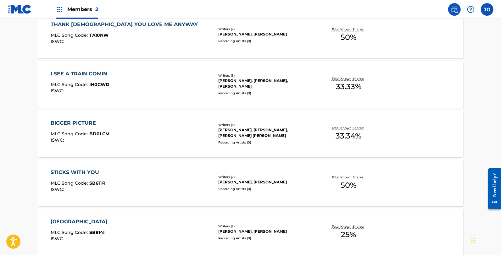
scroll to position [410, 0]
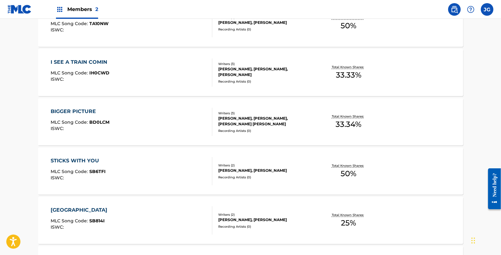
click at [113, 215] on div "SUNSET ROAD MLC Song Code : SB814I ISWC :" at bounding box center [132, 221] width 162 height 28
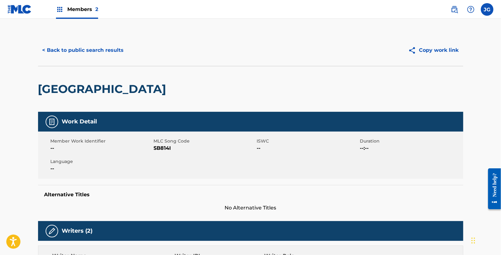
click at [158, 149] on span "SB814I" at bounding box center [205, 149] width 102 height 8
click at [93, 48] on button "< Back to public search results" at bounding box center [83, 50] width 90 height 16
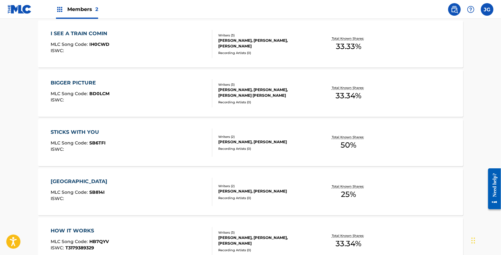
scroll to position [462, 0]
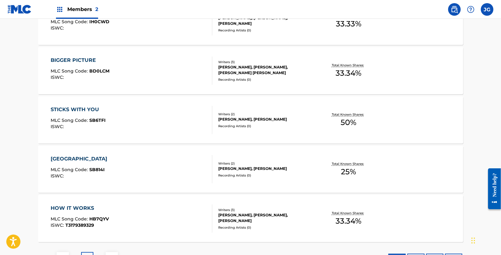
click at [117, 221] on div "HOW IT WORKS MLC Song Code : HB7QYV ISWC : T3179389329" at bounding box center [132, 219] width 162 height 28
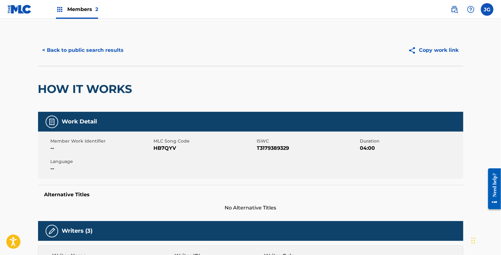
click at [166, 146] on span "HB7QYV" at bounding box center [205, 149] width 102 height 8
click at [100, 65] on div "< Back to public search results Copy work link" at bounding box center [250, 50] width 425 height 31
click at [112, 43] on button "< Back to public search results" at bounding box center [83, 50] width 90 height 16
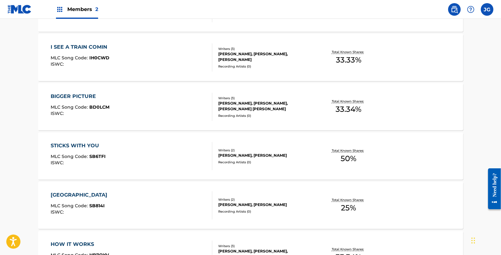
scroll to position [514, 0]
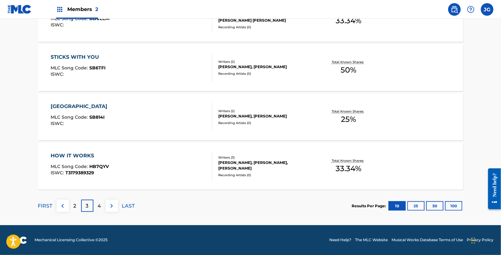
click at [96, 203] on div "4" at bounding box center [99, 206] width 12 height 12
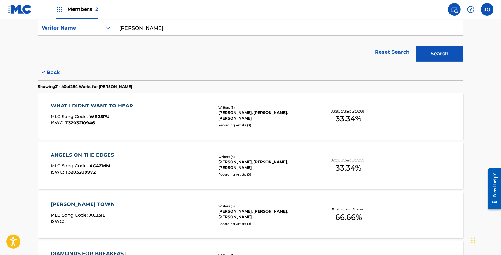
scroll to position [125, 0]
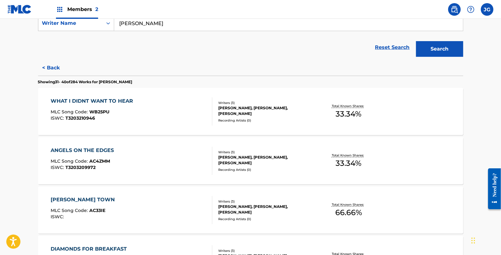
click at [139, 114] on div "WHAT I DIDNT WANT TO HEAR MLC Song Code : WB25PU ISWC : T3203210946" at bounding box center [132, 112] width 162 height 28
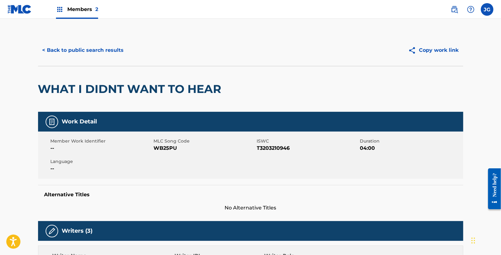
click at [169, 147] on span "WB25PU" at bounding box center [205, 149] width 102 height 8
click at [108, 47] on button "< Back to public search results" at bounding box center [83, 50] width 90 height 16
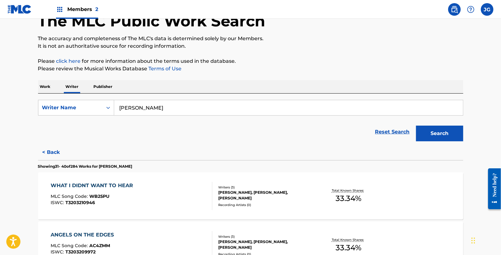
scroll to position [152, 0]
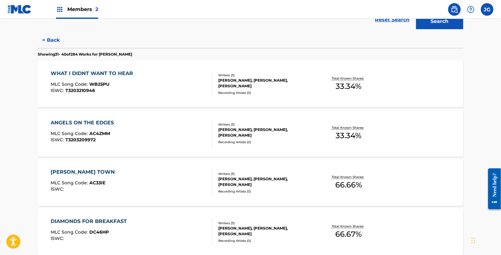
click at [135, 126] on div "ANGELS ON THE EDGES MLC Song Code : AC4ZMM ISWC : T3203209972" at bounding box center [132, 133] width 162 height 28
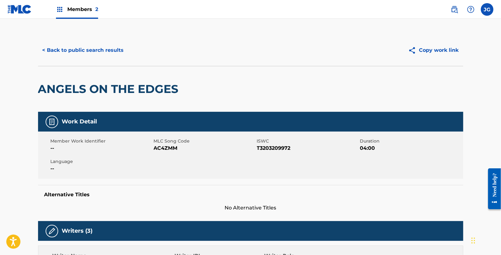
click at [164, 146] on span "AC4ZMM" at bounding box center [205, 149] width 102 height 8
click at [117, 44] on button "< Back to public search results" at bounding box center [83, 50] width 90 height 16
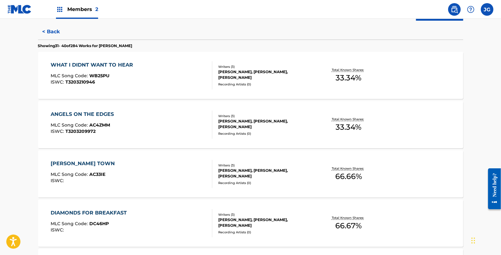
scroll to position [181, 0]
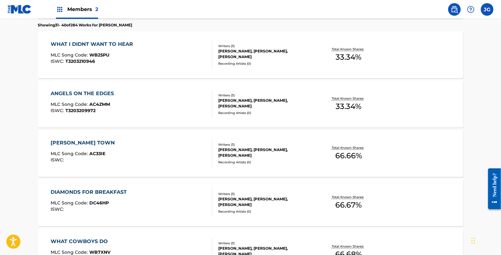
click at [114, 137] on div "ANDY GRIFFITH TOWN MLC Song Code : AC33IE ISWC : Writers ( 3 ) DREW PARKER, ALL…" at bounding box center [250, 153] width 425 height 47
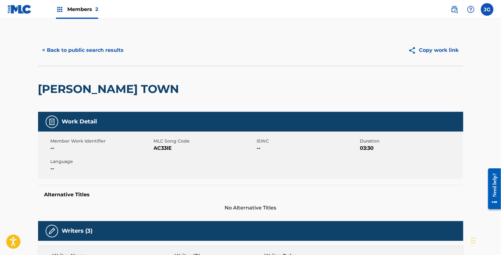
click at [164, 146] on span "AC33IE" at bounding box center [205, 149] width 102 height 8
click at [112, 53] on button "< Back to public search results" at bounding box center [83, 50] width 90 height 16
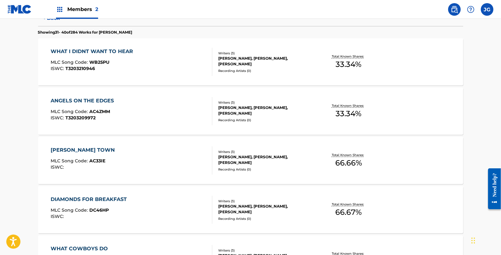
scroll to position [197, 0]
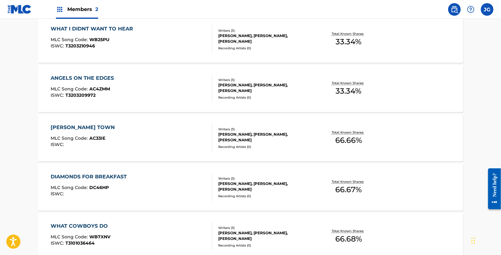
click at [134, 178] on div "DIAMONDS FOR BREAKFAST MLC Song Code : DC46HP ISWC :" at bounding box center [132, 187] width 162 height 28
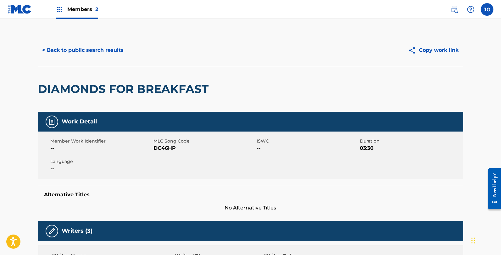
click at [169, 146] on span "DC46HP" at bounding box center [205, 149] width 102 height 8
click at [104, 44] on button "< Back to public search results" at bounding box center [83, 50] width 90 height 16
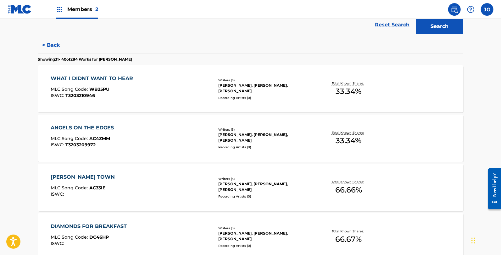
scroll to position [215, 0]
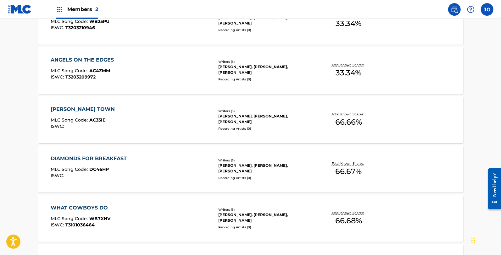
click at [149, 216] on div "WHAT COWBOYS DO MLC Song Code : WB7XNV ISWC : T3101036464" at bounding box center [132, 218] width 162 height 28
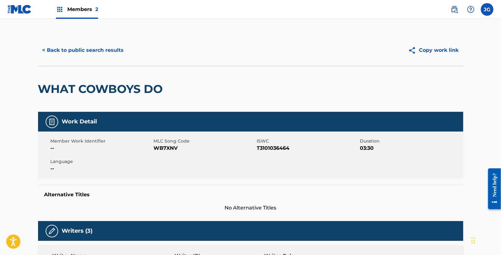
click at [171, 146] on span "WB7XNV" at bounding box center [205, 149] width 102 height 8
click at [109, 54] on button "< Back to public search results" at bounding box center [83, 50] width 90 height 16
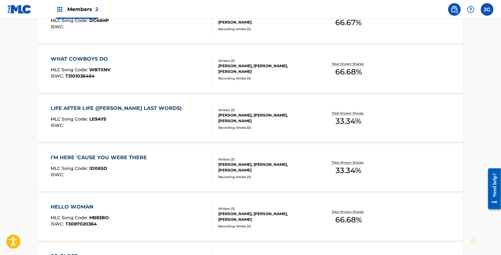
scroll to position [368, 0]
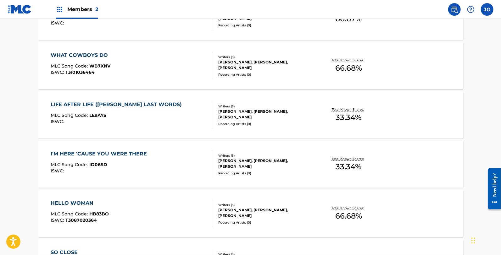
click at [156, 115] on div "MLC Song Code : LE9AYS" at bounding box center [118, 116] width 134 height 6
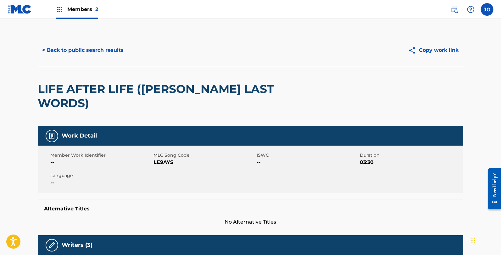
click at [165, 159] on span "LE9AYS" at bounding box center [205, 163] width 102 height 8
click at [113, 52] on button "< Back to public search results" at bounding box center [83, 50] width 90 height 16
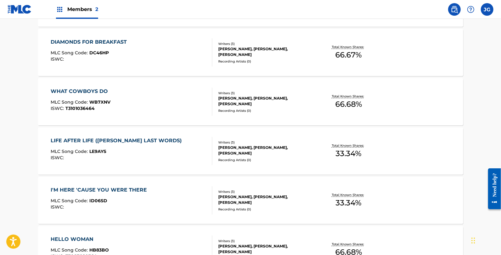
scroll to position [340, 0]
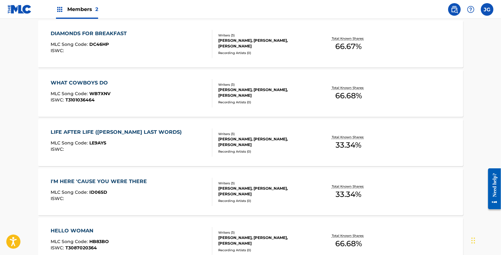
click at [145, 178] on div "I'M HERE 'CAUSE YOU WERE THERE" at bounding box center [100, 182] width 99 height 8
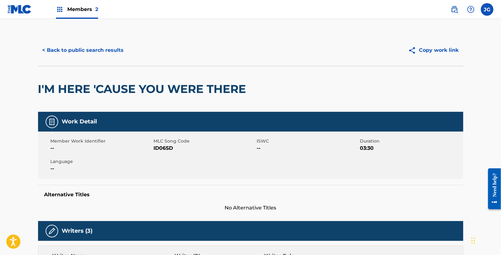
click at [168, 146] on span "ID06SD" at bounding box center [205, 149] width 102 height 8
click at [111, 50] on button "< Back to public search results" at bounding box center [83, 50] width 90 height 16
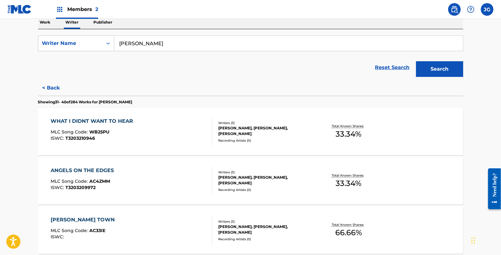
scroll to position [198, 0]
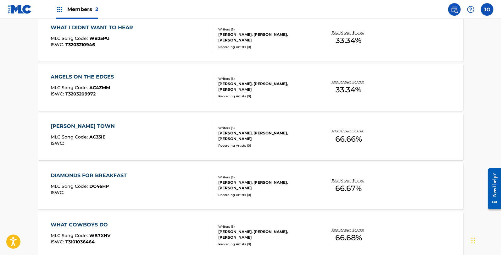
click at [147, 86] on div "ANGELS ON THE EDGES MLC Song Code : AC4ZMM ISWC : T3203209972" at bounding box center [132, 87] width 162 height 28
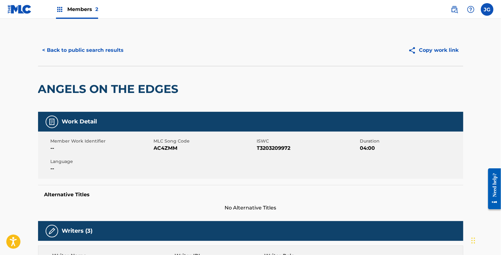
click at [91, 52] on button "< Back to public search results" at bounding box center [83, 50] width 90 height 16
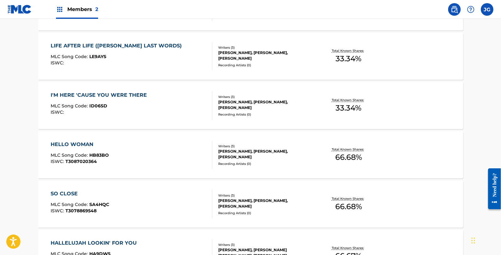
scroll to position [434, 0]
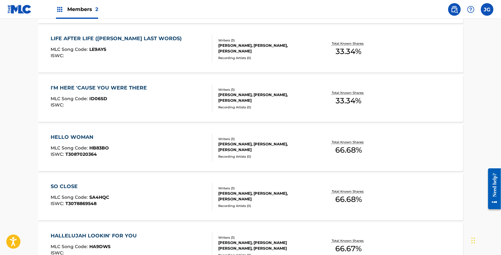
click at [148, 150] on div "HELLO WOMAN MLC Song Code : HB83BO ISWC : T3087020364" at bounding box center [132, 148] width 162 height 28
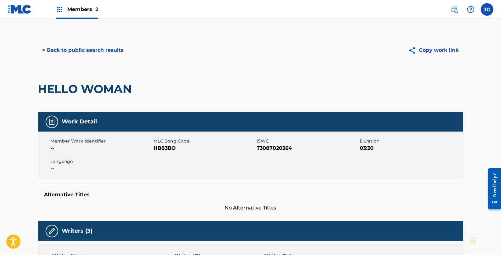
click at [165, 145] on span "HB83BO" at bounding box center [205, 149] width 102 height 8
click at [111, 49] on button "< Back to public search results" at bounding box center [83, 50] width 90 height 16
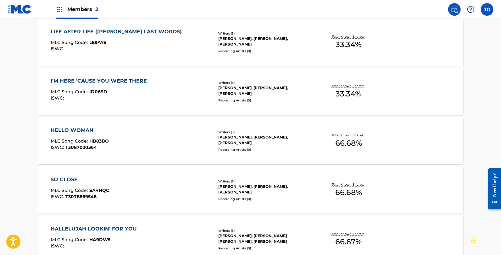
scroll to position [444, 0]
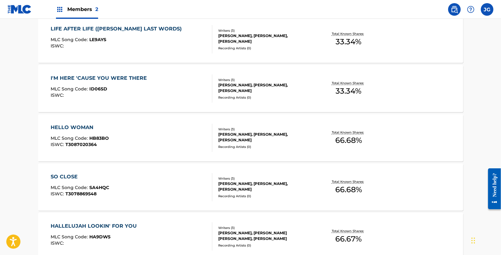
click at [158, 173] on div "SO CLOSE MLC Song Code : SA4HQC ISWC : T3078869548" at bounding box center [132, 187] width 162 height 28
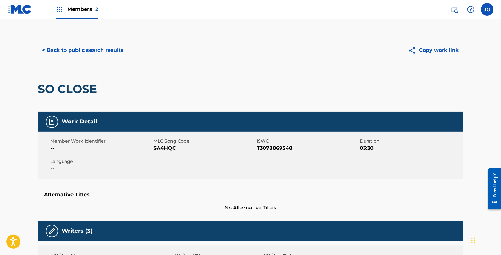
click at [171, 146] on span "SA4HQC" at bounding box center [205, 149] width 102 height 8
click at [111, 50] on button "< Back to public search results" at bounding box center [83, 50] width 90 height 16
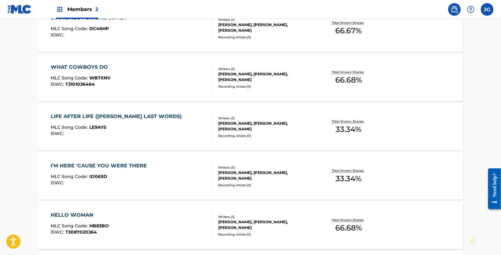
scroll to position [514, 0]
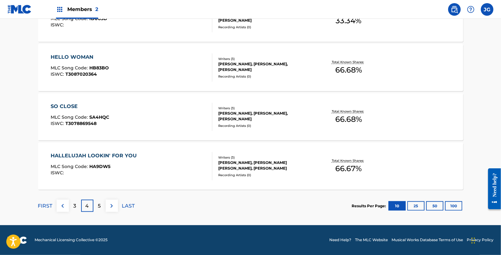
click at [136, 163] on div "HALLELUJAH LOOKIN' FOR YOU MLC Song Code : HA9DW5 ISWC :" at bounding box center [95, 166] width 89 height 28
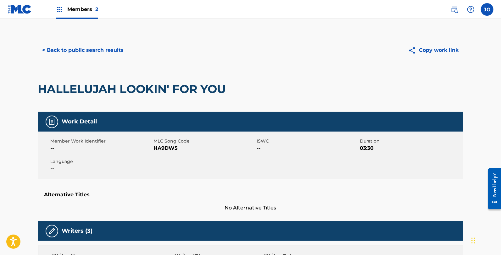
click at [175, 143] on span "MLC Song Code" at bounding box center [205, 141] width 102 height 7
click at [174, 145] on span "HA9DW5" at bounding box center [205, 149] width 102 height 8
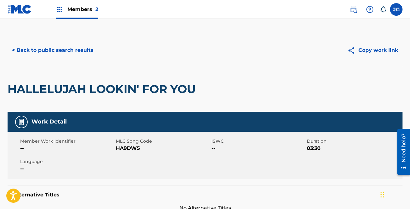
click at [132, 148] on span "HA9DW5" at bounding box center [163, 149] width 94 height 8
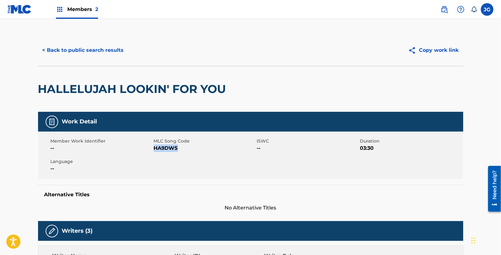
drag, startPoint x: 387, startPoint y: 0, endPoint x: 239, endPoint y: 171, distance: 225.9
click at [239, 171] on div "Member Work Identifier -- MLC Song Code HA9DW5 ISWC -- Duration 03:30 Language …" at bounding box center [250, 155] width 425 height 47
copy span "HA9DW5"
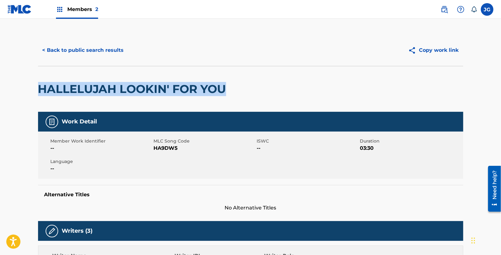
drag, startPoint x: 247, startPoint y: 87, endPoint x: 3, endPoint y: 84, distance: 243.5
copy h2 "HALLELUJAH LOOKIN' FOR YOU"
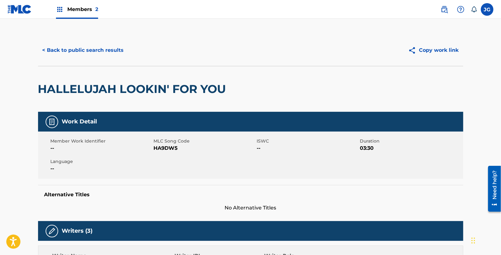
click at [168, 147] on span "HA9DW5" at bounding box center [205, 149] width 102 height 8
copy span "HA9DW5"
click at [104, 53] on button "< Back to public search results" at bounding box center [83, 50] width 90 height 16
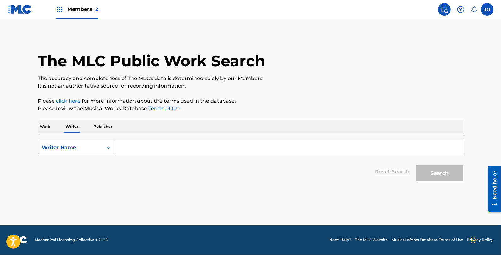
click at [146, 145] on input "Search Form" at bounding box center [288, 147] width 349 height 15
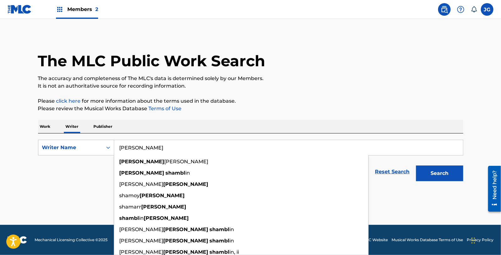
type input "[PERSON_NAME]"
click at [416, 166] on button "Search" at bounding box center [439, 174] width 47 height 16
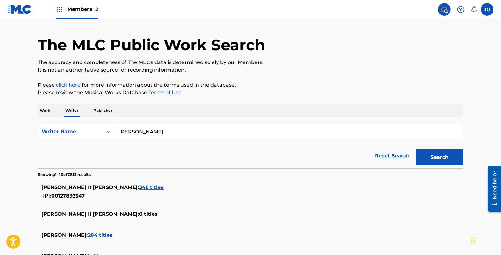
scroll to position [17, 0]
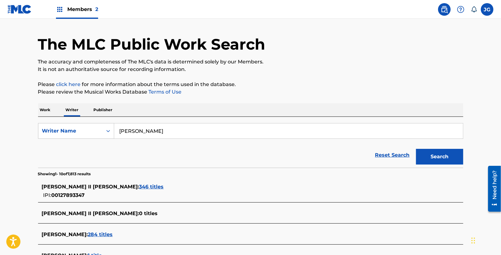
click at [102, 235] on span "284 titles" at bounding box center [100, 235] width 25 height 6
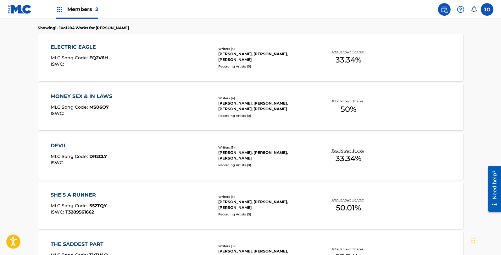
scroll to position [514, 0]
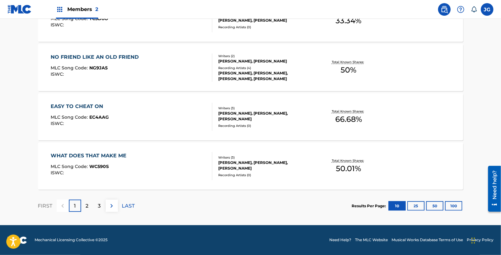
click at [98, 206] on p "3" at bounding box center [99, 207] width 3 height 8
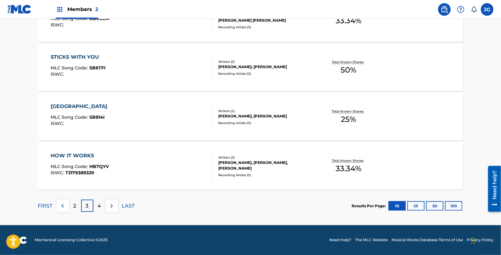
click at [102, 207] on div "4" at bounding box center [99, 206] width 12 height 12
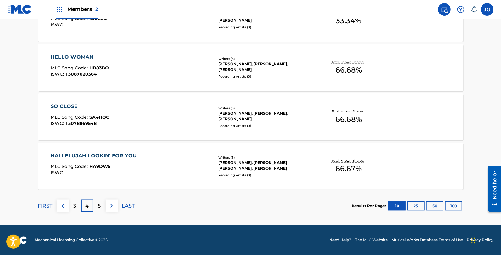
click at [101, 208] on div "5" at bounding box center [99, 206] width 12 height 12
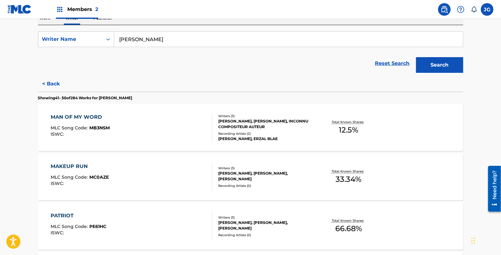
scroll to position [124, 0]
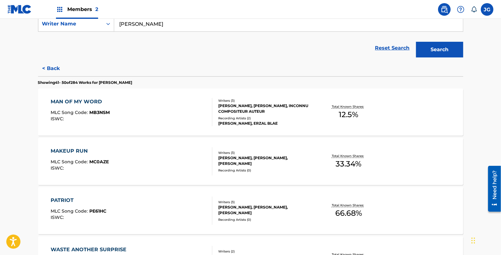
click at [127, 119] on div "MAN OF MY WORD MLC Song Code : MB3NSM ISWC :" at bounding box center [132, 112] width 162 height 28
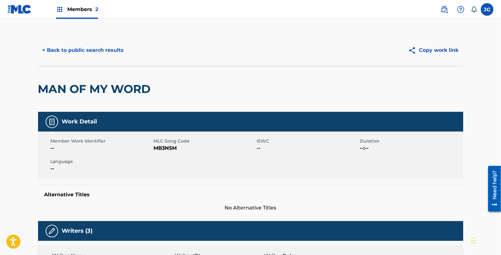
click at [178, 147] on span "MB3NSM" at bounding box center [205, 149] width 102 height 8
click at [171, 149] on span "MB3NSM" at bounding box center [205, 149] width 102 height 8
copy span "MB3NSM"
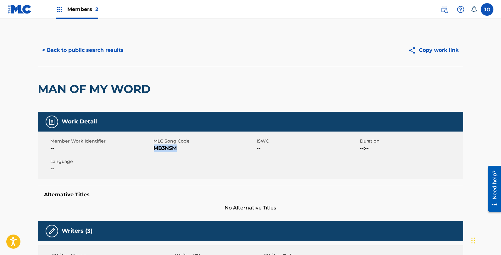
click at [105, 41] on div "< Back to public search results Copy work link" at bounding box center [250, 50] width 425 height 31
click at [116, 57] on button "< Back to public search results" at bounding box center [83, 50] width 90 height 16
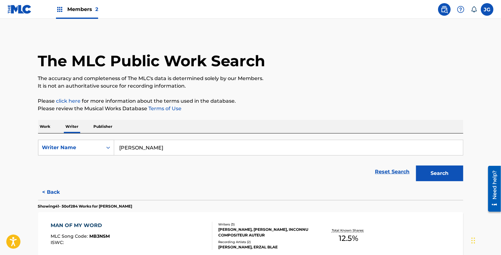
scroll to position [91, 0]
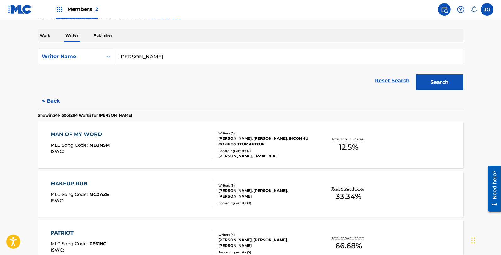
click at [126, 193] on div "MAKEUP RUN MLC Song Code : MC0AZE ISWC :" at bounding box center [132, 194] width 162 height 28
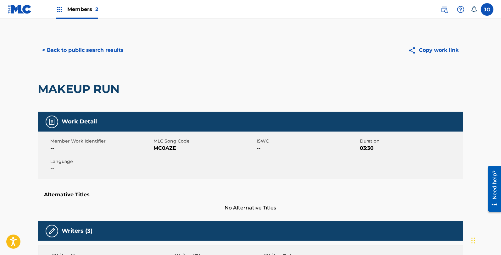
click at [166, 147] on span "MC0AZE" at bounding box center [205, 149] width 102 height 8
copy span "MC0AZE"
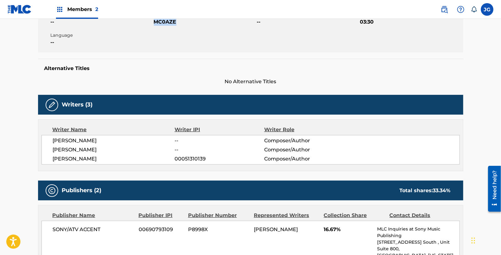
scroll to position [97, 0]
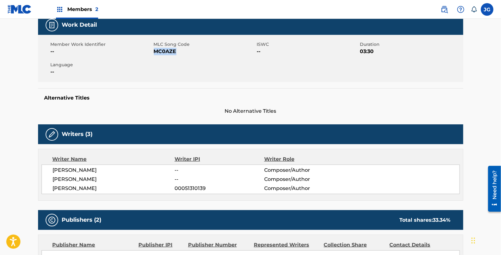
copy span "MC0AZE"
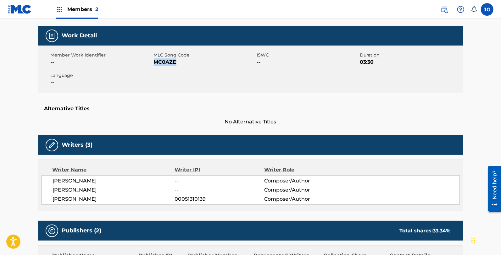
scroll to position [0, 0]
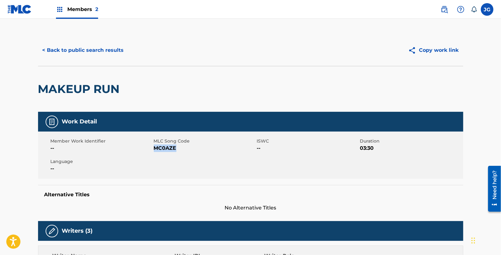
click at [100, 55] on button "< Back to public search results" at bounding box center [83, 50] width 90 height 16
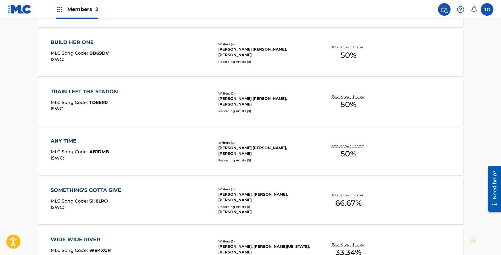
scroll to position [384, 0]
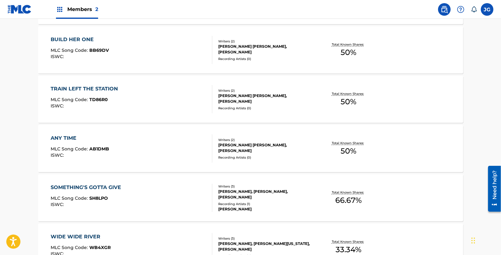
click at [123, 103] on div "TRAIN LEFT THE STATION MLC Song Code : TD86R0 ISWC :" at bounding box center [132, 99] width 162 height 28
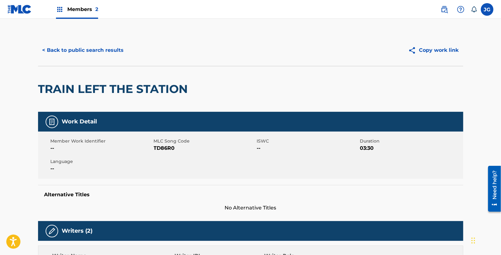
click at [64, 50] on button "< Back to public search results" at bounding box center [83, 50] width 90 height 16
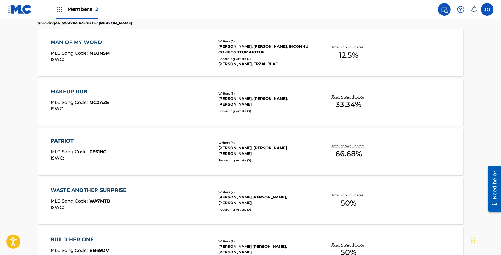
scroll to position [177, 0]
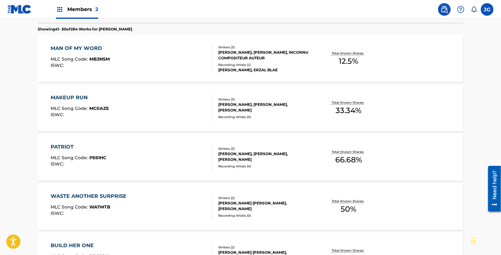
click at [112, 153] on div "PATRIOT MLC Song Code : PE61HC ISWC :" at bounding box center [132, 157] width 162 height 28
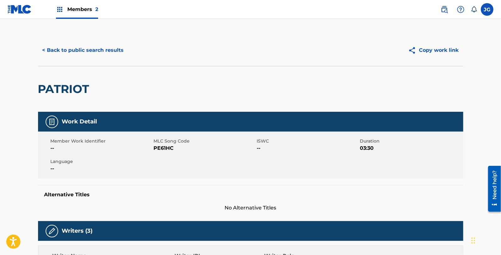
click at [162, 150] on span "PE61HC" at bounding box center [205, 149] width 102 height 8
click at [77, 51] on button "< Back to public search results" at bounding box center [83, 50] width 90 height 16
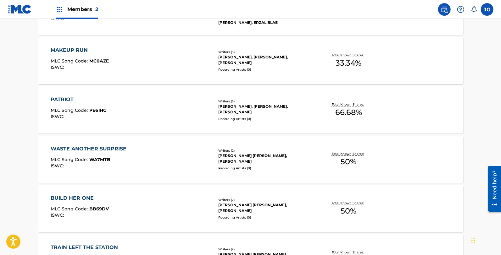
scroll to position [234, 0]
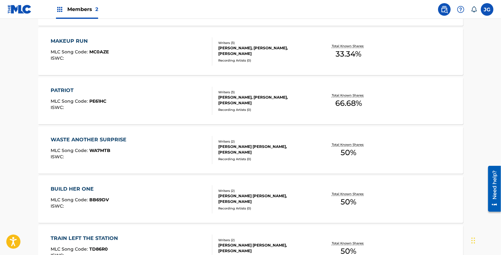
click at [152, 169] on div "WASTE ANOTHER SURPRISE MLC Song Code : WA7MTB ISWC : Writers ( 2 ) ROBERT CROSB…" at bounding box center [250, 150] width 425 height 47
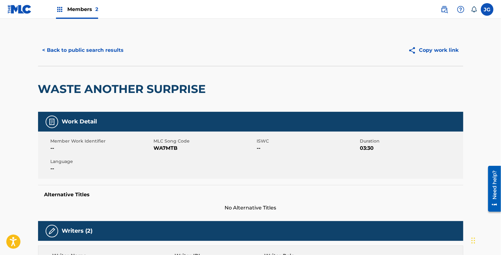
click at [163, 145] on span "WA7MTB" at bounding box center [205, 149] width 102 height 8
copy span "WA7MTB"
click at [115, 54] on button "< Back to public search results" at bounding box center [83, 50] width 90 height 16
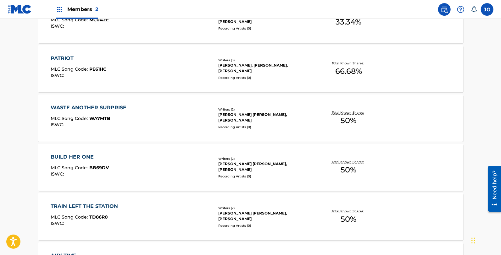
scroll to position [273, 0]
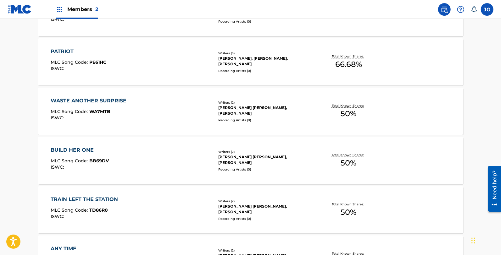
click at [135, 158] on div "BUILD HER ONE MLC Song Code : BB69DV ISWC :" at bounding box center [132, 161] width 162 height 28
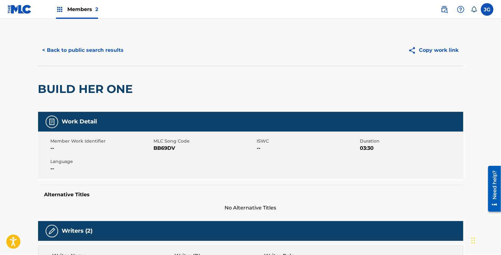
click at [169, 145] on span "BB69DV" at bounding box center [205, 149] width 102 height 8
copy span "BB69DV"
click at [102, 51] on button "< Back to public search results" at bounding box center [83, 50] width 90 height 16
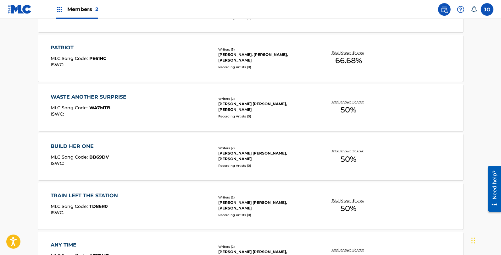
scroll to position [285, 0]
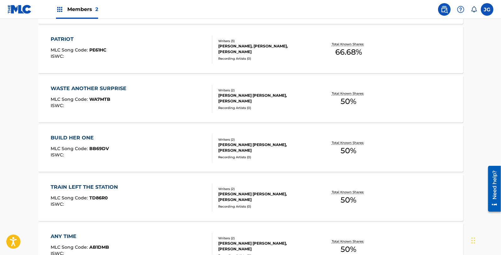
click at [124, 175] on div "TRAIN LEFT THE STATION MLC Song Code : TD86R0 ISWC : Writers ( 2 ) ROBERT CROSB…" at bounding box center [250, 197] width 425 height 47
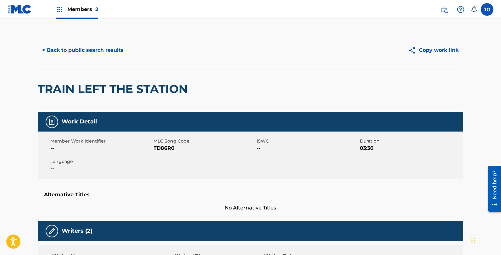
click at [166, 148] on span "TD86R0" at bounding box center [205, 149] width 102 height 8
copy span "TD86R0"
click at [91, 43] on button "< Back to public search results" at bounding box center [83, 50] width 90 height 16
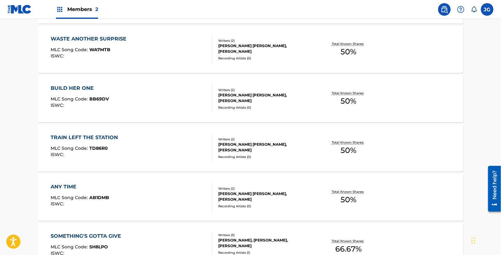
scroll to position [364, 0]
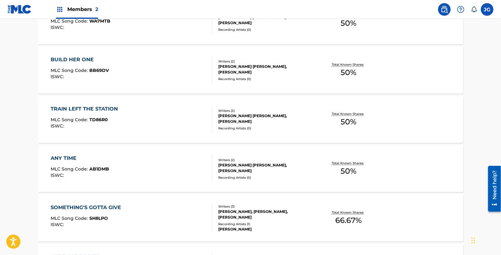
click at [130, 167] on div "ANY TIME MLC Song Code : AB1DMB ISWC :" at bounding box center [132, 169] width 162 height 28
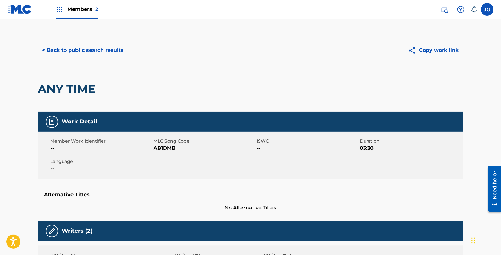
click at [170, 149] on span "AB1DMB" at bounding box center [205, 149] width 102 height 8
copy span "AB1DMB"
click at [96, 59] on div "< Back to public search results Copy work link" at bounding box center [250, 50] width 425 height 31
click at [103, 52] on button "< Back to public search results" at bounding box center [83, 50] width 90 height 16
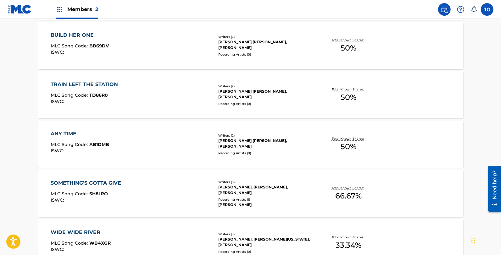
scroll to position [420, 0]
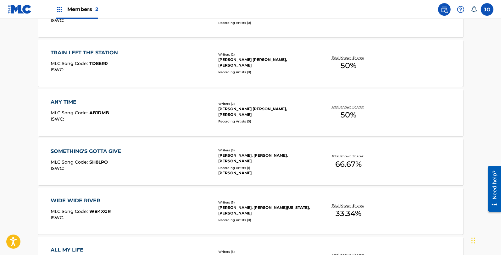
click at [130, 159] on div "SOMETHING'S GOTTA GIVE MLC Song Code : SH8LPO ISWC :" at bounding box center [132, 162] width 162 height 28
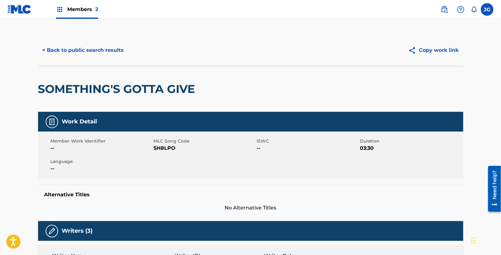
click at [162, 146] on span "SH8LPO" at bounding box center [205, 149] width 102 height 8
copy span "SH8LPO"
click at [99, 52] on button "< Back to public search results" at bounding box center [83, 50] width 90 height 16
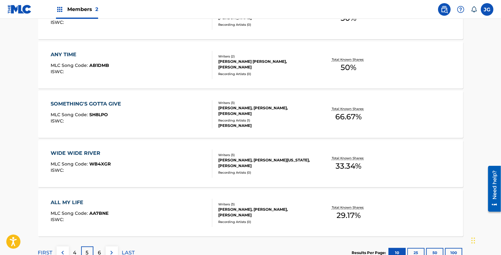
scroll to position [514, 0]
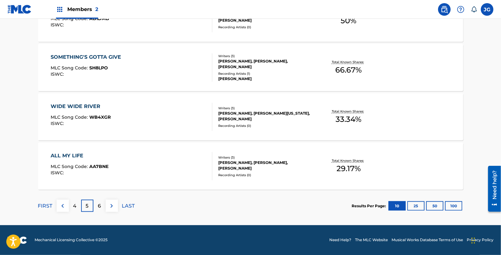
click at [106, 111] on div "WIDE WIDE RIVER MLC Song Code : WB4XGR ISWC :" at bounding box center [81, 117] width 60 height 28
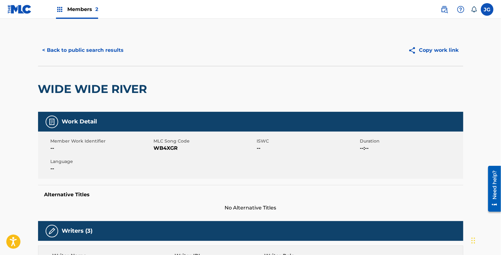
click at [161, 148] on span "WB4XGR" at bounding box center [205, 149] width 102 height 8
click at [92, 60] on div "< Back to public search results Copy work link" at bounding box center [250, 50] width 425 height 31
click at [94, 56] on button "< Back to public search results" at bounding box center [83, 50] width 90 height 16
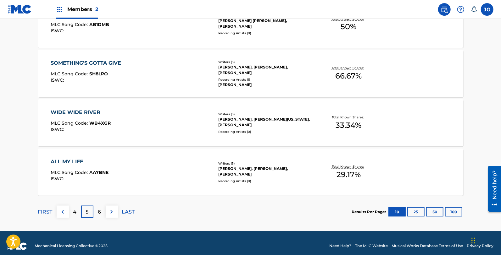
scroll to position [514, 0]
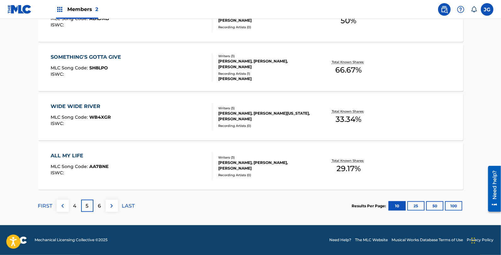
click at [116, 174] on div "ALL MY LIFE MLC Song Code : AA7BNE ISWC :" at bounding box center [132, 166] width 162 height 28
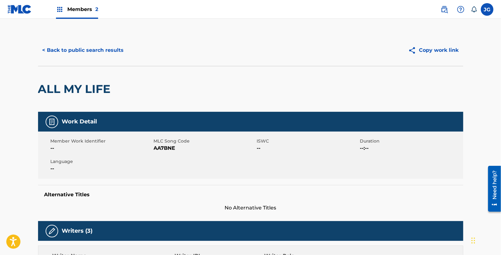
click at [163, 149] on span "AA7BNE" at bounding box center [205, 149] width 102 height 8
click at [111, 54] on button "< Back to public search results" at bounding box center [83, 50] width 90 height 16
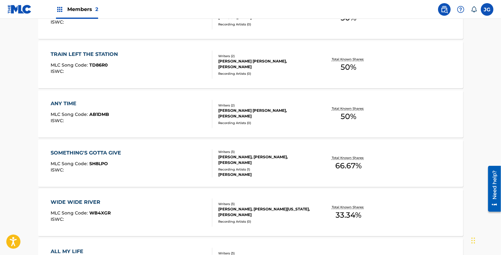
scroll to position [514, 0]
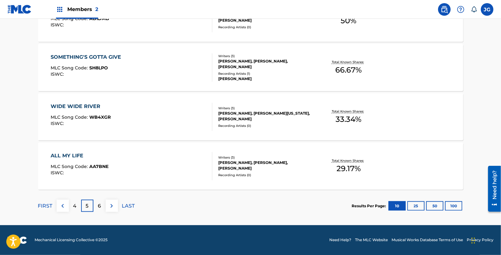
click at [98, 203] on p "6" at bounding box center [99, 207] width 3 height 8
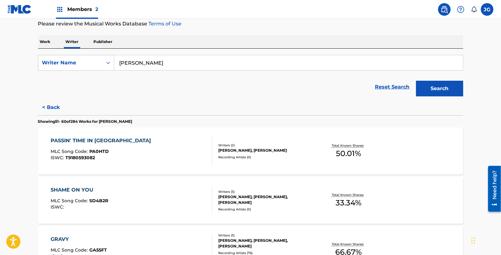
scroll to position [89, 0]
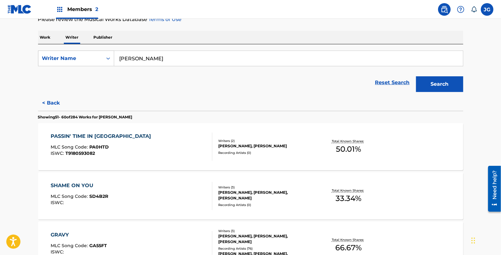
click at [137, 143] on div "PASSIN' TIME IN DIXIE MLC Song Code : PA0HTD ISWC : T9180593082" at bounding box center [132, 147] width 162 height 28
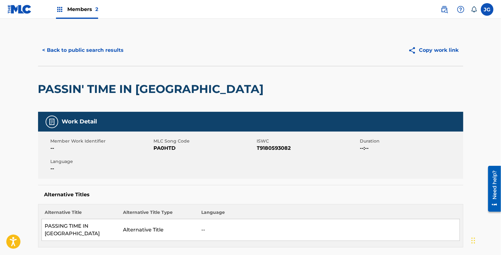
click at [174, 147] on span "PA0HTD" at bounding box center [205, 149] width 102 height 8
click at [162, 147] on span "PA0HTD" at bounding box center [205, 149] width 102 height 8
click at [64, 55] on button "< Back to public search results" at bounding box center [83, 50] width 90 height 16
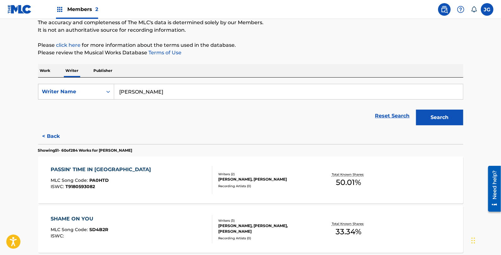
scroll to position [99, 0]
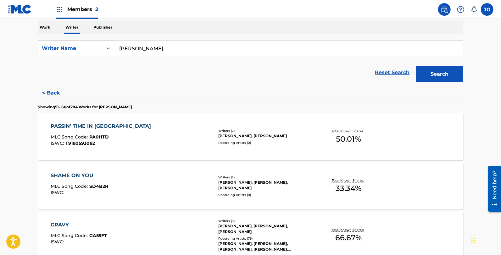
click at [110, 178] on div "SHAME ON YOU MLC Song Code : SD4B2R ISWC :" at bounding box center [132, 186] width 162 height 28
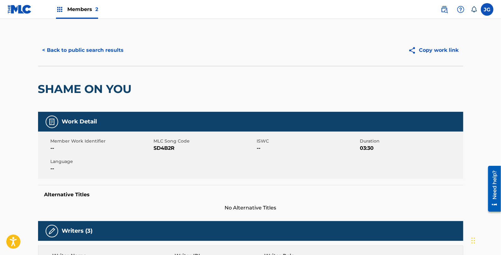
click at [158, 146] on span "SD4B2R" at bounding box center [205, 149] width 102 height 8
click at [101, 48] on button "< Back to public search results" at bounding box center [83, 50] width 90 height 16
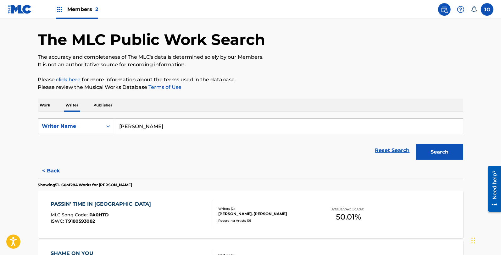
scroll to position [117, 0]
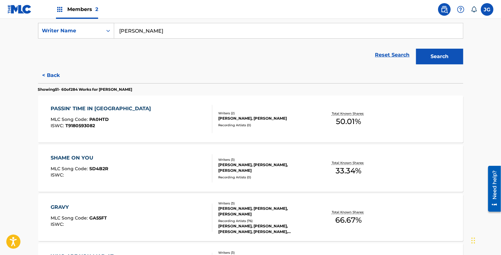
click at [112, 207] on div "GRAVY MLC Song Code : GA55FT ISWC :" at bounding box center [132, 218] width 162 height 28
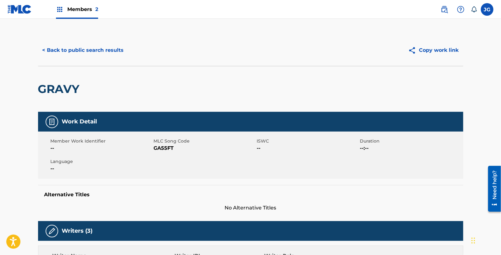
click at [159, 143] on span "MLC Song Code" at bounding box center [205, 141] width 102 height 7
click at [165, 150] on span "GA55FT" at bounding box center [205, 149] width 102 height 8
click at [103, 49] on button "< Back to public search results" at bounding box center [83, 50] width 90 height 16
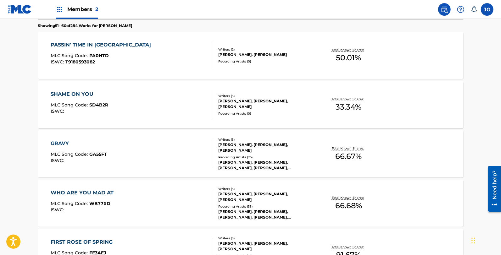
scroll to position [235, 0]
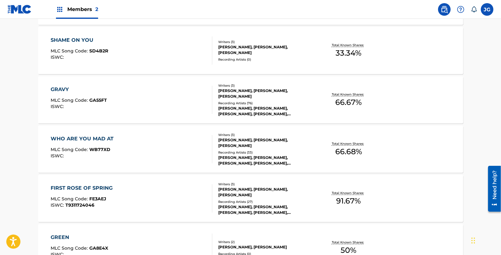
click at [103, 147] on div "WHO ARE YOU MAD AT MLC Song Code : WB77XD ISWC :" at bounding box center [84, 149] width 66 height 28
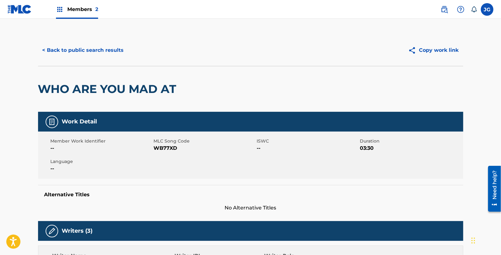
click at [172, 146] on span "WB77XD" at bounding box center [205, 149] width 102 height 8
click at [119, 49] on button "< Back to public search results" at bounding box center [83, 50] width 90 height 16
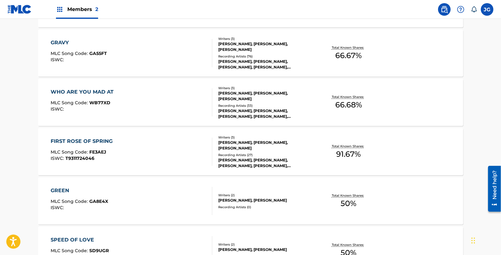
scroll to position [269, 0]
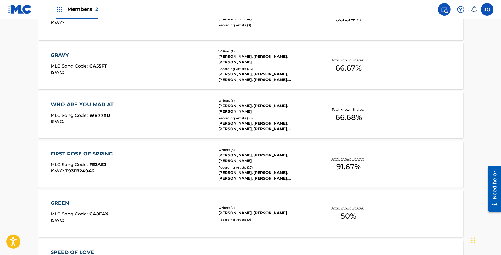
click at [131, 180] on div "FIRST ROSE OF SPRING MLC Song Code : FE3AEJ ISWC : T9311724046 Writers ( 3 ) MA…" at bounding box center [250, 164] width 425 height 47
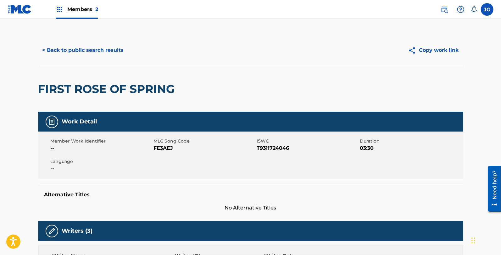
click at [161, 149] on span "FE3AEJ" at bounding box center [205, 149] width 102 height 8
click at [77, 46] on button "< Back to public search results" at bounding box center [83, 50] width 90 height 16
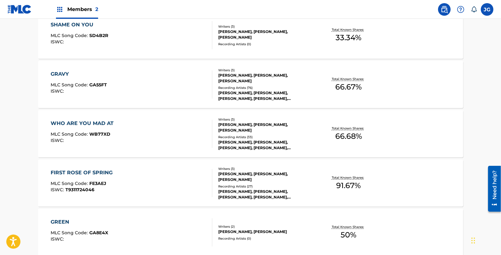
scroll to position [257, 0]
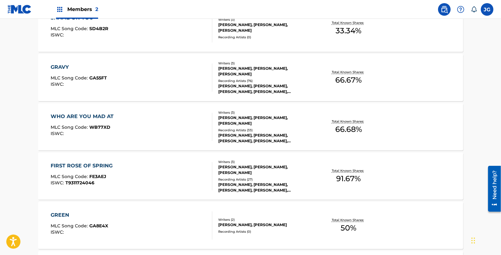
click at [116, 214] on div "GREEN MLC Song Code : GA8E4X ISWC :" at bounding box center [132, 226] width 162 height 28
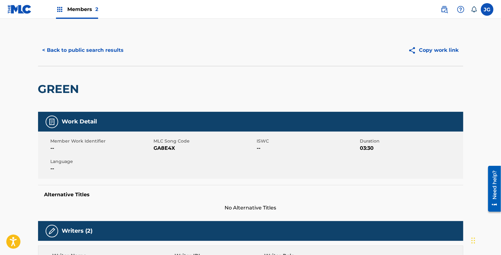
click at [163, 146] on span "GA8E4X" at bounding box center [205, 149] width 102 height 8
click at [109, 55] on button "< Back to public search results" at bounding box center [83, 50] width 90 height 16
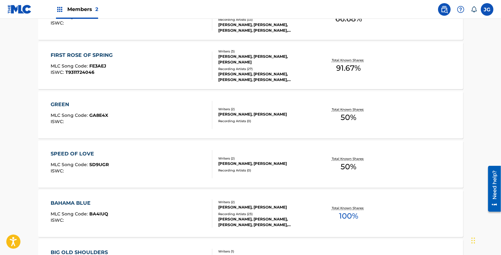
scroll to position [378, 0]
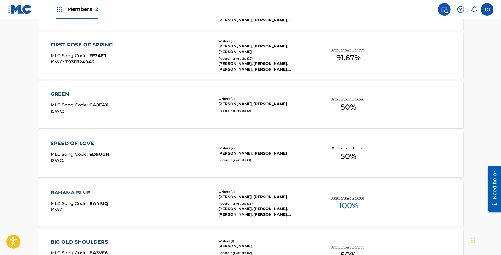
click at [128, 140] on div "SPEED OF LOVE MLC Song Code : SD9UGR ISWC :" at bounding box center [132, 154] width 162 height 28
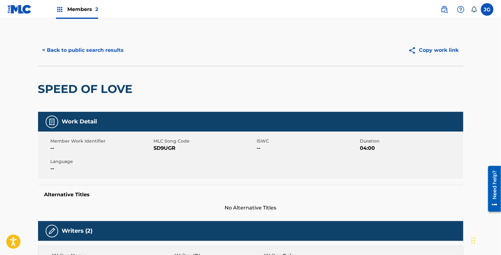
click at [158, 147] on span "SD9UGR" at bounding box center [205, 149] width 102 height 8
click at [112, 49] on button "< Back to public search results" at bounding box center [83, 50] width 90 height 16
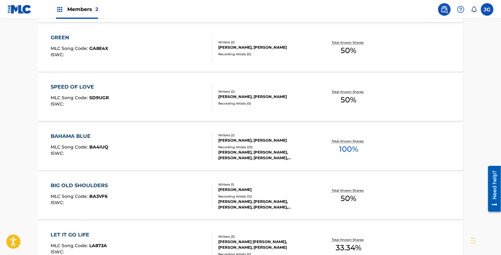
scroll to position [433, 0]
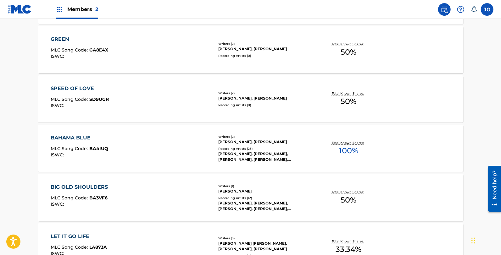
click at [114, 156] on div "BAHAMA BLUE MLC Song Code : BA4IUQ ISWC :" at bounding box center [132, 148] width 162 height 28
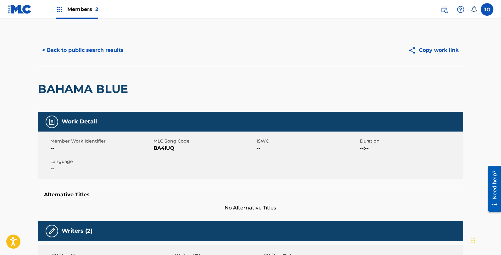
click at [166, 146] on span "BA4IUQ" at bounding box center [205, 149] width 102 height 8
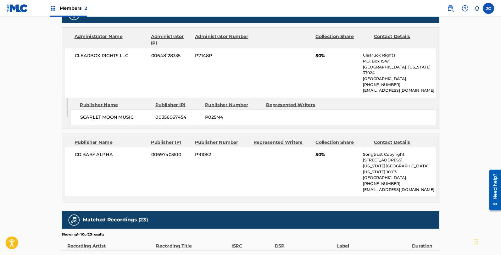
scroll to position [217, 0]
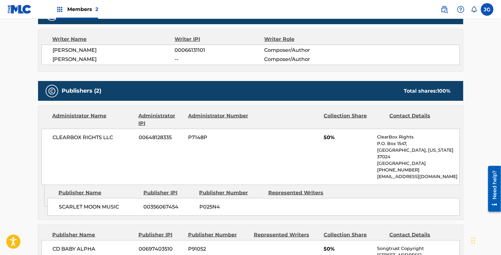
drag, startPoint x: 566, startPoint y: 10, endPoint x: 326, endPoint y: 137, distance: 270.9
click at [326, 137] on span "50%" at bounding box center [348, 138] width 49 height 8
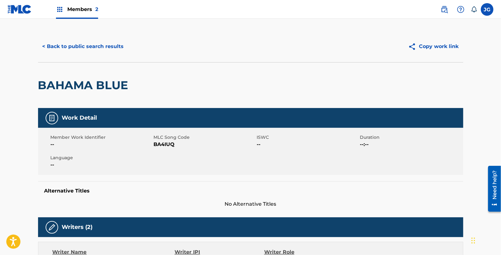
scroll to position [0, 0]
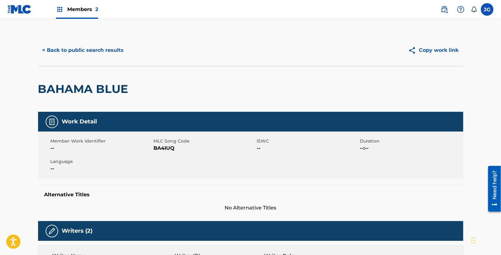
click at [162, 147] on span "BA4IUQ" at bounding box center [205, 149] width 102 height 8
click at [114, 54] on button "< Back to public search results" at bounding box center [83, 50] width 90 height 16
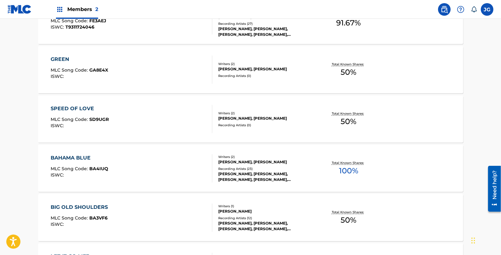
scroll to position [514, 0]
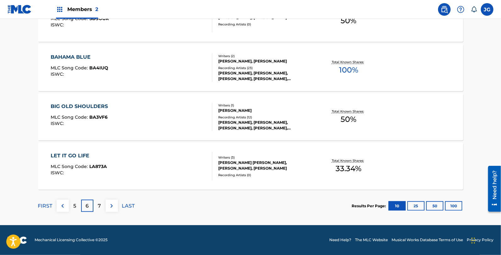
click at [117, 108] on div "BIG OLD SHOULDERS MLC Song Code : BA3VF6 ISWC :" at bounding box center [132, 117] width 162 height 28
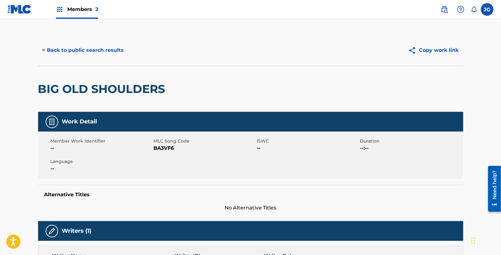
click at [160, 148] on span "BA3VF6" at bounding box center [205, 149] width 102 height 8
click at [109, 45] on button "< Back to public search results" at bounding box center [83, 50] width 90 height 16
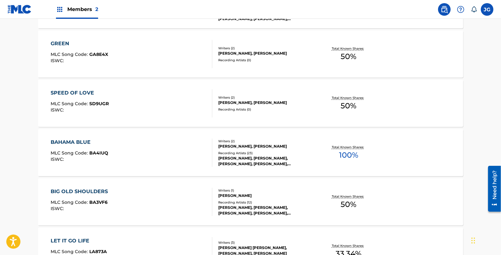
scroll to position [514, 0]
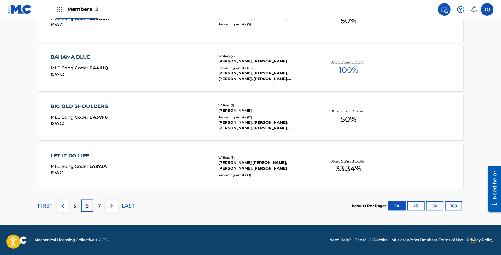
click at [115, 164] on div "LET IT GO LIFE MLC Song Code : LA873A ISWC :" at bounding box center [132, 166] width 162 height 28
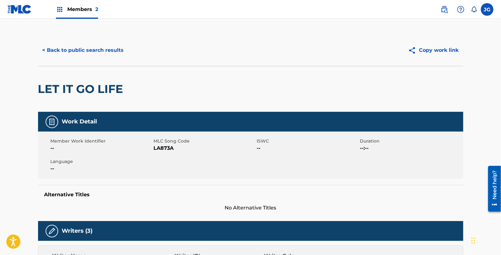
click at [159, 148] on span "LA873A" at bounding box center [205, 149] width 102 height 8
click at [153, 109] on div "LET IT GO LIFE" at bounding box center [250, 89] width 425 height 46
click at [165, 149] on span "LA873A" at bounding box center [205, 149] width 102 height 8
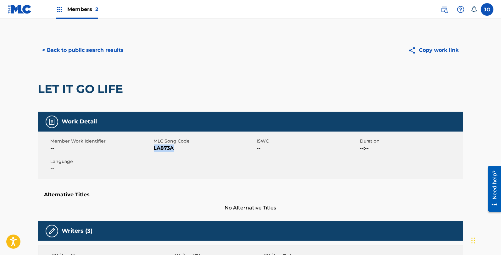
click at [114, 54] on button "< Back to public search results" at bounding box center [83, 50] width 90 height 16
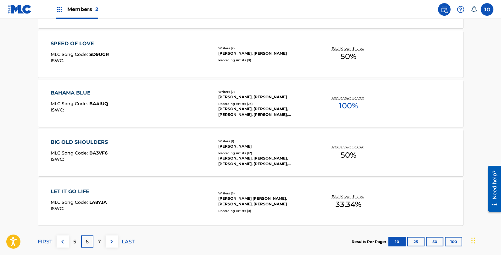
scroll to position [514, 0]
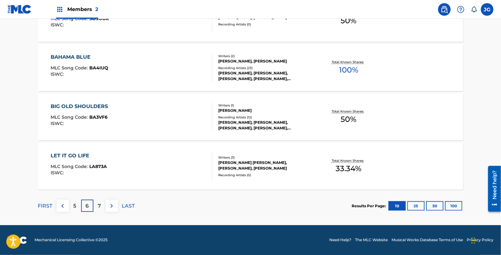
click at [103, 205] on div "7" at bounding box center [99, 206] width 12 height 12
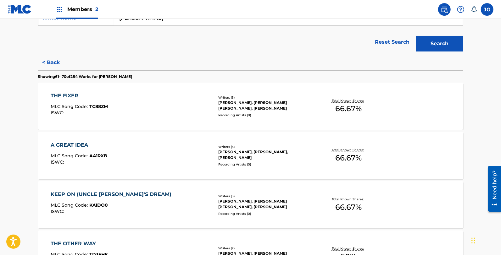
scroll to position [117, 0]
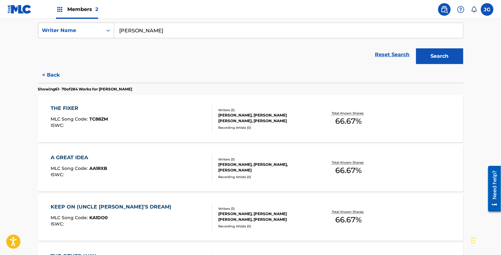
click at [122, 131] on div "THE FIXER MLC Song Code : TC88ZM ISWC :" at bounding box center [132, 119] width 162 height 28
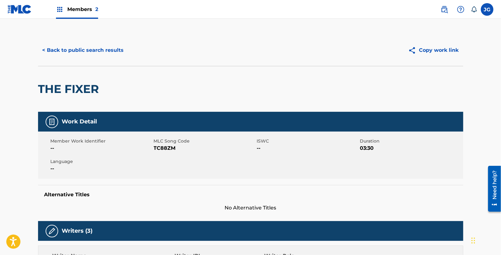
click at [168, 147] on span "TC88ZM" at bounding box center [205, 149] width 102 height 8
click at [92, 48] on button "< Back to public search results" at bounding box center [83, 50] width 90 height 16
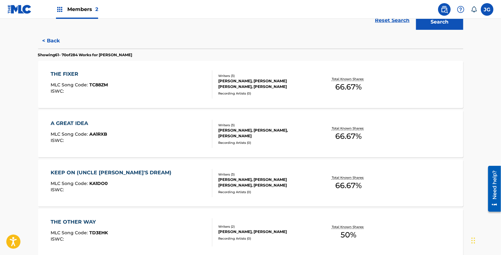
scroll to position [130, 0]
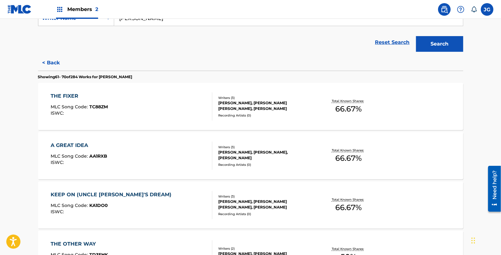
click at [143, 150] on div "A GREAT IDEA MLC Song Code : AA1RXB ISWC :" at bounding box center [132, 156] width 162 height 28
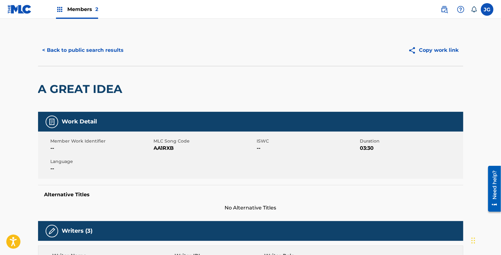
click at [163, 150] on span "AA1RXB" at bounding box center [205, 149] width 102 height 8
click at [92, 60] on div "< Back to public search results Copy work link" at bounding box center [250, 50] width 425 height 31
click at [106, 51] on button "< Back to public search results" at bounding box center [83, 50] width 90 height 16
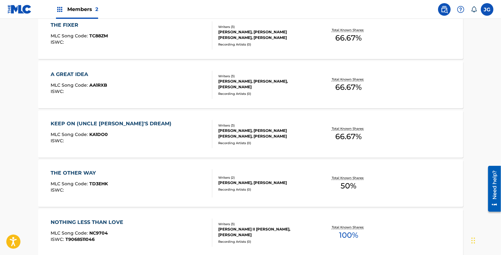
scroll to position [192, 0]
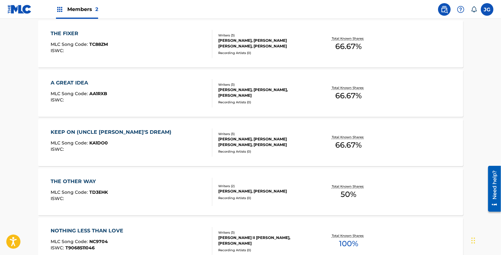
click at [136, 143] on div "MLC Song Code : KA1DO0" at bounding box center [113, 144] width 124 height 6
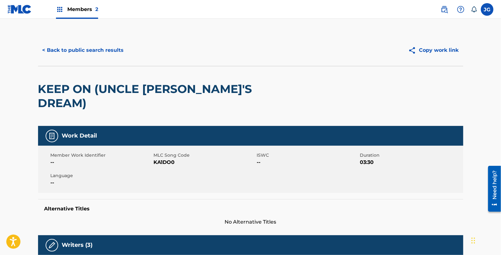
click at [162, 159] on span "KA1DO0" at bounding box center [205, 163] width 102 height 8
click at [93, 50] on button "< Back to public search results" at bounding box center [83, 50] width 90 height 16
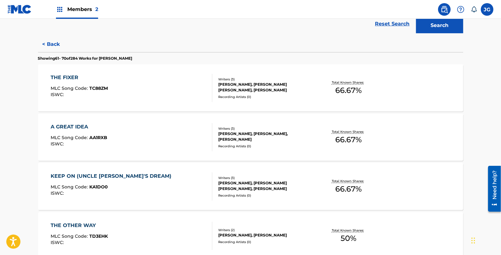
scroll to position [255, 0]
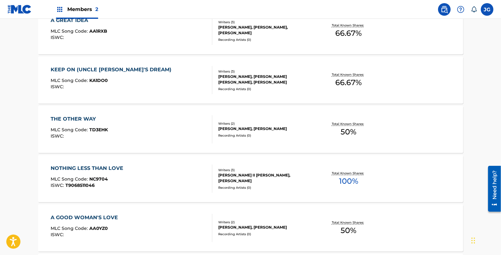
click at [118, 146] on div "THE OTHER WAY MLC Song Code : TD3EHK ISWC : Writers ( 2 ) TOM DOUGLAS, ALLEN SH…" at bounding box center [250, 129] width 425 height 47
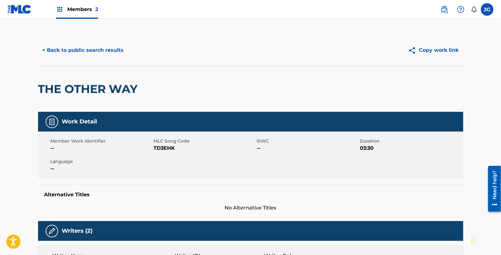
click at [165, 143] on span "MLC Song Code" at bounding box center [205, 141] width 102 height 7
click at [169, 148] on span "TD3EHK" at bounding box center [205, 149] width 102 height 8
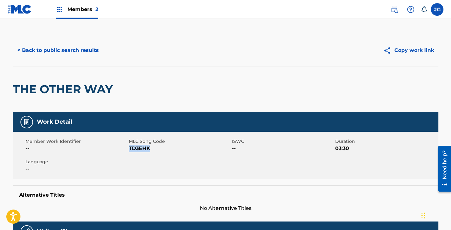
click at [86, 52] on button "< Back to public search results" at bounding box center [58, 50] width 90 height 16
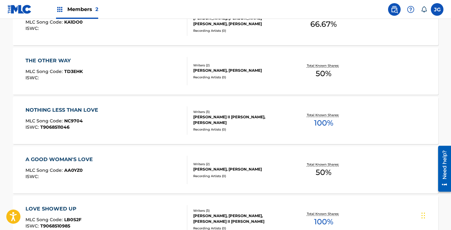
scroll to position [309, 0]
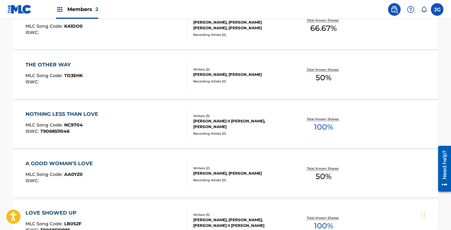
click at [91, 121] on div "NOTHING LESS THAN LOVE MLC Song Code : NC9704 ISWC : T9068511046" at bounding box center [63, 124] width 76 height 28
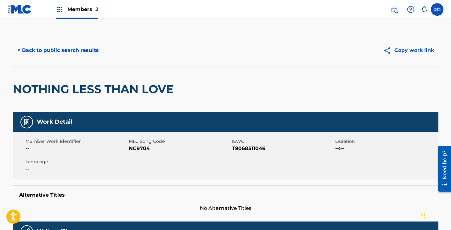
click at [138, 147] on span "NC9704" at bounding box center [180, 149] width 102 height 8
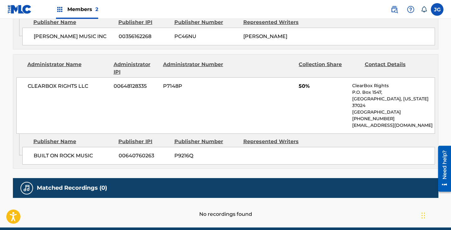
scroll to position [311, 0]
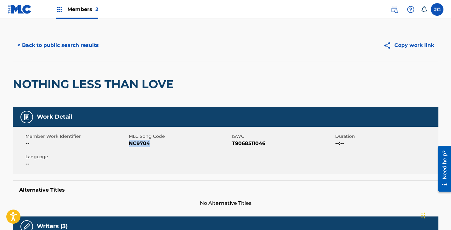
click at [70, 47] on button "< Back to public search results" at bounding box center [58, 45] width 90 height 16
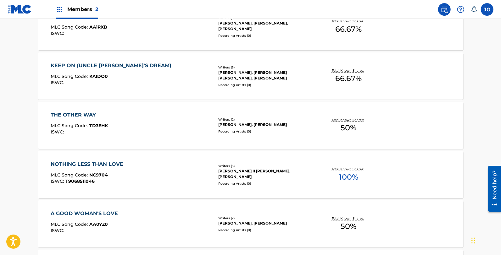
scroll to position [308, 0]
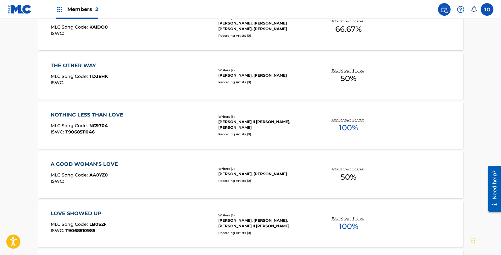
click at [106, 185] on div "A GOOD WOMAN'S LOVE MLC Song Code : AA0YZ0 ISWC :" at bounding box center [86, 175] width 70 height 28
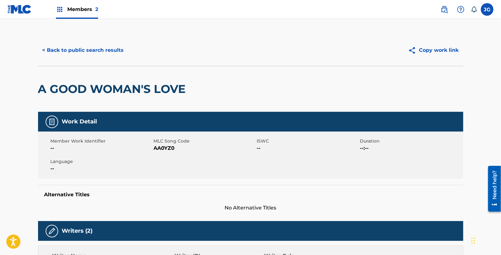
click at [161, 150] on span "AA0YZ0" at bounding box center [205, 149] width 102 height 8
click at [114, 56] on button "< Back to public search results" at bounding box center [83, 50] width 90 height 16
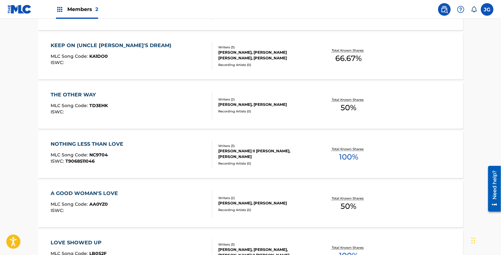
scroll to position [316, 0]
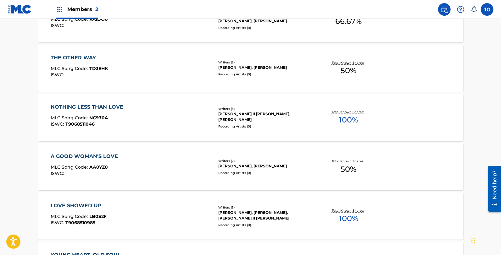
click at [128, 224] on div "LOVE SHOWED UP MLC Song Code : LB0S2F ISWC : T9068510985" at bounding box center [132, 216] width 162 height 28
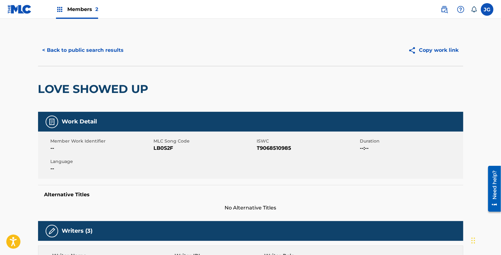
click at [158, 146] on span "LB0S2F" at bounding box center [205, 149] width 102 height 8
click at [104, 38] on div "< Back to public search results Copy work link" at bounding box center [250, 50] width 425 height 31
click at [104, 46] on button "< Back to public search results" at bounding box center [83, 50] width 90 height 16
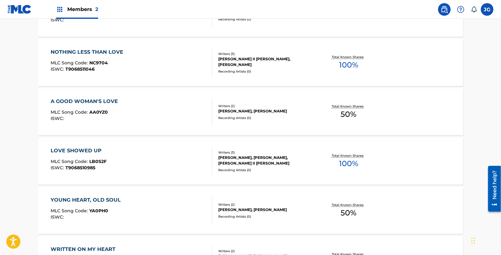
scroll to position [401, 0]
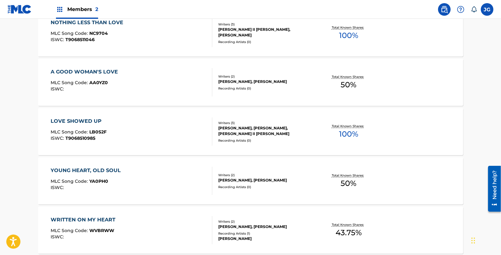
click at [121, 168] on div "YOUNG HEART, OLD SOUL" at bounding box center [87, 171] width 73 height 8
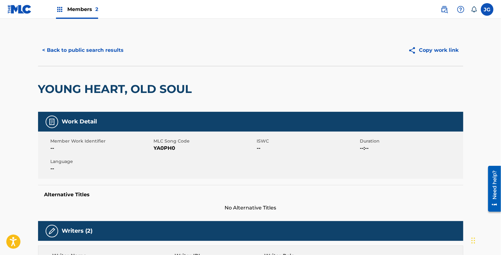
click at [162, 150] on span "YA0PH0" at bounding box center [205, 149] width 102 height 8
click at [101, 53] on button "< Back to public search results" at bounding box center [83, 50] width 90 height 16
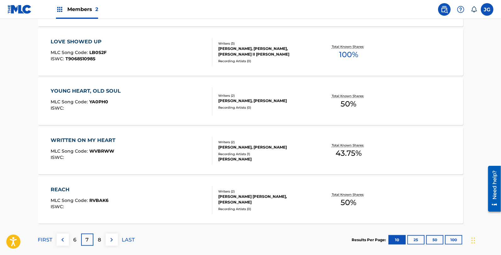
scroll to position [512, 0]
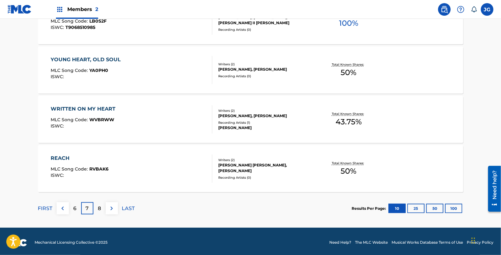
click at [109, 104] on div "WRITTEN ON MY HEART MLC Song Code : WVBRWW ISWC : Writers ( 2 ) ALLEN SHAMBLIN,…" at bounding box center [250, 119] width 425 height 47
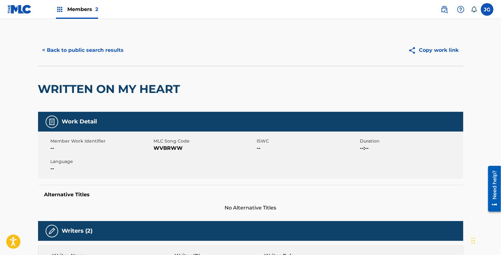
click at [162, 148] on span "WVBRWW" at bounding box center [205, 149] width 102 height 8
click at [75, 48] on button "< Back to public search results" at bounding box center [83, 50] width 90 height 16
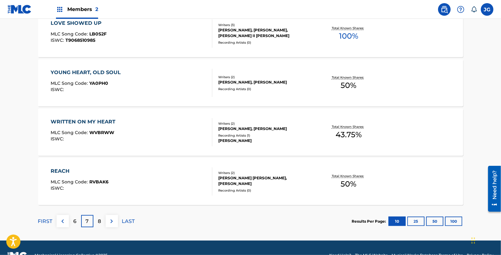
scroll to position [514, 0]
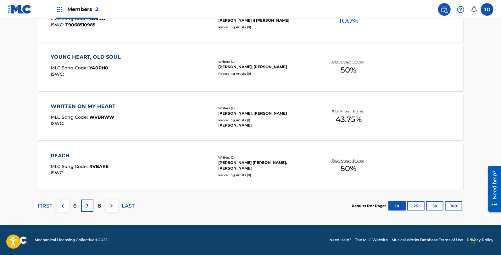
click at [104, 156] on div "REACH" at bounding box center [80, 156] width 58 height 8
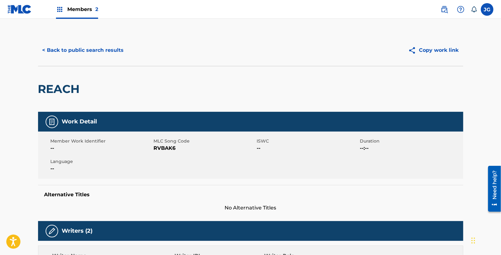
click at [162, 147] on span "RVBAK6" at bounding box center [205, 149] width 102 height 8
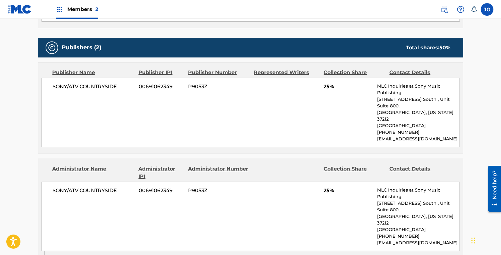
scroll to position [309, 0]
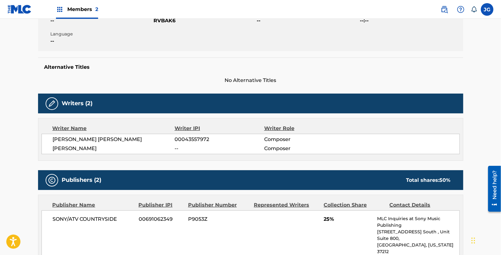
scroll to position [0, 0]
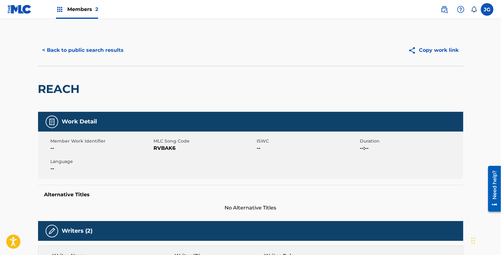
click at [99, 48] on button "< Back to public search results" at bounding box center [83, 50] width 90 height 16
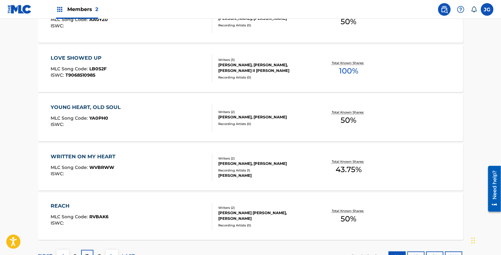
scroll to position [514, 0]
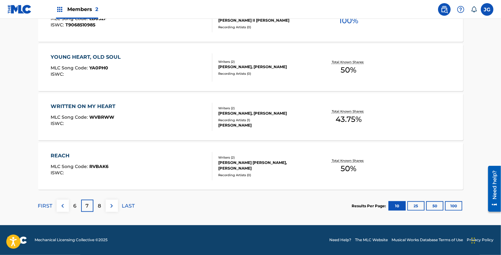
click at [100, 203] on p "8" at bounding box center [99, 207] width 3 height 8
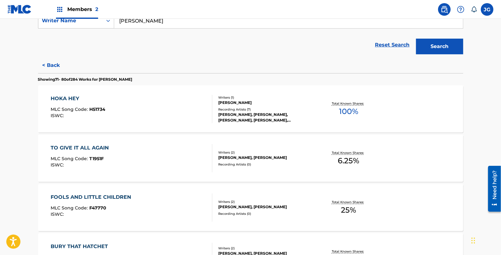
scroll to position [140, 0]
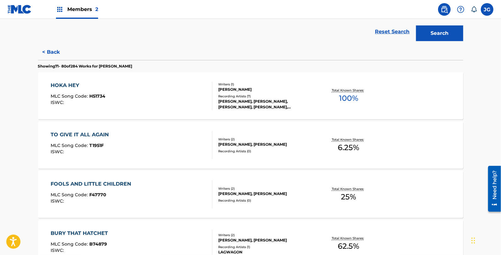
click at [115, 92] on div "HOKA HEY MLC Song Code : H51734 ISWC :" at bounding box center [132, 96] width 162 height 28
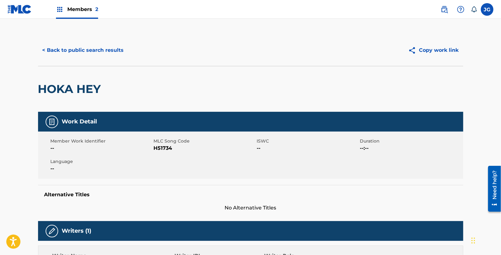
click at [155, 148] on span "H51734" at bounding box center [205, 149] width 102 height 8
click at [109, 44] on button "< Back to public search results" at bounding box center [83, 50] width 90 height 16
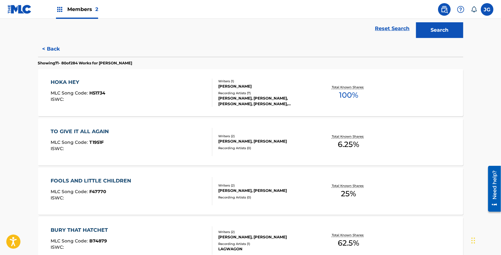
scroll to position [167, 0]
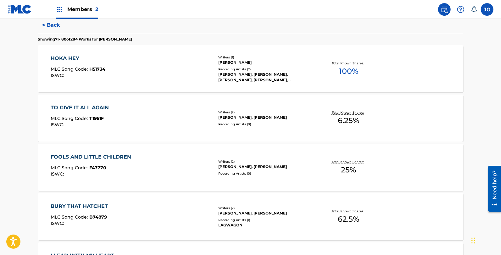
click at [134, 112] on div "TO GIVE IT ALL AGAIN MLC Song Code : T1951F ISWC :" at bounding box center [132, 118] width 162 height 28
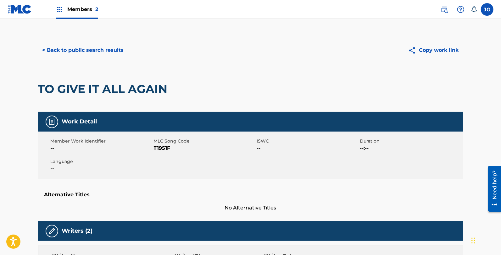
click at [161, 145] on span "T1951F" at bounding box center [205, 149] width 102 height 8
click at [92, 52] on button "< Back to public search results" at bounding box center [83, 50] width 90 height 16
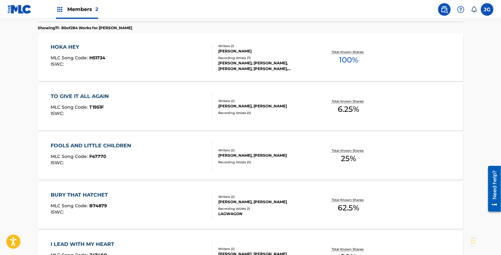
scroll to position [175, 0]
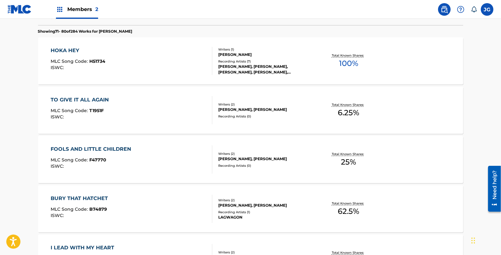
click at [172, 158] on div "FOOLS AND LITTLE CHILDREN MLC Song Code : F47770 ISWC :" at bounding box center [132, 160] width 162 height 28
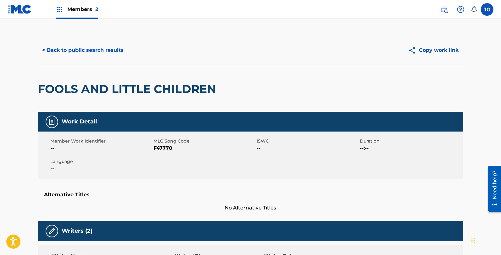
click at [165, 146] on span "F47770" at bounding box center [205, 149] width 102 height 8
click at [114, 58] on button "< Back to public search results" at bounding box center [83, 50] width 90 height 16
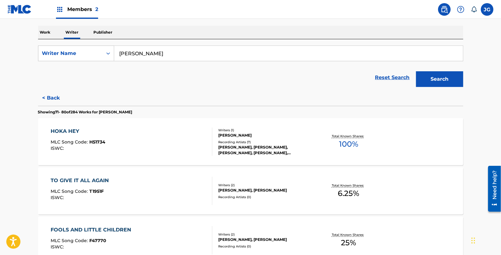
scroll to position [150, 0]
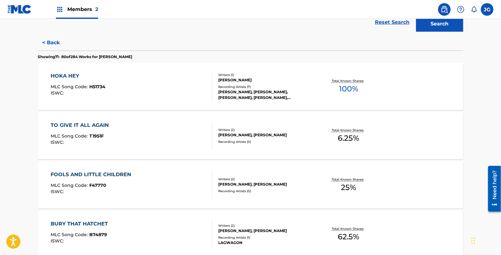
click at [156, 181] on div "FOOLS AND LITTLE CHILDREN MLC Song Code : F47770 ISWC :" at bounding box center [132, 185] width 162 height 28
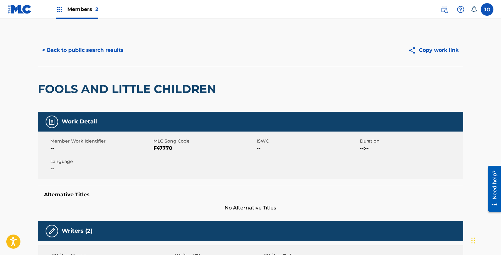
click at [165, 148] on span "F47770" at bounding box center [205, 149] width 102 height 8
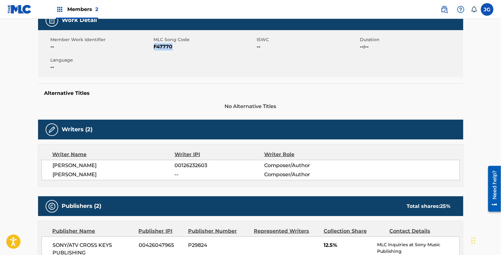
scroll to position [25, 0]
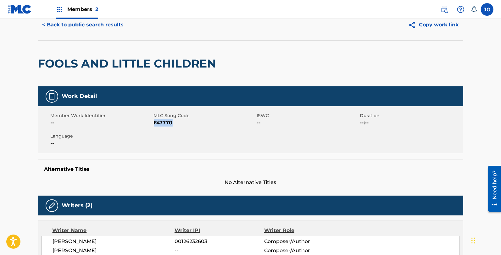
click at [87, 28] on button "< Back to public search results" at bounding box center [83, 25] width 90 height 16
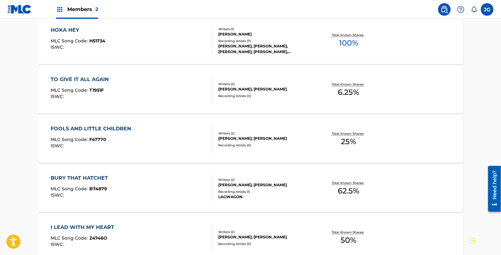
scroll to position [202, 0]
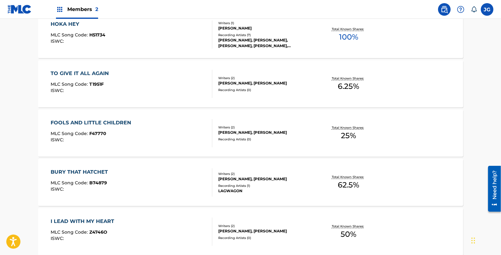
click at [127, 171] on div "BURY THAT HATCHET MLC Song Code : B74879 ISWC :" at bounding box center [132, 183] width 162 height 28
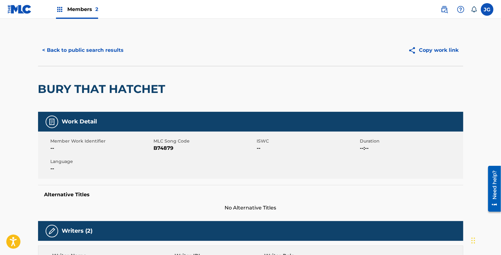
click at [159, 148] on span "B74879" at bounding box center [205, 149] width 102 height 8
click at [94, 52] on button "< Back to public search results" at bounding box center [83, 50] width 90 height 16
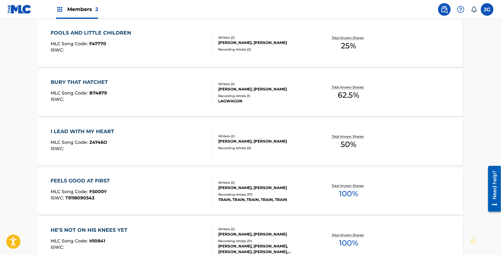
scroll to position [317, 0]
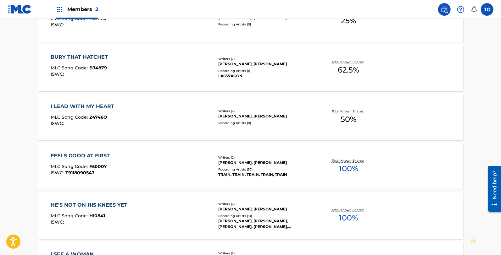
click at [142, 109] on div "I LEAD WITH MY HEART MLC Song Code : Z4746O ISWC :" at bounding box center [132, 117] width 162 height 28
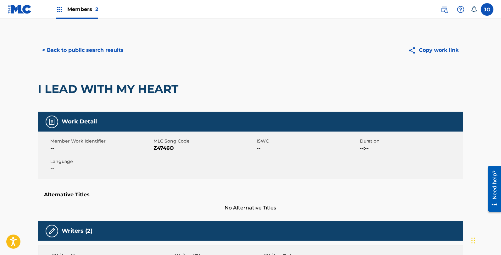
click at [159, 144] on span "MLC Song Code" at bounding box center [205, 141] width 102 height 7
click at [165, 149] on span "Z4746O" at bounding box center [205, 149] width 102 height 8
click at [107, 44] on button "< Back to public search results" at bounding box center [83, 50] width 90 height 16
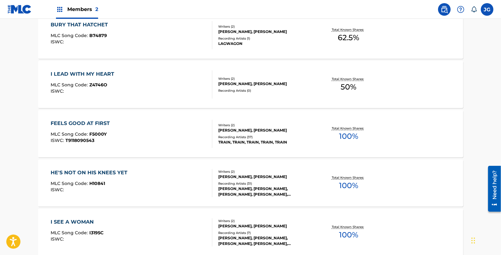
scroll to position [361, 0]
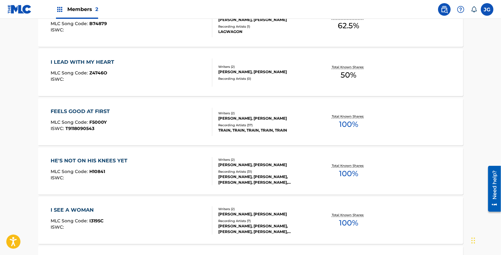
click at [130, 111] on div "FEELS GOOD AT FIRST MLC Song Code : F5000Y ISWC : T9118090543" at bounding box center [132, 122] width 162 height 28
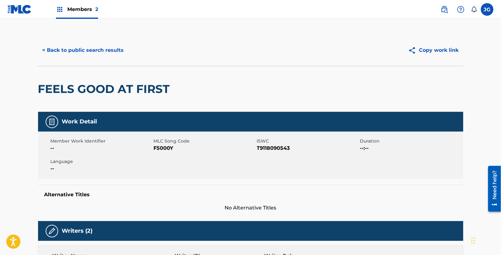
click at [165, 146] on span "F5000Y" at bounding box center [205, 149] width 102 height 8
click at [93, 54] on button "< Back to public search results" at bounding box center [83, 50] width 90 height 16
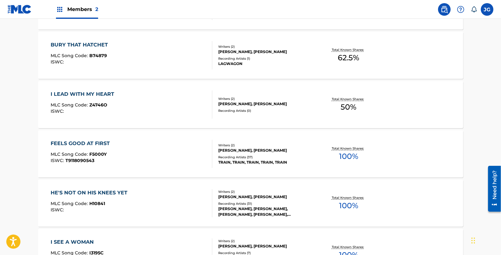
scroll to position [332, 0]
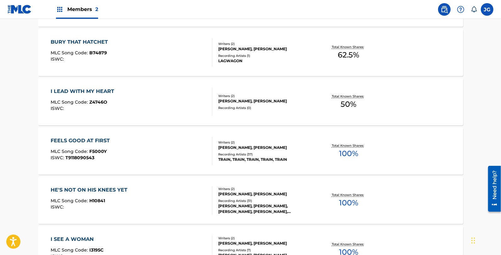
click at [130, 193] on div "HE'S NOT ON HIS KNEES YET MLC Song Code : H10841 ISWC :" at bounding box center [132, 201] width 162 height 28
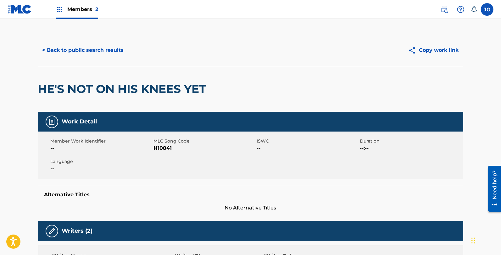
click at [160, 147] on span "H10841" at bounding box center [205, 149] width 102 height 8
click at [101, 56] on button "< Back to public search results" at bounding box center [83, 50] width 90 height 16
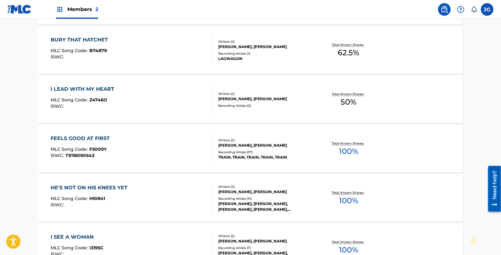
scroll to position [385, 0]
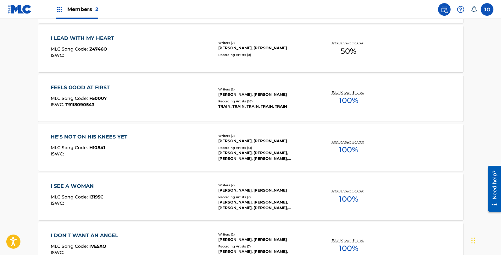
click at [147, 204] on div "I SEE A WOMAN MLC Song Code : I3195C ISWC :" at bounding box center [132, 197] width 162 height 28
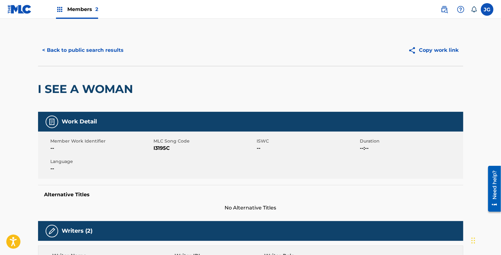
click at [159, 147] on span "I3195C" at bounding box center [205, 149] width 102 height 8
click at [108, 46] on button "< Back to public search results" at bounding box center [83, 50] width 90 height 16
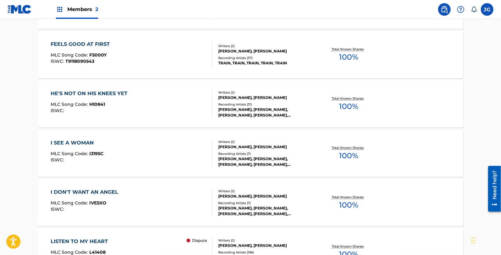
scroll to position [514, 0]
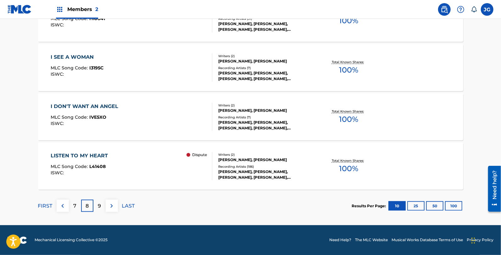
click at [122, 115] on div "I DON'T WANT AN ANGEL MLC Song Code : IVE5XO ISWC :" at bounding box center [132, 117] width 162 height 28
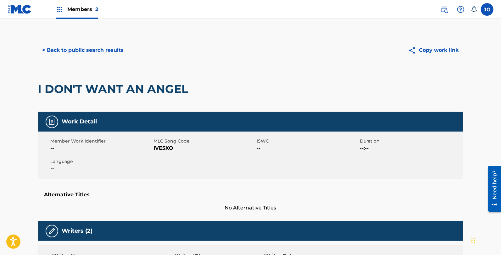
click at [159, 150] on span "IVE5XO" at bounding box center [205, 149] width 102 height 8
click at [104, 48] on button "< Back to public search results" at bounding box center [83, 50] width 90 height 16
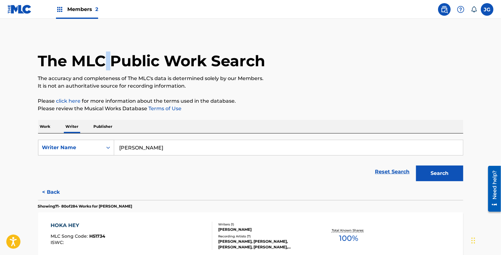
click at [104, 47] on div "The MLC Public Work Search" at bounding box center [250, 58] width 425 height 46
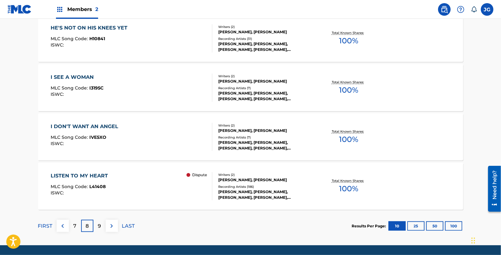
scroll to position [504, 0]
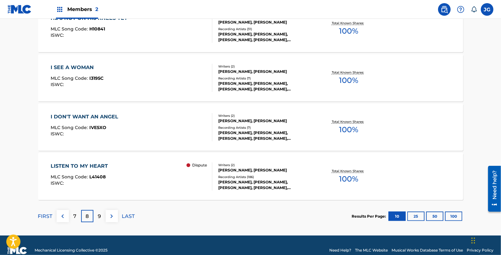
click at [161, 196] on div "LISTEN TO MY HEART MLC Song Code : L41408 ISWC : Dispute Writers ( 2 ) DAVID BA…" at bounding box center [250, 176] width 425 height 47
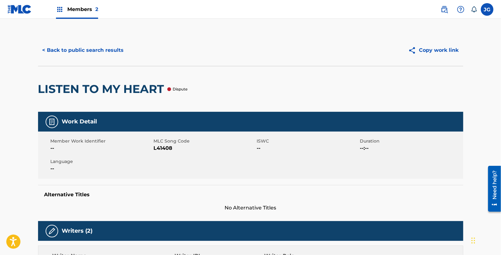
click at [166, 147] on span "L41408" at bounding box center [205, 149] width 102 height 8
click at [79, 47] on button "< Back to public search results" at bounding box center [83, 50] width 90 height 16
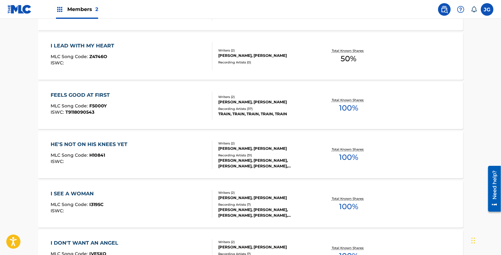
scroll to position [514, 0]
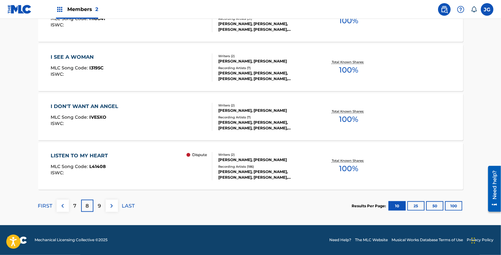
click at [99, 206] on p "9" at bounding box center [99, 207] width 3 height 8
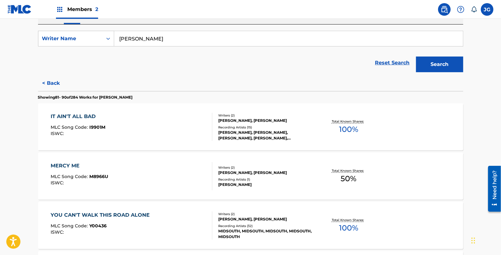
scroll to position [113, 0]
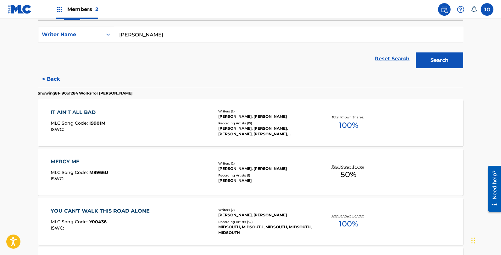
click at [134, 158] on div "MERCY ME MLC Song Code : M8966U ISWC : Writers ( 2 ) ALLEN SHAMBLIN, KENNY WEST…" at bounding box center [250, 172] width 425 height 47
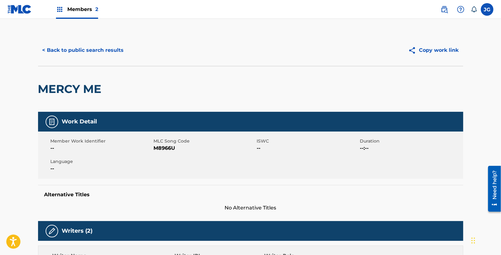
click at [97, 52] on button "< Back to public search results" at bounding box center [83, 50] width 90 height 16
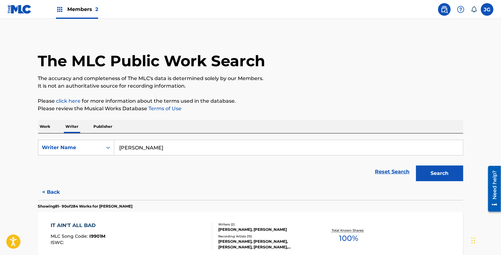
click at [111, 219] on div "IT AIN'T ALL BAD MLC Song Code : I9901M ISWC : Writers ( 2 ) STEVE WARINER, ALL…" at bounding box center [250, 236] width 425 height 47
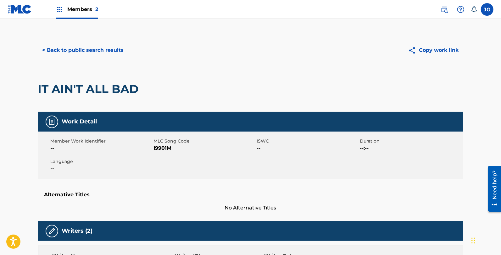
click at [167, 147] on span "I9901M" at bounding box center [205, 149] width 102 height 8
click at [108, 55] on button "< Back to public search results" at bounding box center [83, 50] width 90 height 16
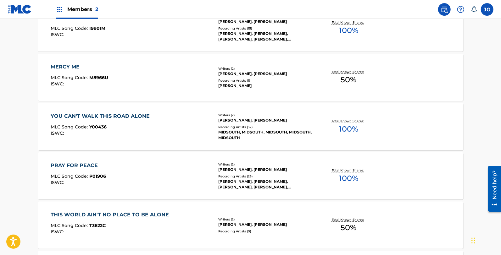
scroll to position [185, 0]
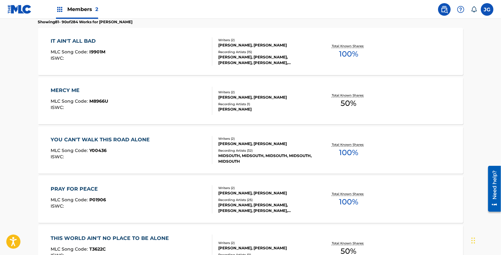
click at [126, 109] on div "MERCY ME MLC Song Code : M8966U ISWC :" at bounding box center [132, 101] width 162 height 28
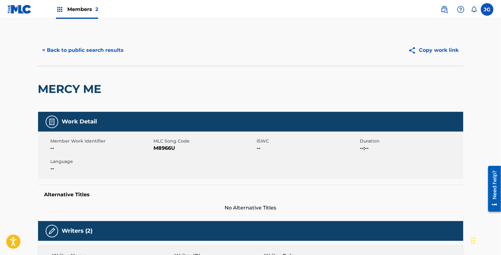
click at [158, 149] on span "M8966U" at bounding box center [205, 149] width 102 height 8
click at [118, 52] on button "< Back to public search results" at bounding box center [83, 50] width 90 height 16
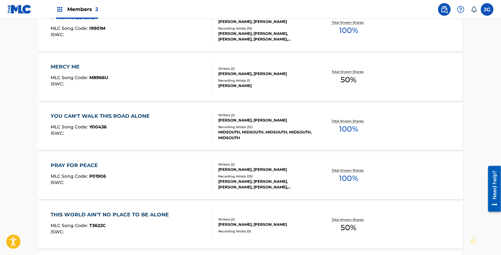
scroll to position [208, 0]
click at [143, 119] on div "YOU CAN'T WALK THIS ROAD ALONE" at bounding box center [102, 117] width 102 height 8
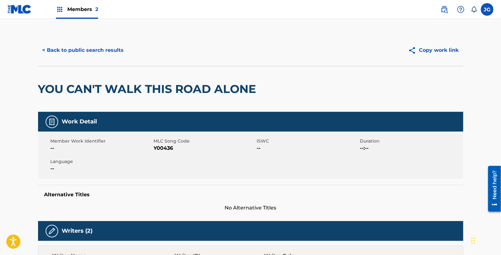
click at [165, 147] on span "Y00436" at bounding box center [205, 149] width 102 height 8
click at [74, 46] on button "< Back to public search results" at bounding box center [83, 50] width 90 height 16
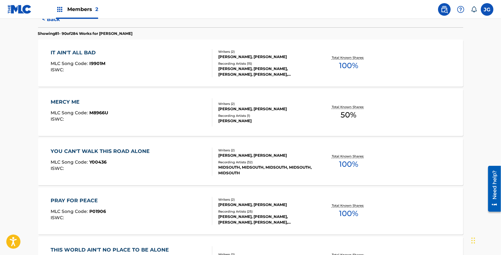
scroll to position [187, 0]
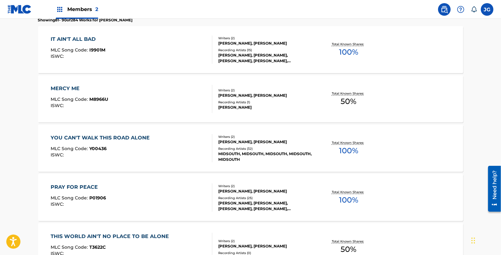
click at [124, 181] on div "PRAY FOR PEACE MLC Song Code : P01906 ISWC : Writers ( 2 ) JAMES A RUSHING, ALL…" at bounding box center [250, 197] width 425 height 47
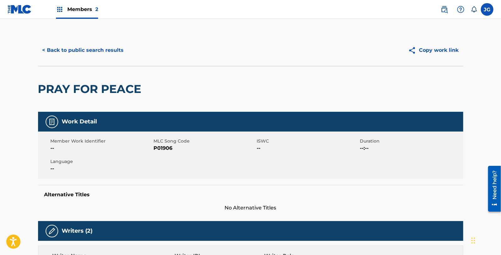
click at [160, 148] on span "P01906" at bounding box center [205, 149] width 102 height 8
click at [102, 54] on button "< Back to public search results" at bounding box center [83, 50] width 90 height 16
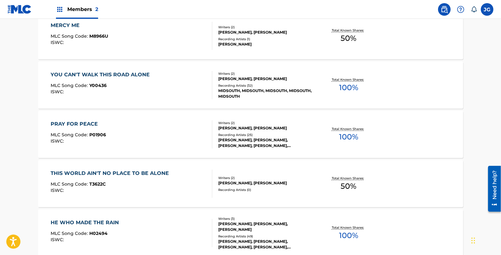
scroll to position [252, 0]
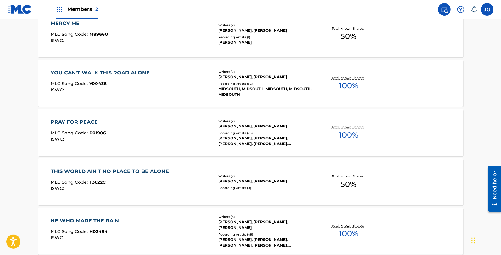
click at [181, 189] on div "THIS WORLD AIN'T NO PLACE TO BE ALONE MLC Song Code : T3622C ISWC :" at bounding box center [132, 182] width 162 height 28
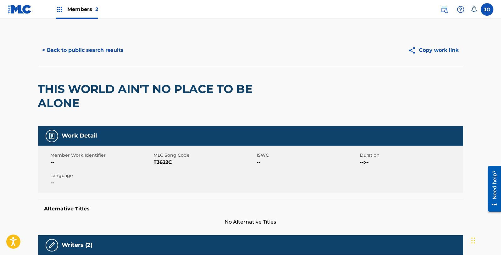
click at [165, 161] on span "T3622C" at bounding box center [205, 163] width 102 height 8
click at [108, 45] on button "< Back to public search results" at bounding box center [83, 50] width 90 height 16
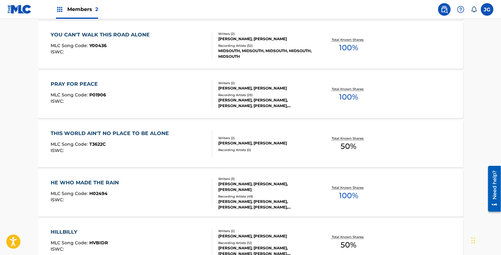
scroll to position [297, 0]
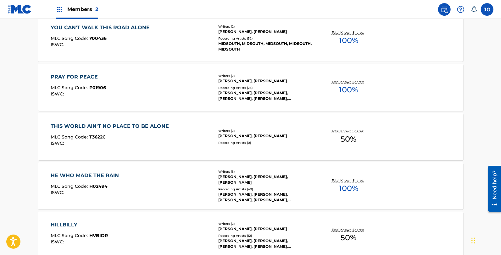
click at [137, 209] on div "HE WHO MADE THE RAIN MLC Song Code : H02494 ISWC : Writers ( 3 ) AUSTIN CUNNING…" at bounding box center [250, 186] width 425 height 47
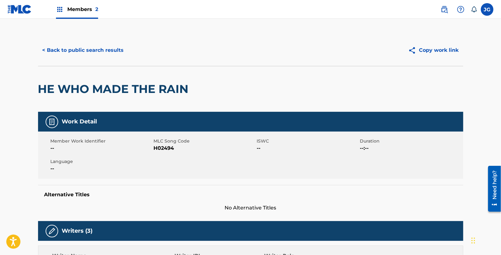
click at [167, 147] on span "H02494" at bounding box center [205, 149] width 102 height 8
click at [106, 55] on button "< Back to public search results" at bounding box center [83, 50] width 90 height 16
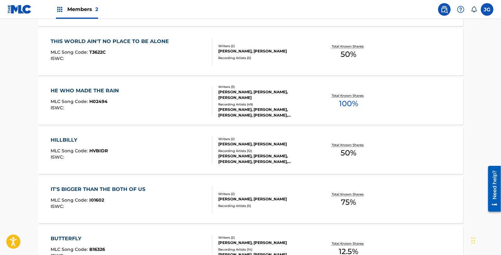
scroll to position [421, 0]
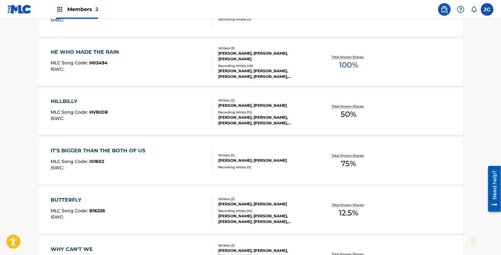
click at [119, 112] on div "HILLBILLY MLC Song Code : HVBIDR ISWC :" at bounding box center [132, 112] width 162 height 28
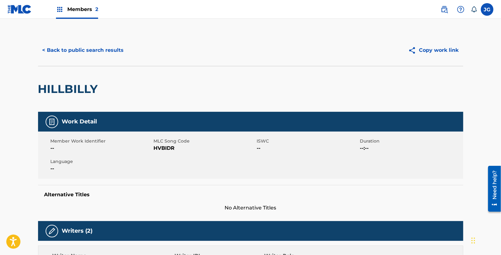
click at [158, 146] on span "HVBIDR" at bounding box center [205, 149] width 102 height 8
click at [98, 50] on button "< Back to public search results" at bounding box center [83, 50] width 90 height 16
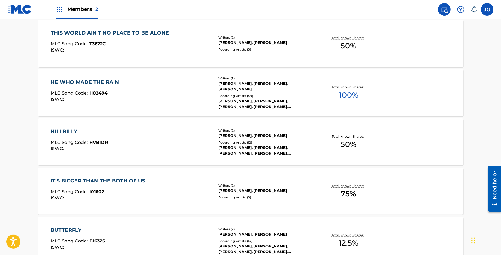
scroll to position [419, 0]
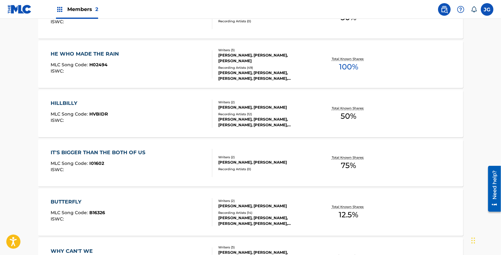
click at [159, 171] on div "IT'S BIGGER THAN THE BOTH OF US MLC Song Code : I01602 ISWC :" at bounding box center [132, 163] width 162 height 28
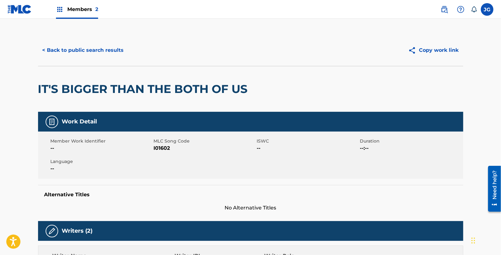
click at [170, 151] on span "I01602" at bounding box center [205, 149] width 102 height 8
click at [163, 148] on span "I01602" at bounding box center [205, 149] width 102 height 8
click at [82, 50] on button "< Back to public search results" at bounding box center [83, 50] width 90 height 16
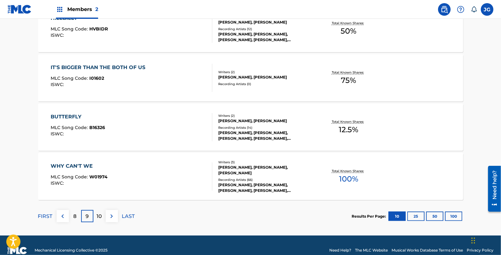
scroll to position [514, 0]
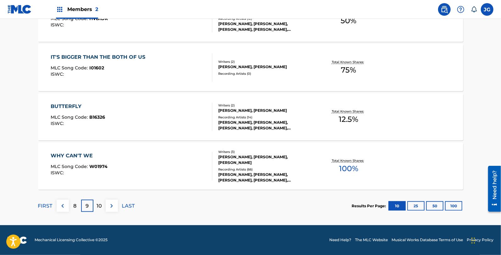
click at [136, 110] on div "BUTTERFLY MLC Song Code : B16326 ISWC :" at bounding box center [132, 117] width 162 height 28
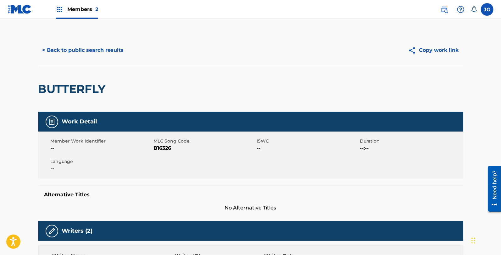
click at [161, 146] on span "B16326" at bounding box center [205, 149] width 102 height 8
click at [97, 54] on button "< Back to public search results" at bounding box center [83, 50] width 90 height 16
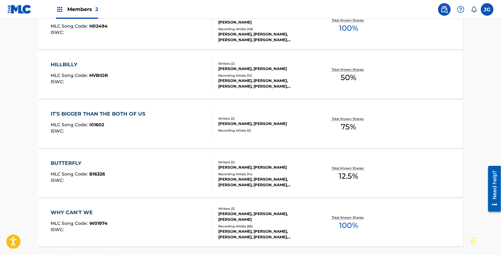
scroll to position [514, 0]
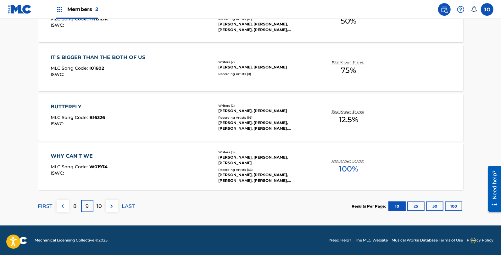
click at [124, 169] on div "WHY CAN'T WE MLC Song Code : W01974 ISWC :" at bounding box center [132, 167] width 162 height 28
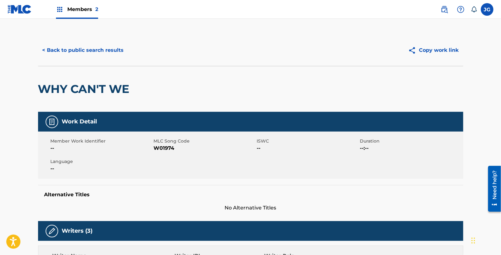
click at [159, 145] on span "W01974" at bounding box center [205, 149] width 102 height 8
click at [166, 147] on span "W01974" at bounding box center [205, 149] width 102 height 8
click at [111, 47] on button "< Back to public search results" at bounding box center [83, 50] width 90 height 16
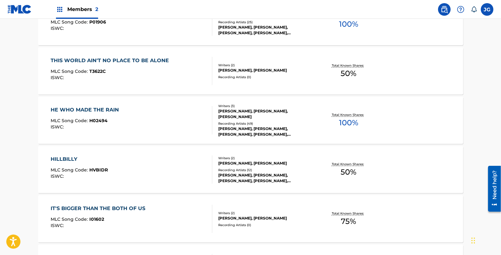
scroll to position [514, 0]
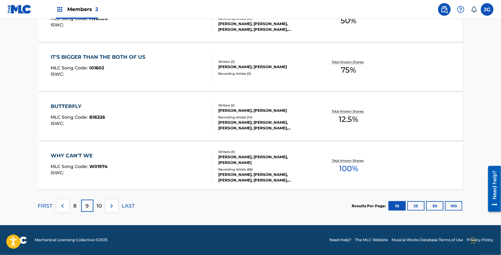
click at [103, 200] on div "10" at bounding box center [99, 206] width 12 height 12
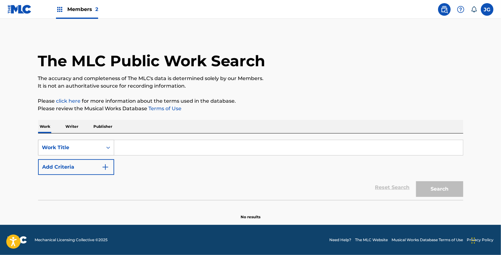
click at [95, 149] on div "Work Title" at bounding box center [70, 148] width 57 height 8
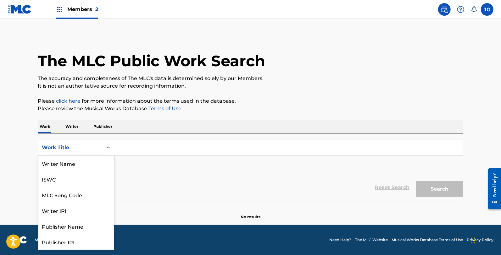
scroll to position [31, 0]
click at [88, 163] on div "MLC Song Code" at bounding box center [75, 164] width 75 height 16
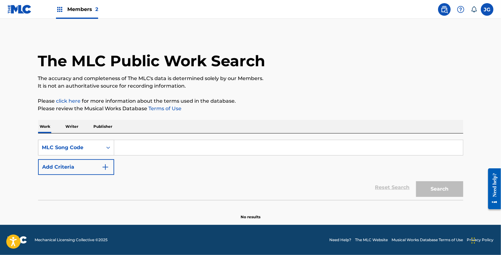
click at [138, 147] on input "Search Form" at bounding box center [288, 147] width 349 height 15
paste input "GA4ZF1"
type input "GA4ZF1"
click at [422, 193] on button "Search" at bounding box center [439, 189] width 47 height 16
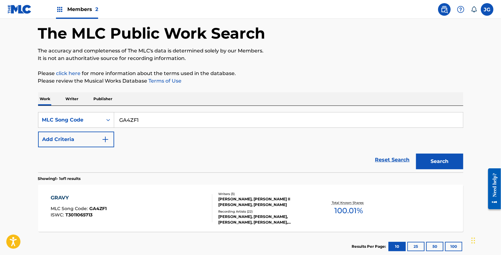
scroll to position [42, 0]
